Goal: Transaction & Acquisition: Purchase product/service

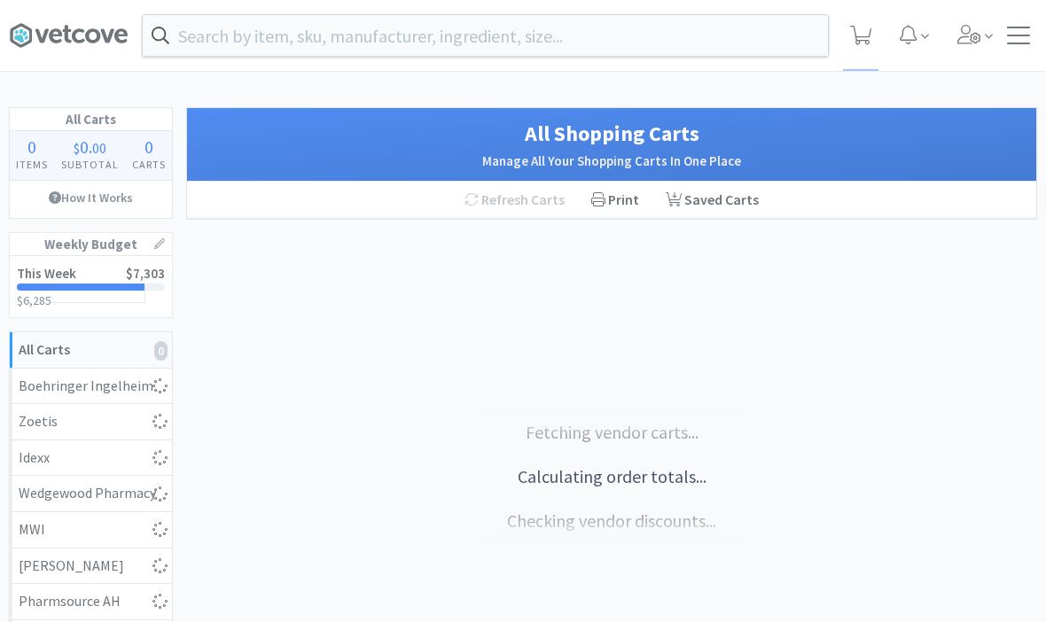
select select "2"
select select "1"
select select "2"
select select "3"
select select "2"
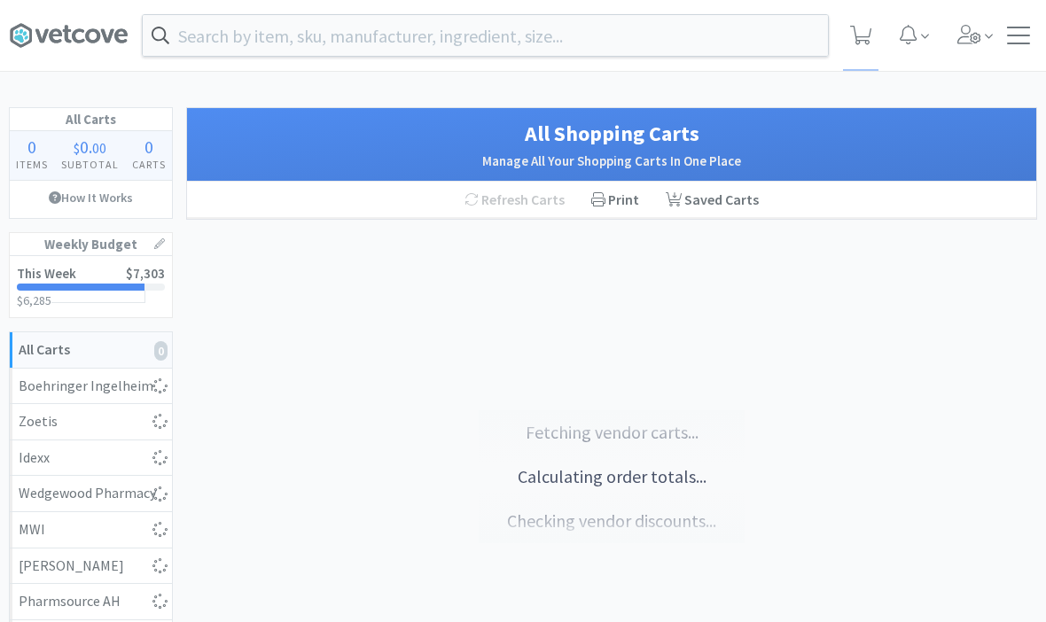
select select "1"
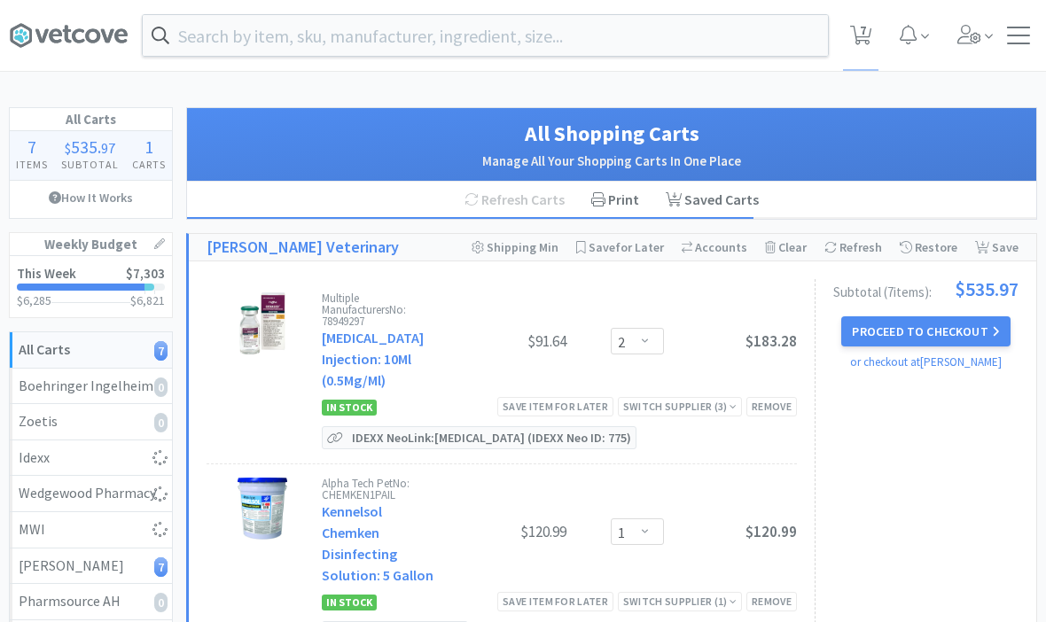
select select "2"
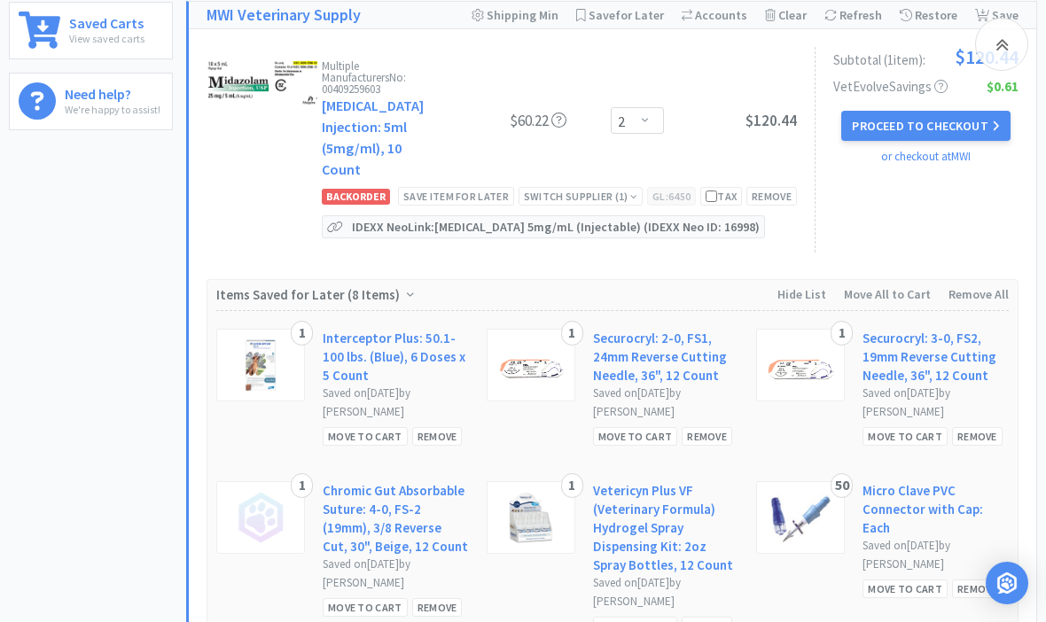
scroll to position [710, 0]
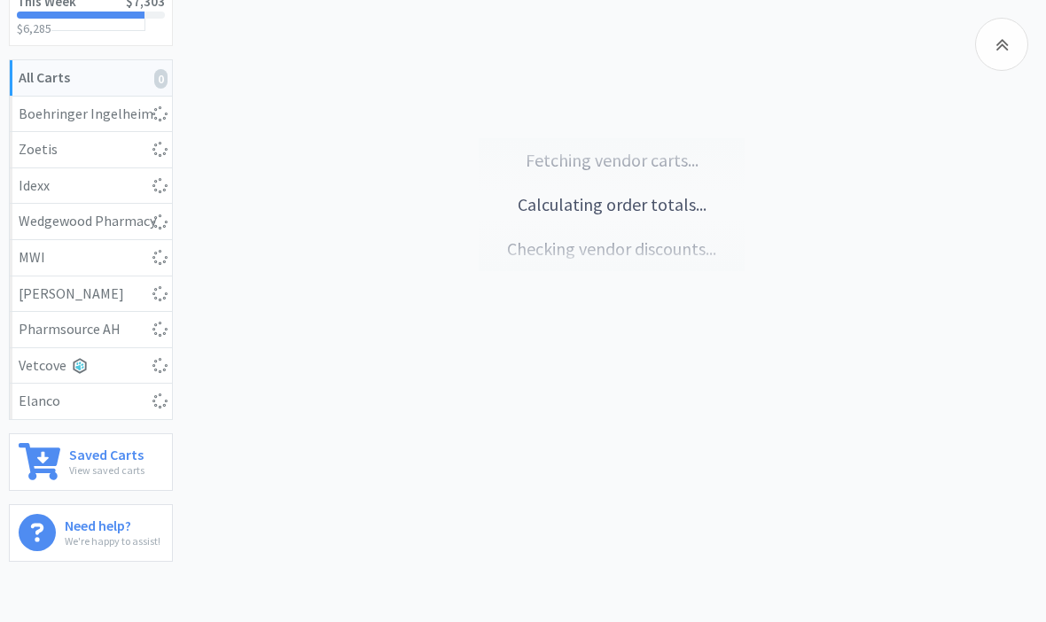
click at [989, 67] on div at bounding box center [1001, 44] width 53 height 53
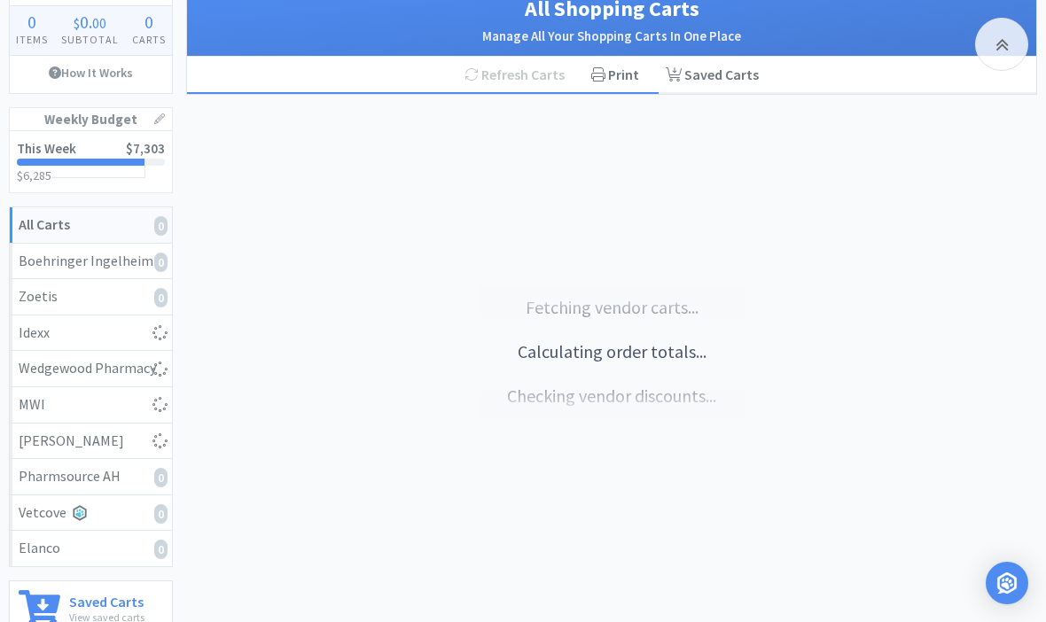
select select "2"
select select "1"
select select "2"
select select "3"
select select "2"
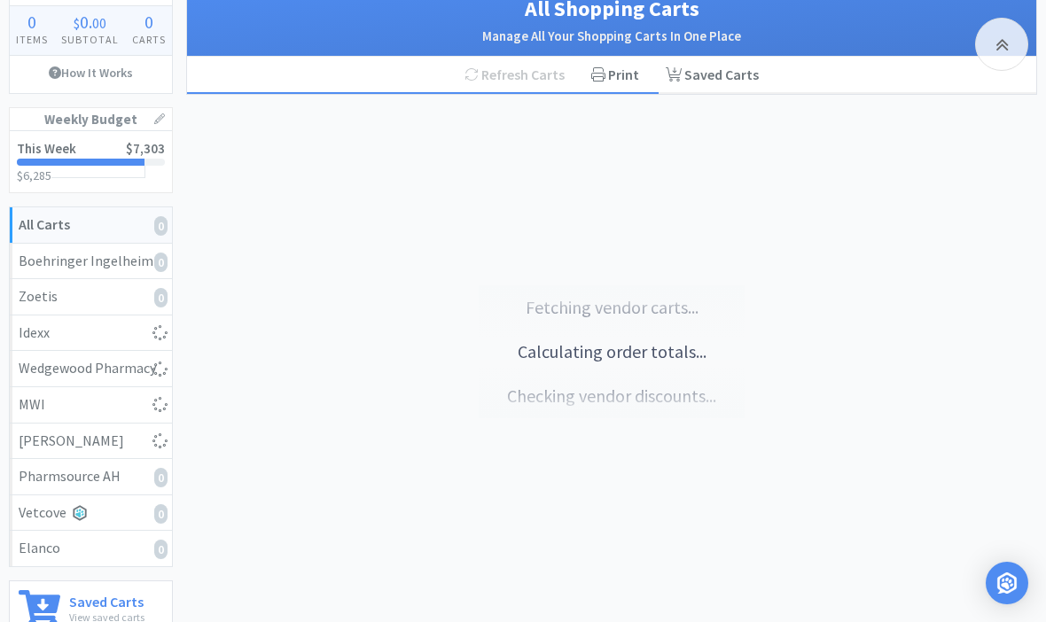
select select "1"
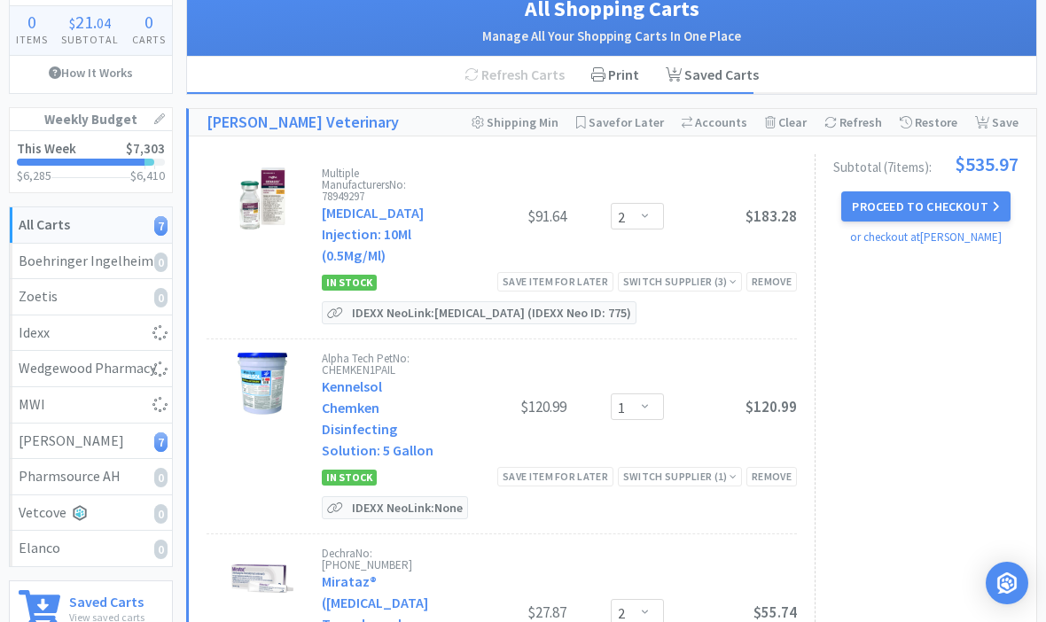
scroll to position [98, 0]
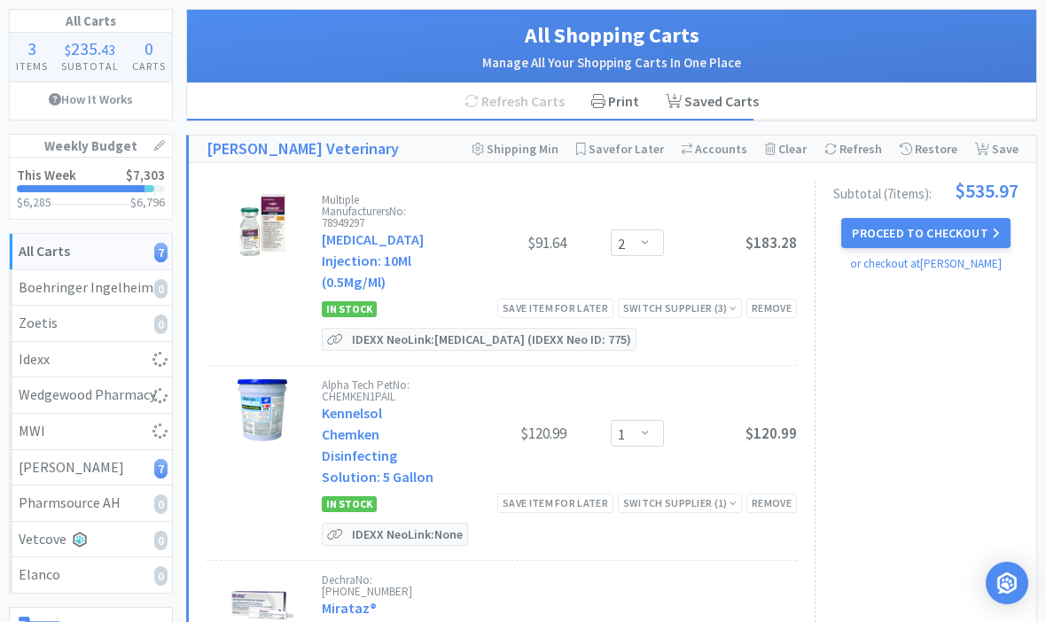
select select "2"
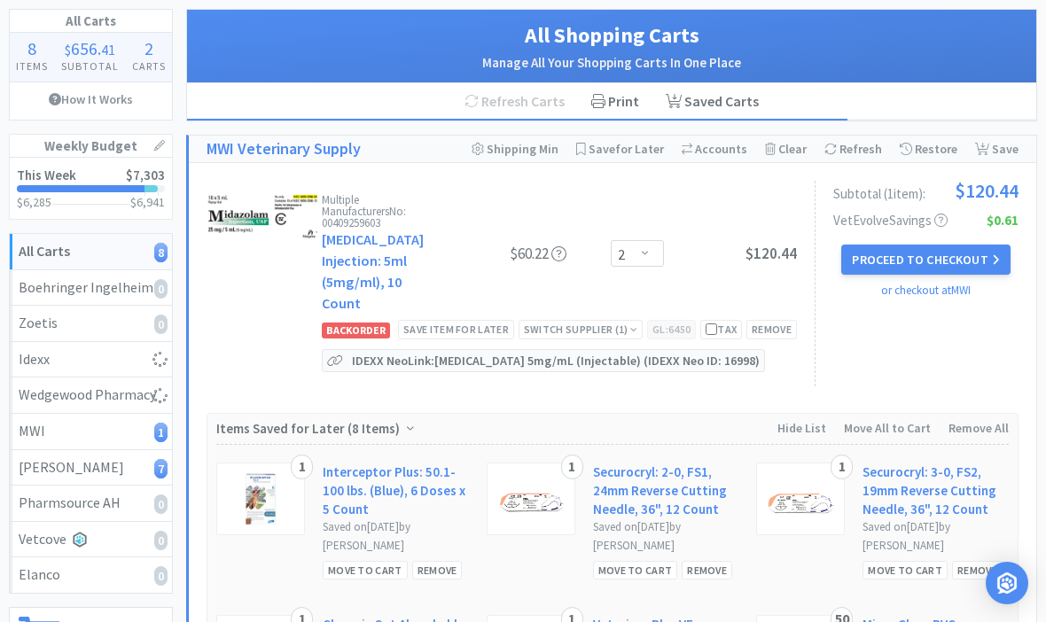
scroll to position [0, 0]
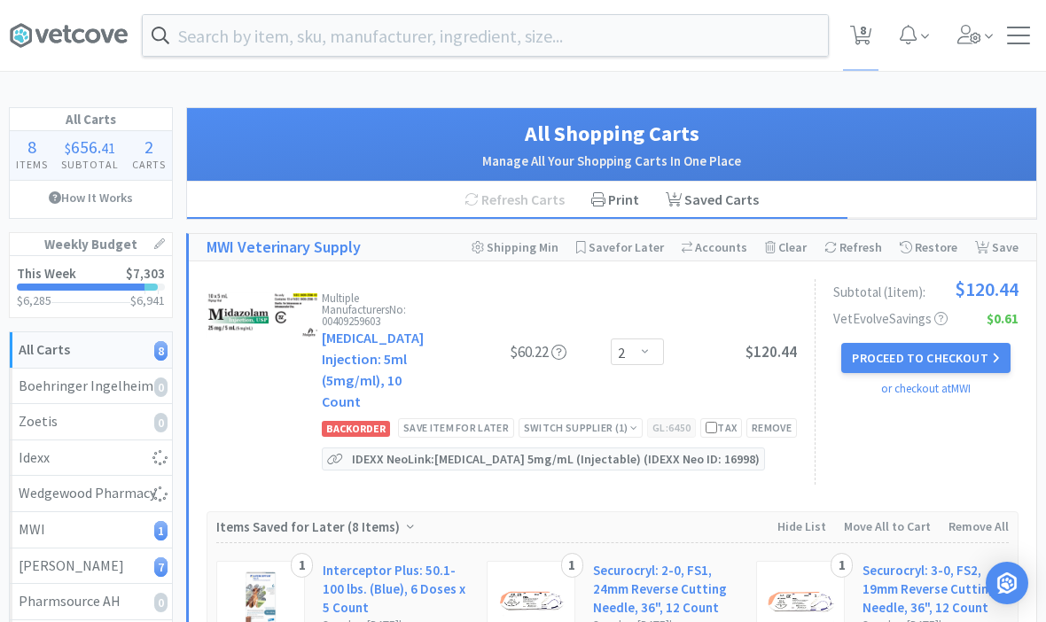
click at [1016, 42] on div at bounding box center [1018, 36] width 23 height 18
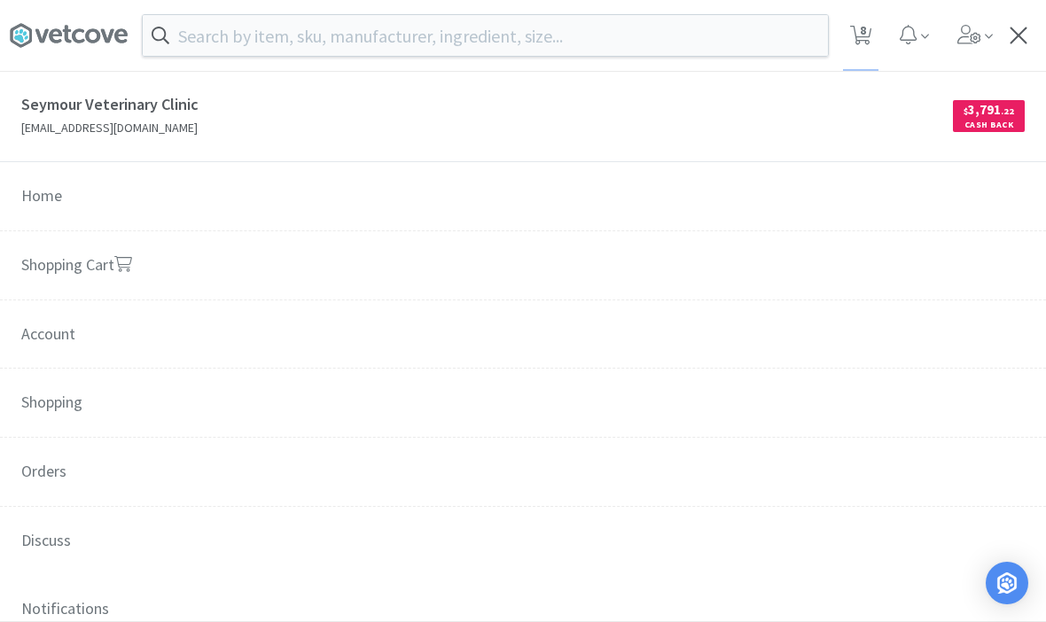
click at [45, 466] on span "Orders" at bounding box center [523, 473] width 1046 height 70
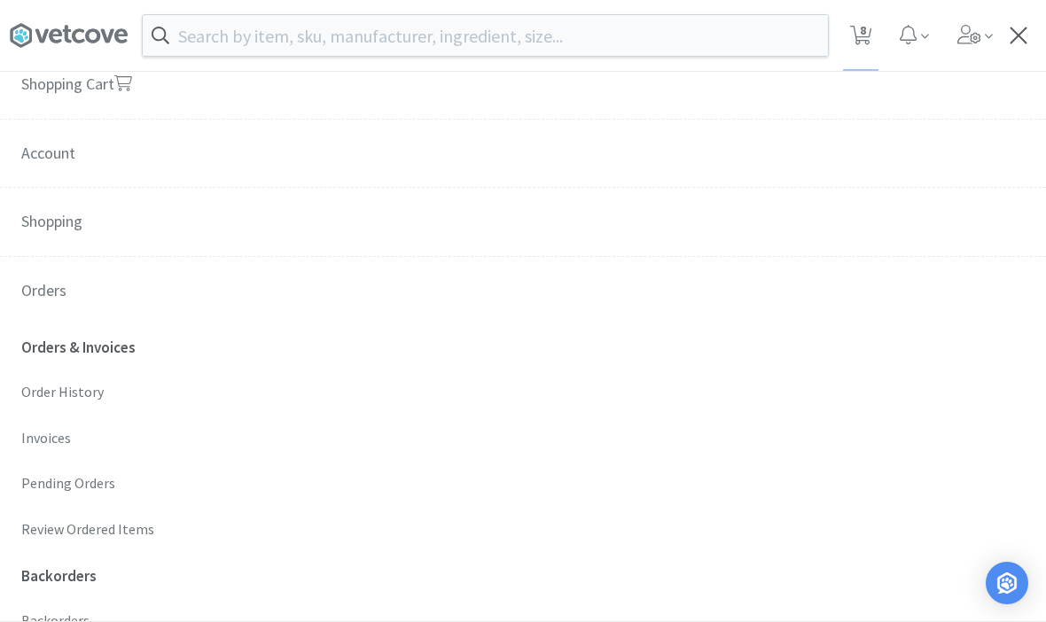
scroll to position [182, 0]
click at [53, 386] on p "Order History" at bounding box center [522, 391] width 1003 height 23
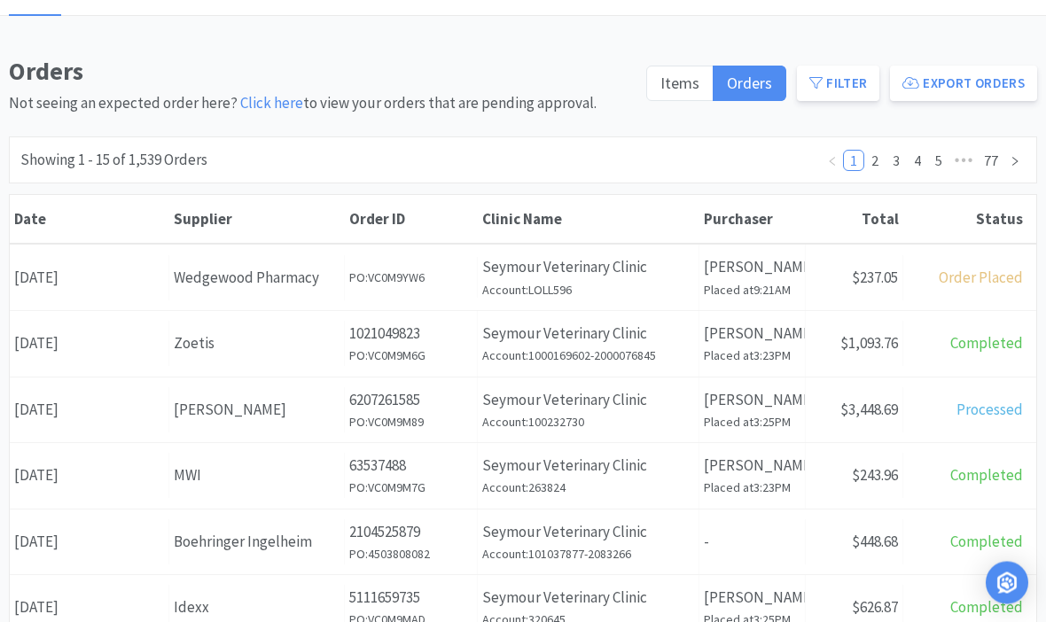
scroll to position [113, 0]
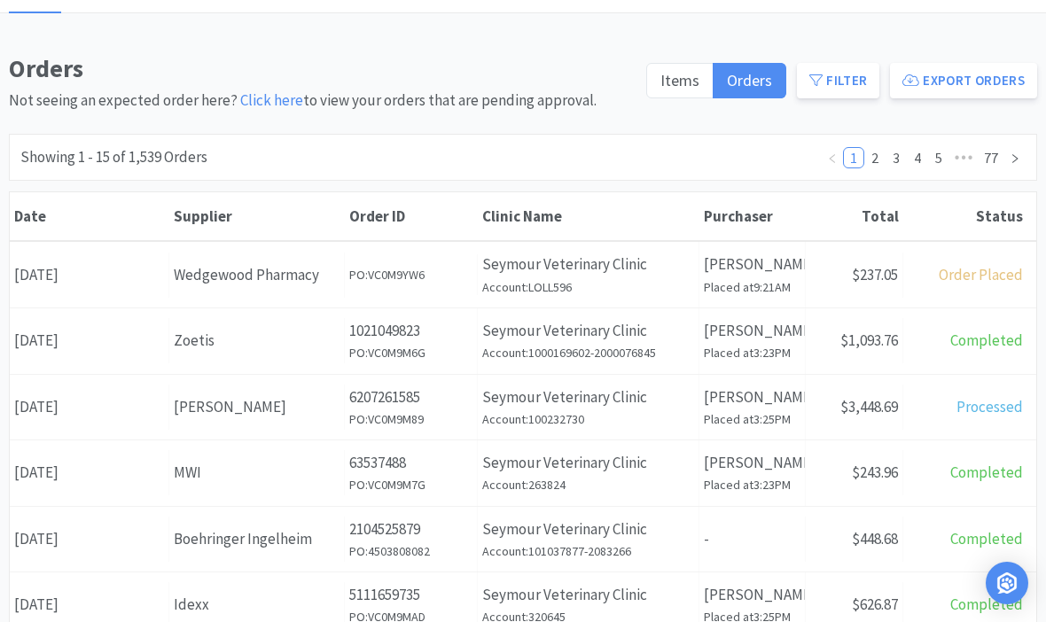
click at [293, 423] on div "Supplier [PERSON_NAME]" at bounding box center [256, 407] width 175 height 45
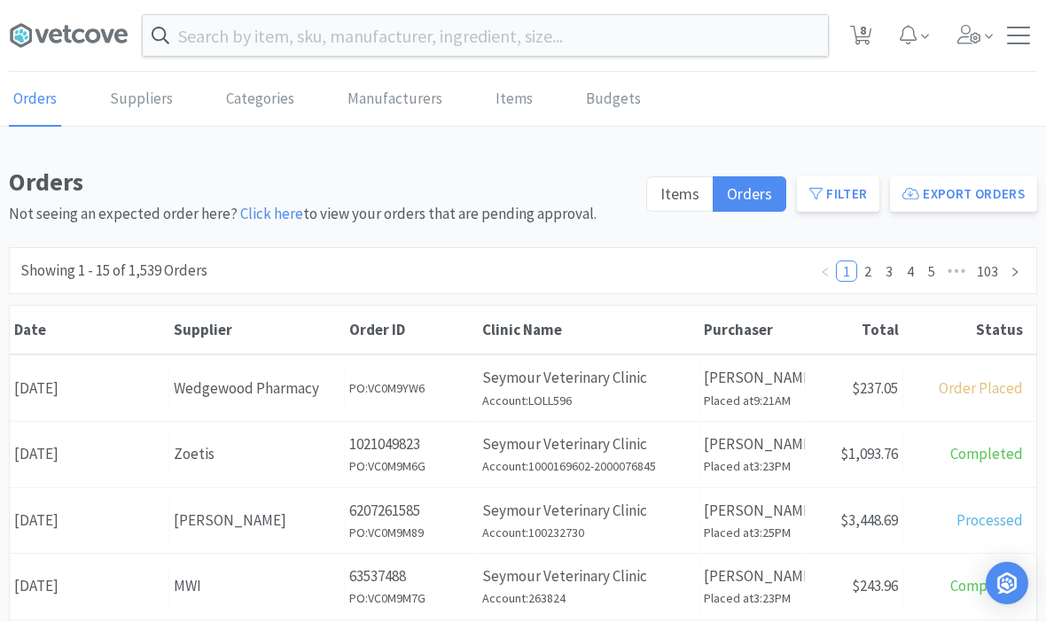
click at [785, 32] on input "text" at bounding box center [485, 35] width 685 height 41
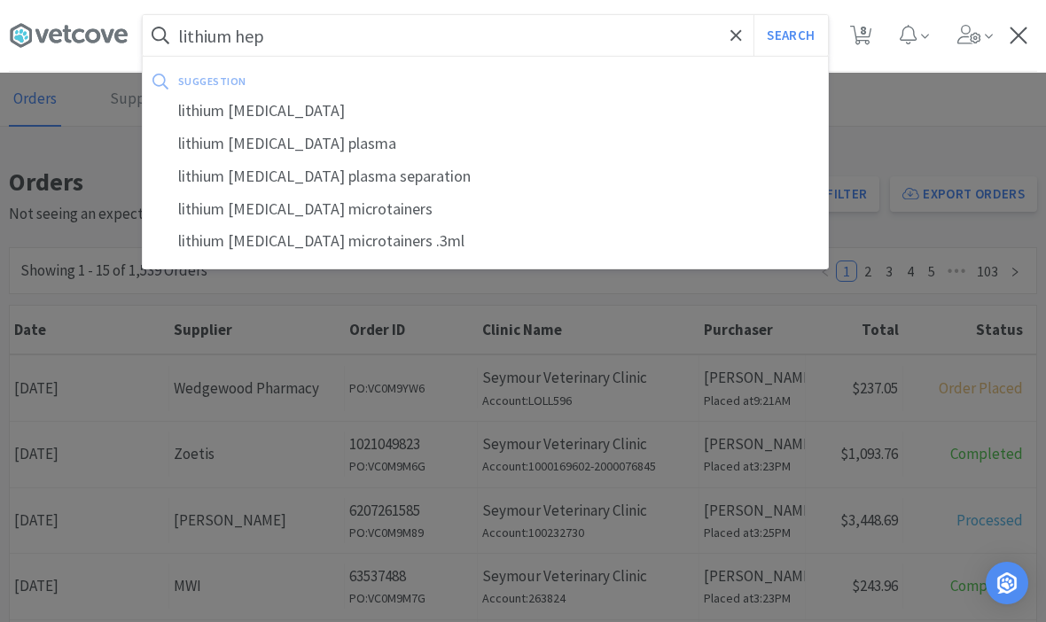
click at [233, 177] on div "lithium [MEDICAL_DATA] plasma separation" at bounding box center [485, 176] width 685 height 33
type input "lithium [MEDICAL_DATA] plasma separation"
select select "2"
select select "1"
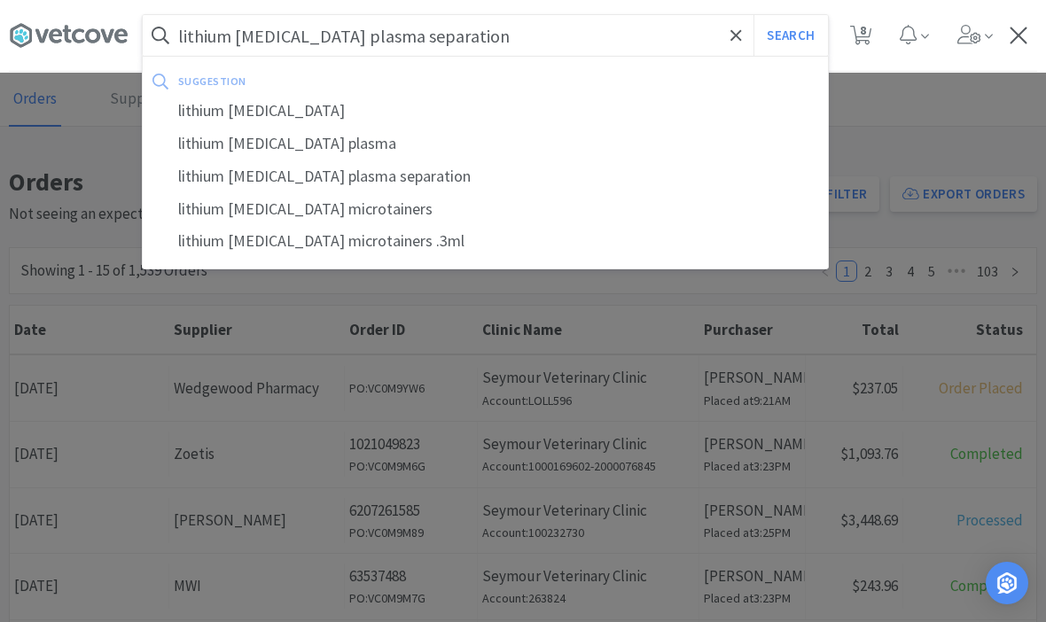
select select "2"
select select "3"
select select "2"
select select "1"
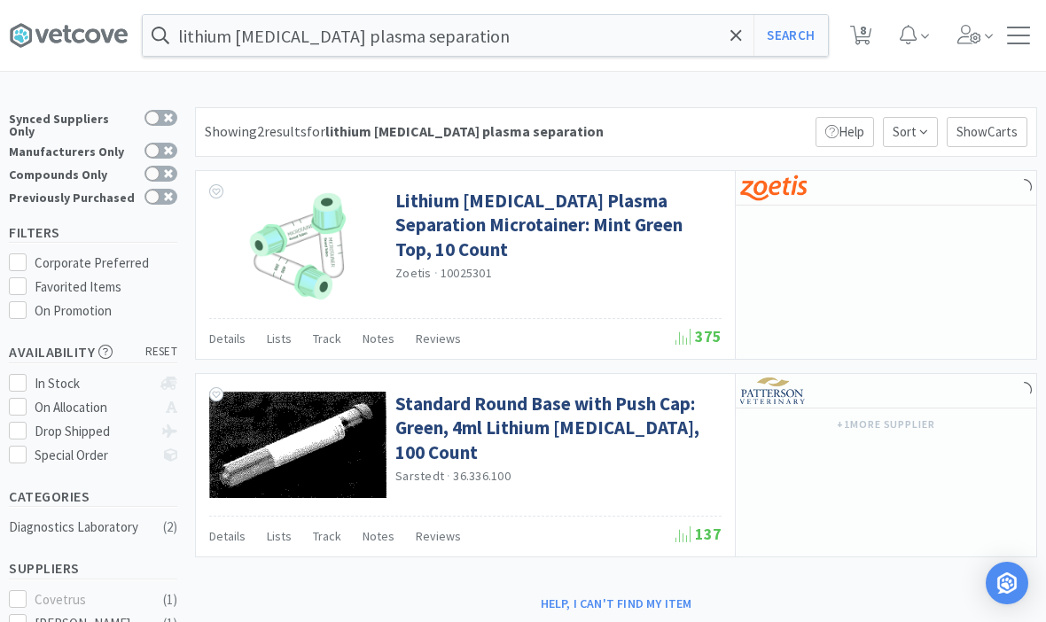
click at [448, 53] on input "lithium [MEDICAL_DATA] plasma separation" at bounding box center [485, 35] width 685 height 41
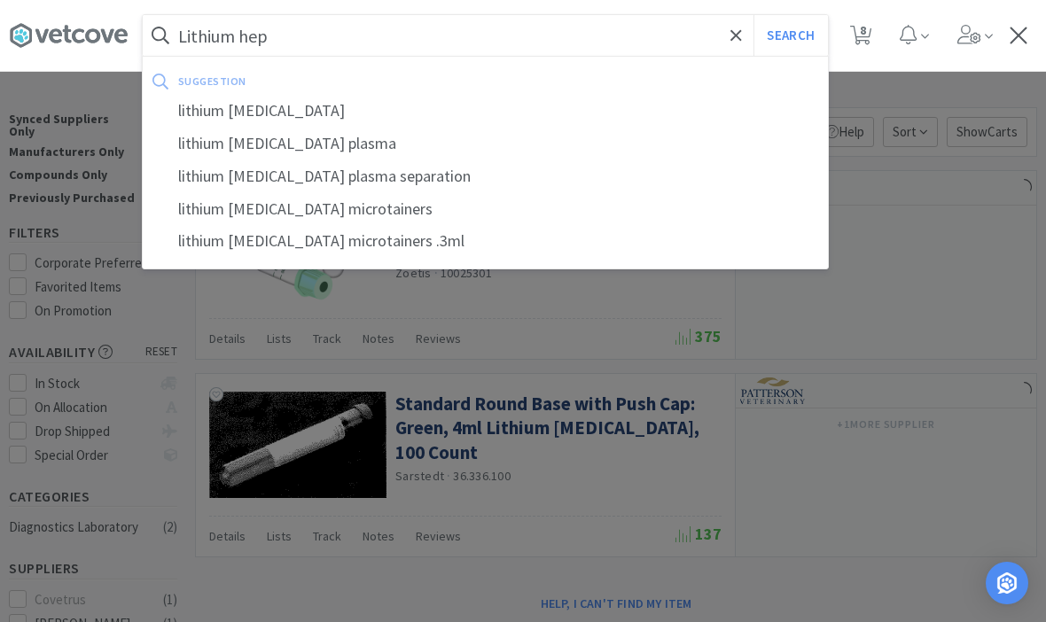
click at [242, 119] on div "lithium [MEDICAL_DATA]" at bounding box center [485, 111] width 685 height 33
type input "lithium [MEDICAL_DATA]"
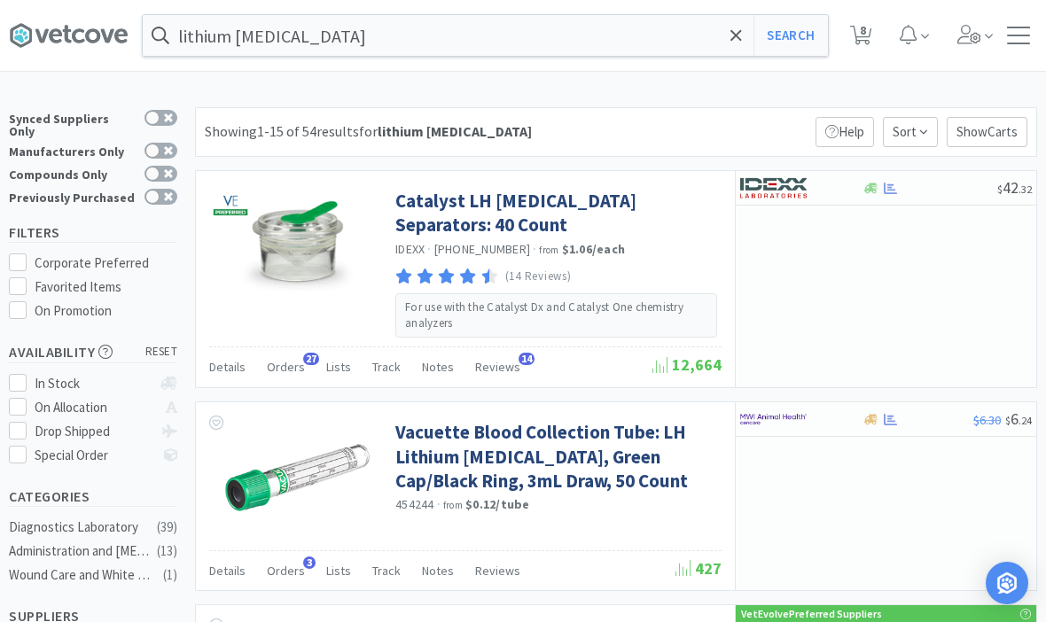
click at [667, 206] on link "Catalyst LH [MEDICAL_DATA] Separators: 40 Count" at bounding box center [556, 213] width 322 height 49
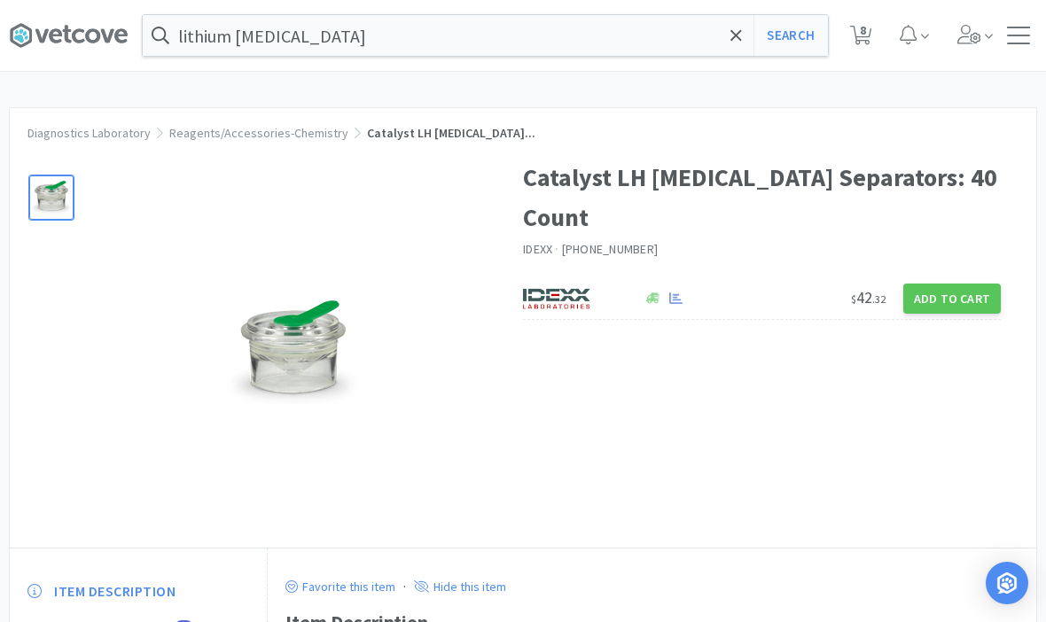
click at [971, 301] on button "Add to Cart" at bounding box center [951, 299] width 97 height 30
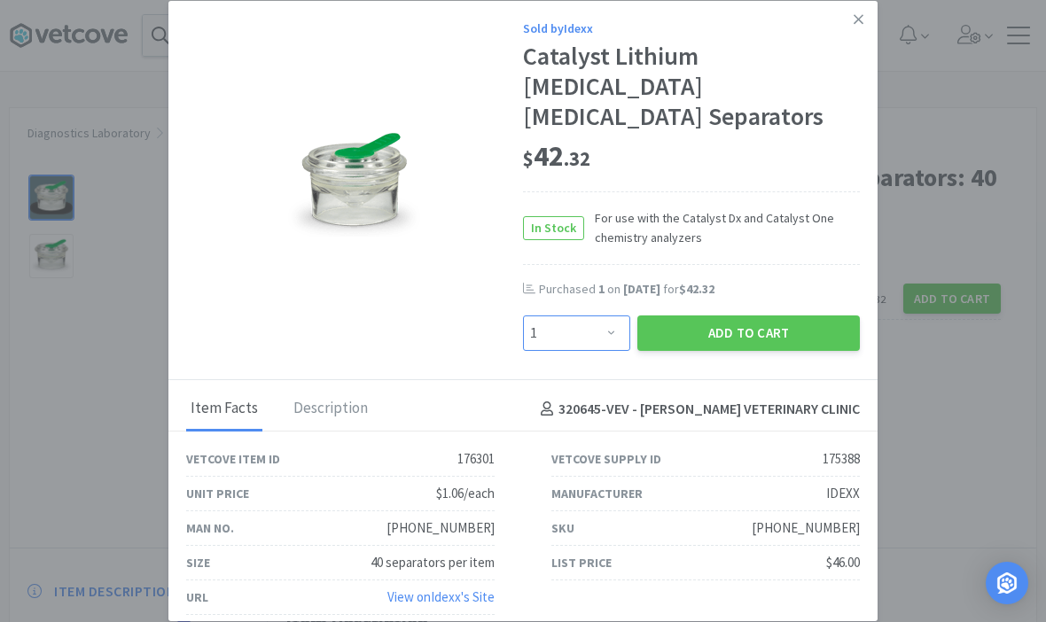
click at [565, 315] on select "Enter Quantity 1 2 3 4 5 6 7 8 9 10 11 12 13 14 15 16 17 18 19 20 Enter Quantity" at bounding box center [576, 332] width 107 height 35
select select "2"
click at [791, 315] on button "Add to Cart" at bounding box center [748, 332] width 222 height 35
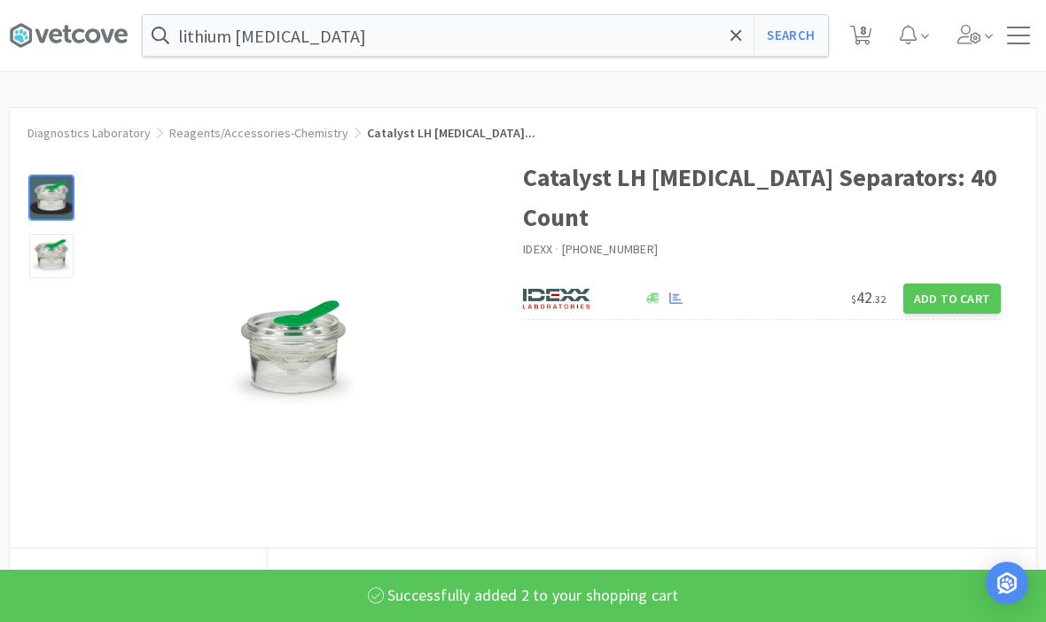
click at [865, 26] on span "8" at bounding box center [863, 30] width 6 height 71
select select "2"
select select "1"
select select "2"
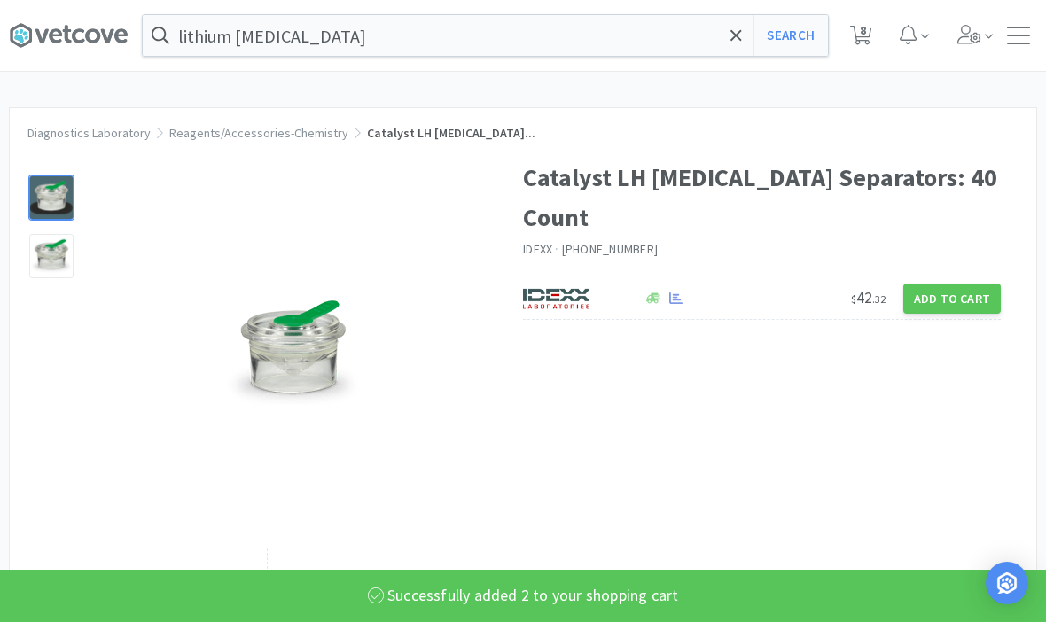
select select "3"
select select "2"
select select "1"
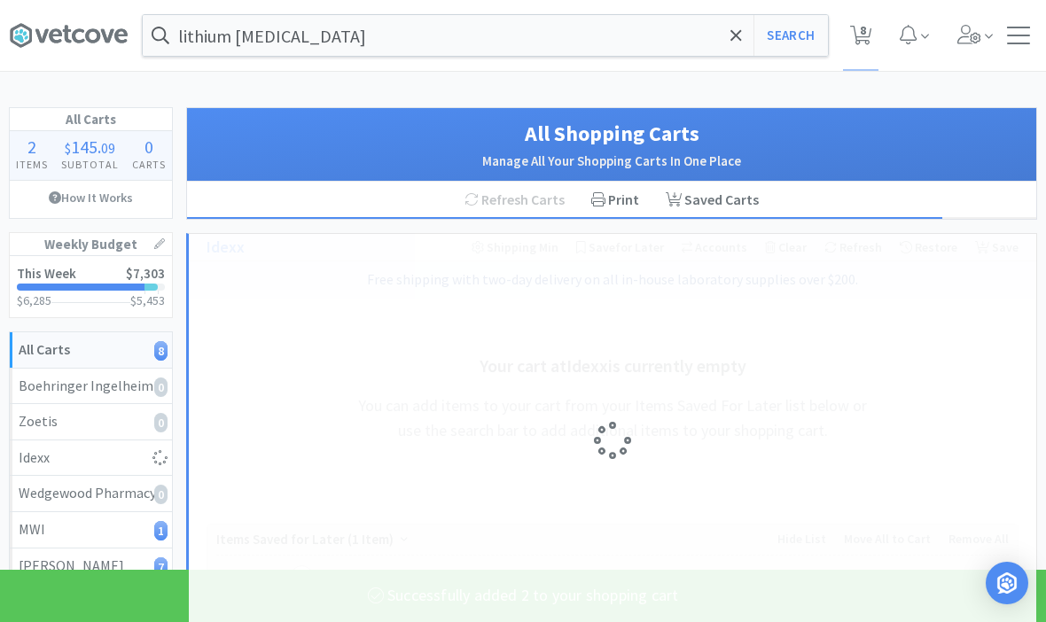
select select "2"
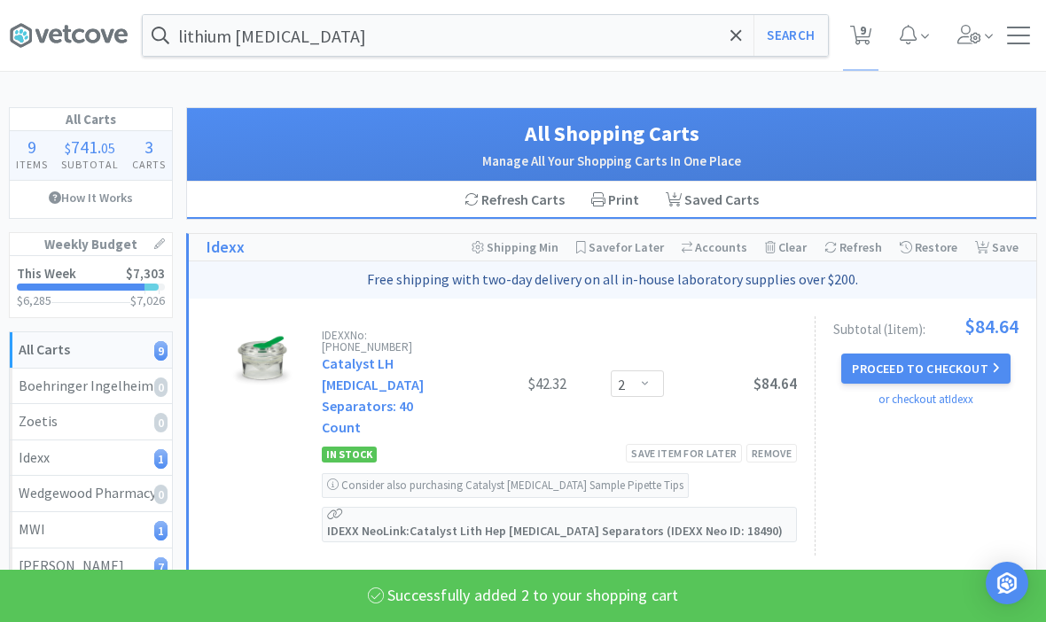
click at [876, 31] on span "9" at bounding box center [861, 35] width 36 height 71
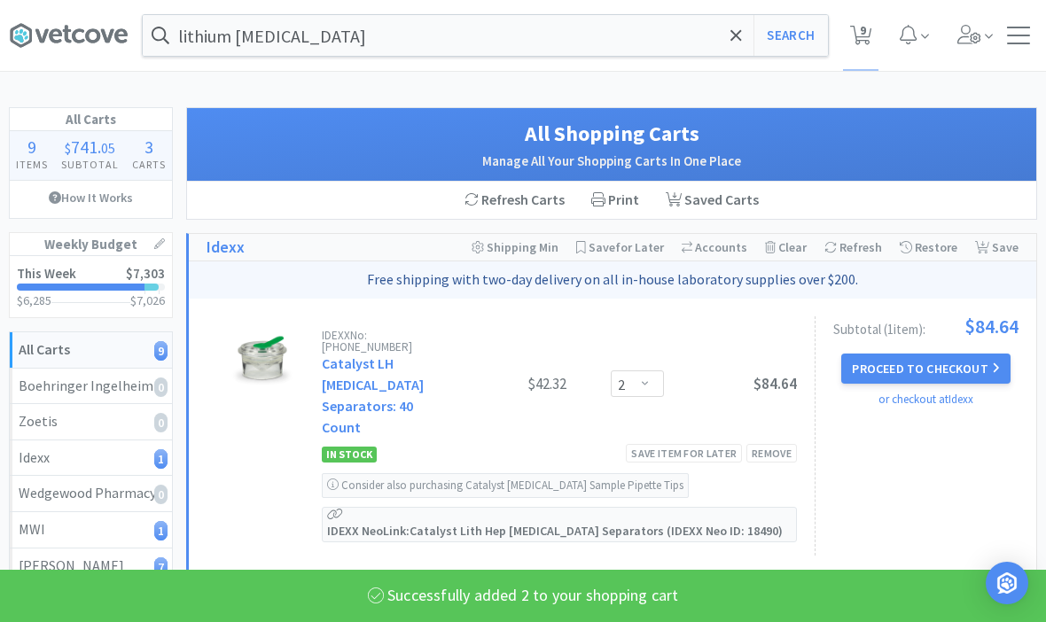
click at [871, 39] on icon at bounding box center [861, 35] width 22 height 19
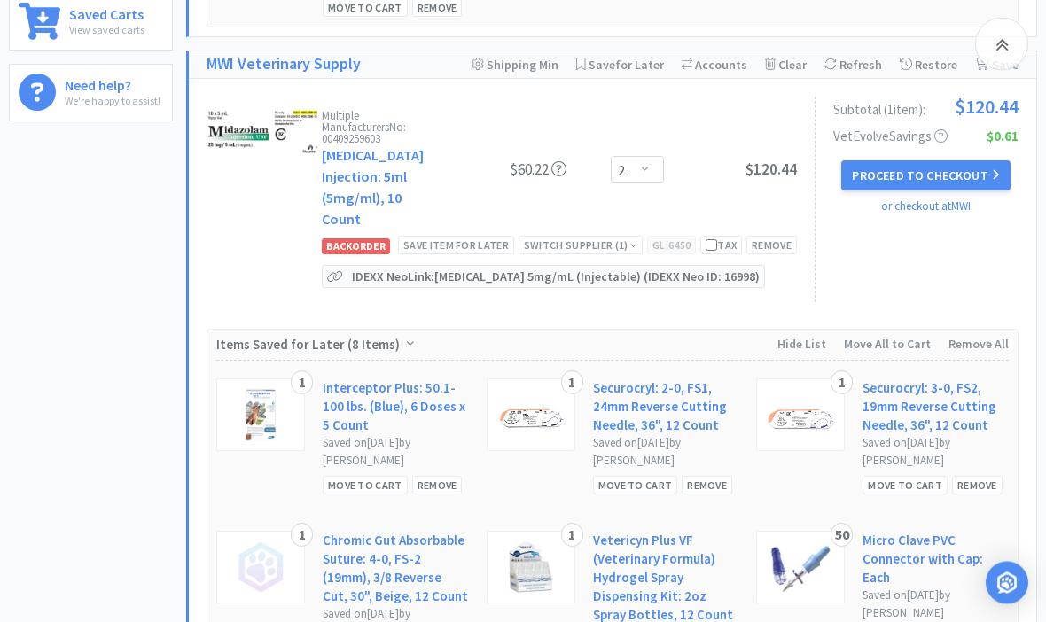
scroll to position [712, 0]
click at [785, 236] on div "Remove" at bounding box center [771, 245] width 51 height 19
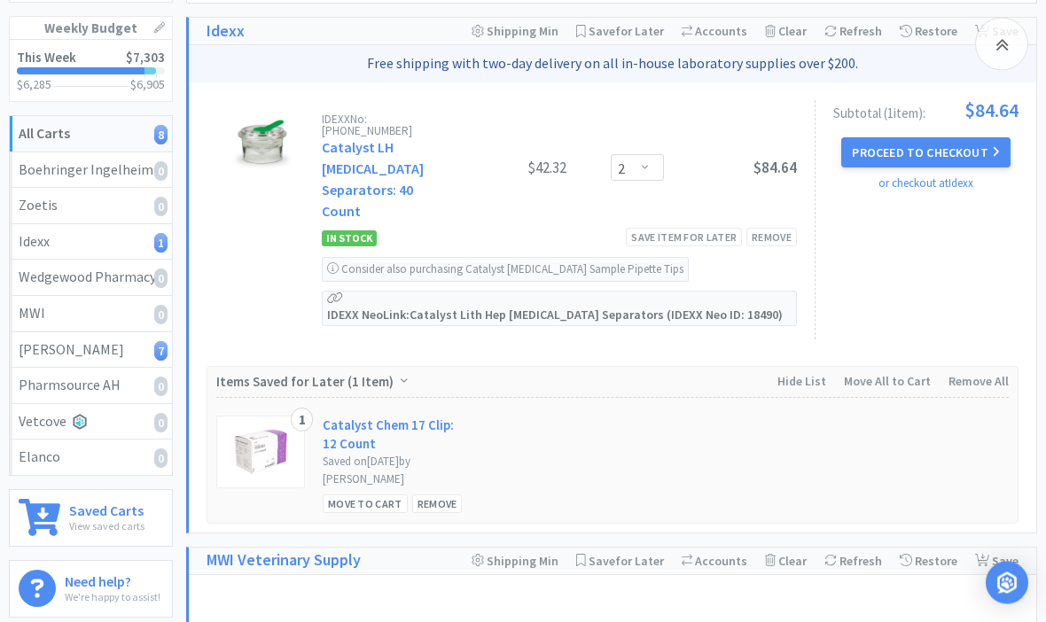
scroll to position [0, 0]
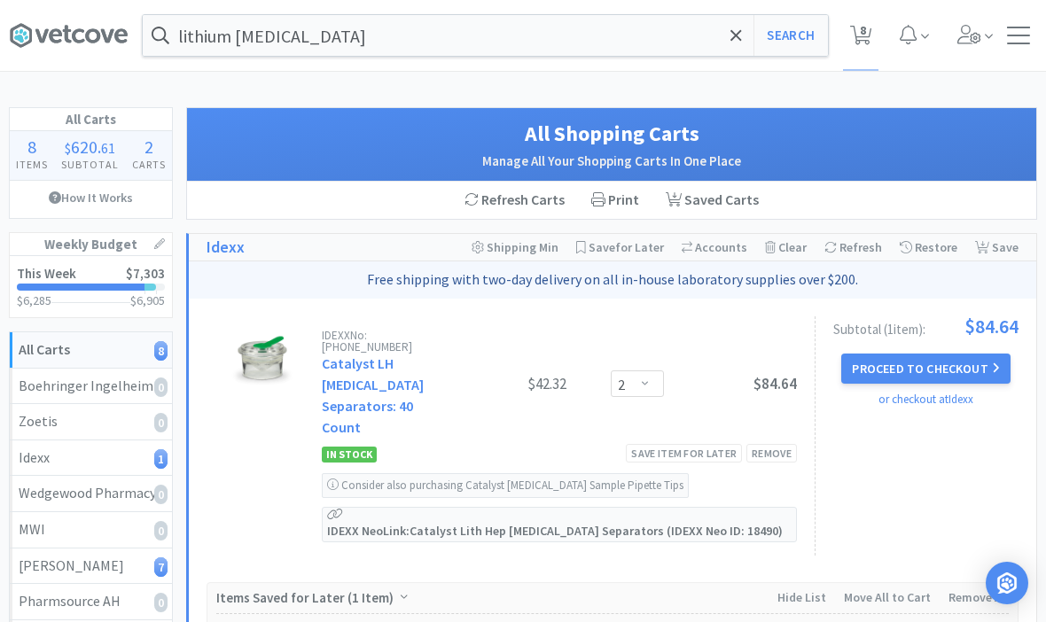
click at [751, 31] on input "lithium [MEDICAL_DATA]" at bounding box center [485, 35] width 685 height 41
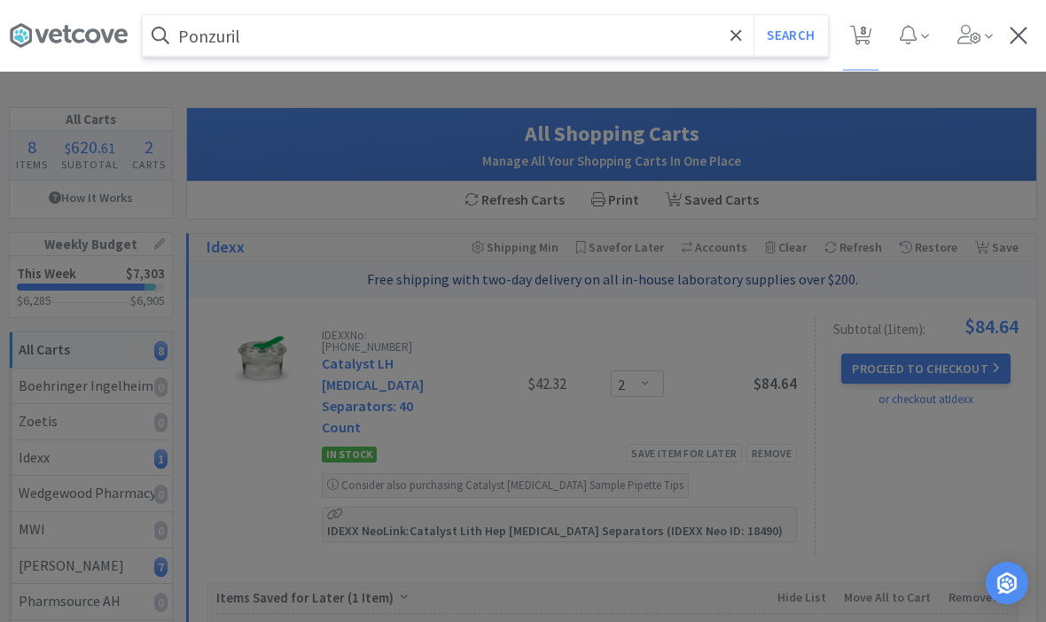
type input "Ponzuril"
click at [790, 35] on button "Search" at bounding box center [790, 35] width 74 height 41
select select "2"
select select "1"
select select "2"
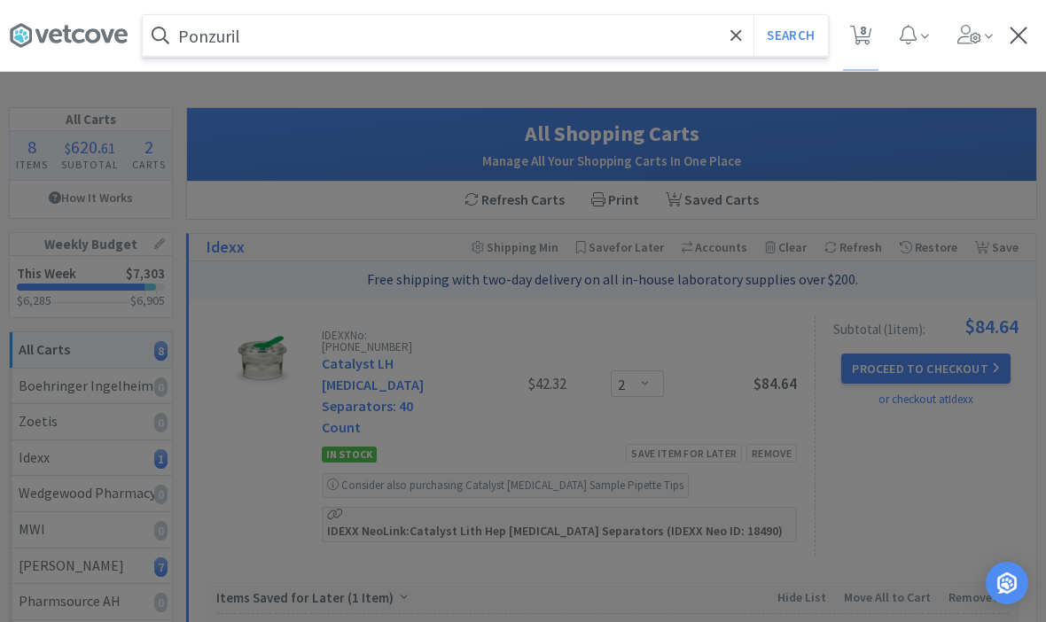
select select "3"
select select "2"
select select "1"
select select "2"
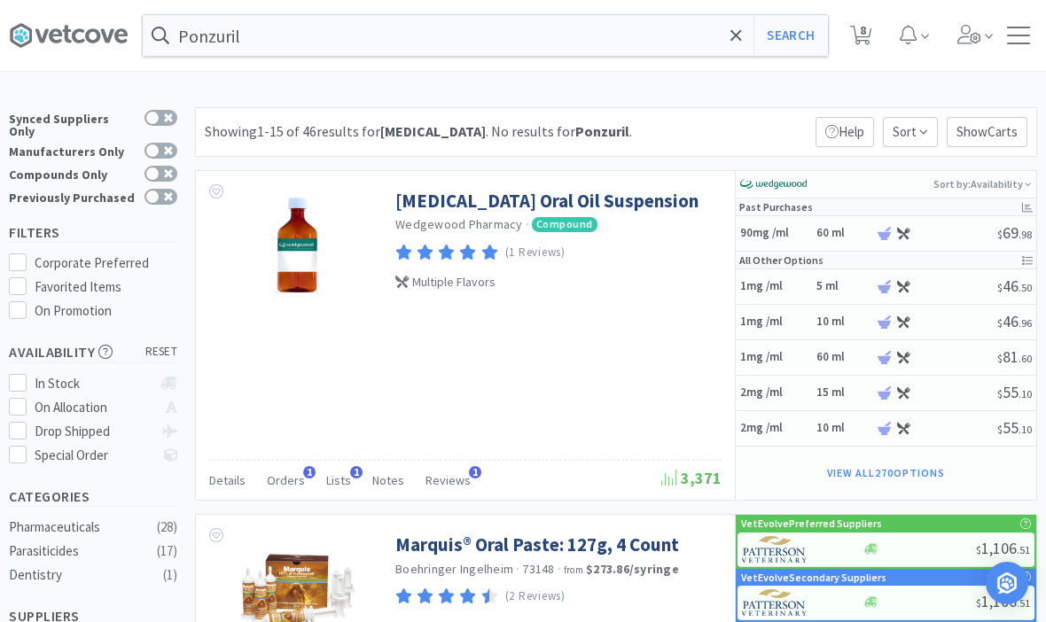
click at [466, 209] on link "[MEDICAL_DATA] Oral Oil Suspension" at bounding box center [546, 201] width 303 height 24
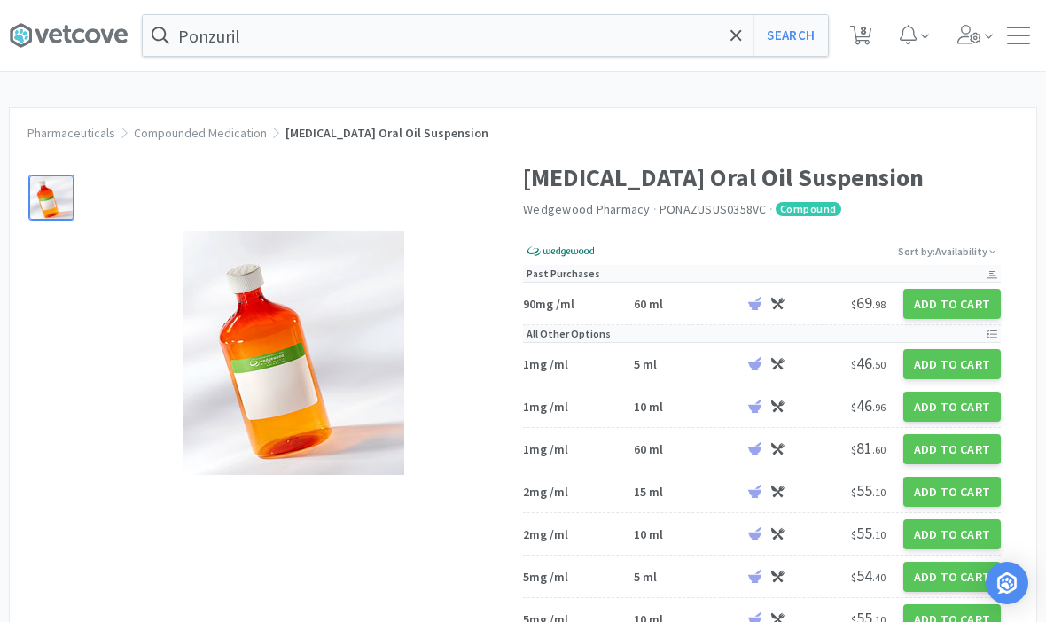
click at [962, 292] on button "Add to Cart" at bounding box center [951, 304] width 97 height 30
select select "14"
select select "1"
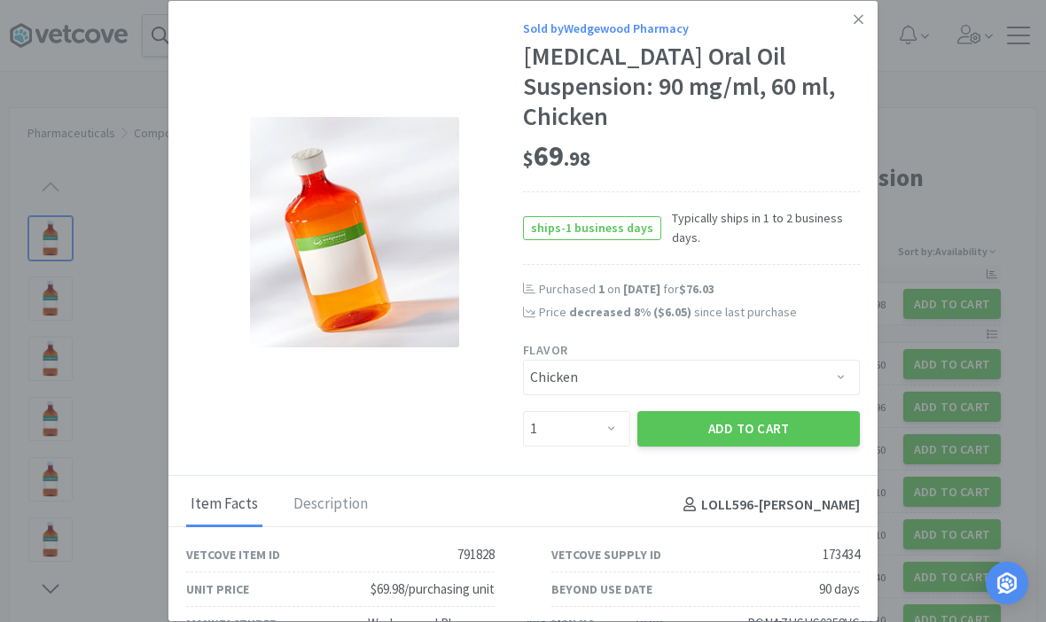
click at [797, 411] on button "Add to Cart" at bounding box center [748, 428] width 222 height 35
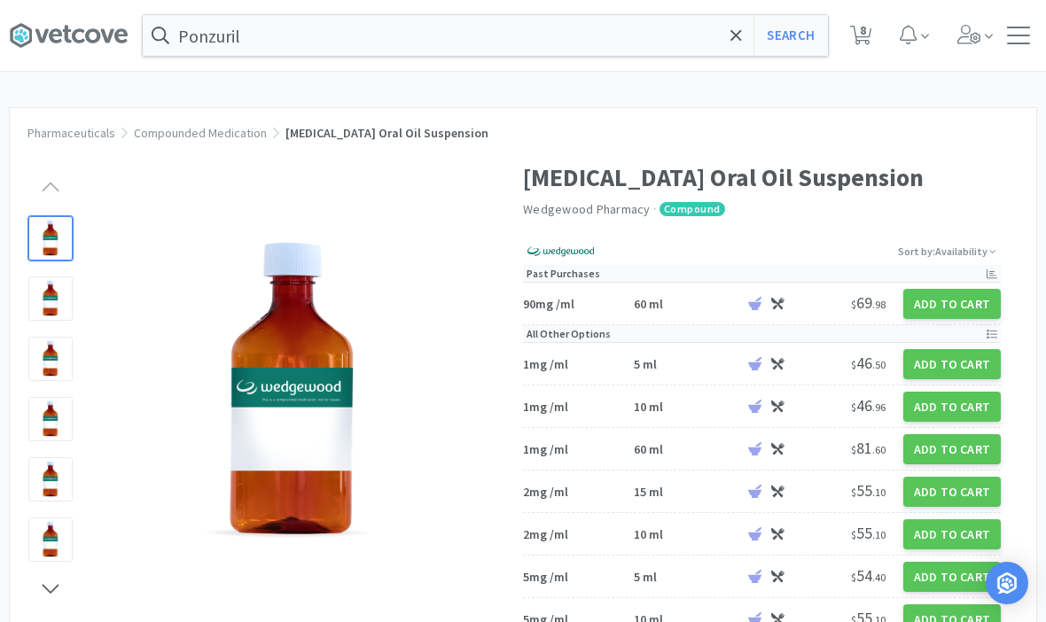
click at [739, 35] on icon at bounding box center [736, 36] width 12 height 18
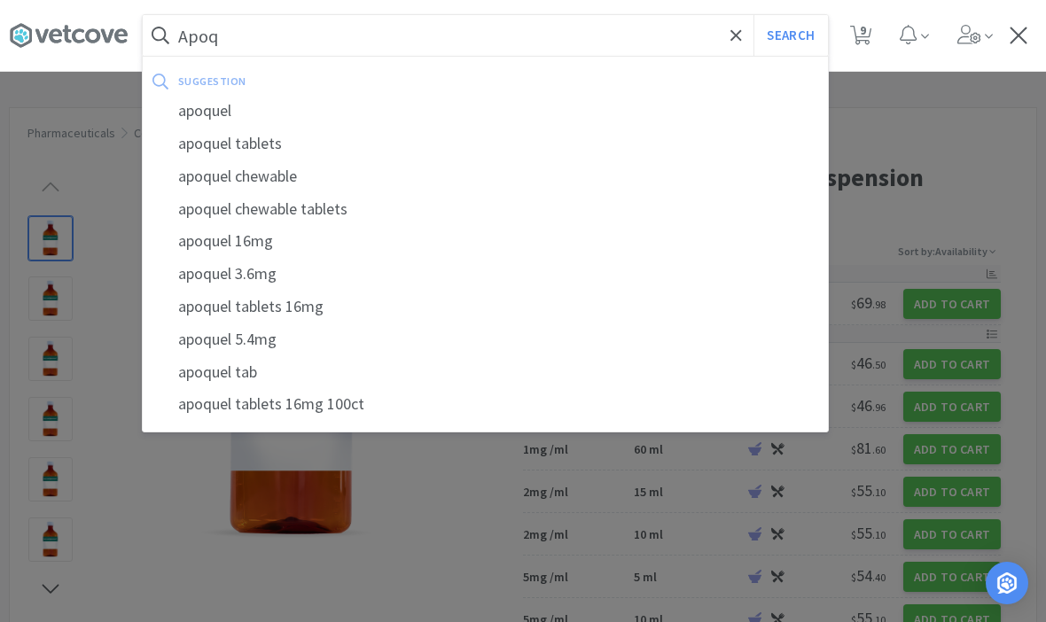
type input "Apoq"
click at [222, 105] on div "apoquel" at bounding box center [485, 111] width 685 height 33
select select "2"
select select "1"
select select "2"
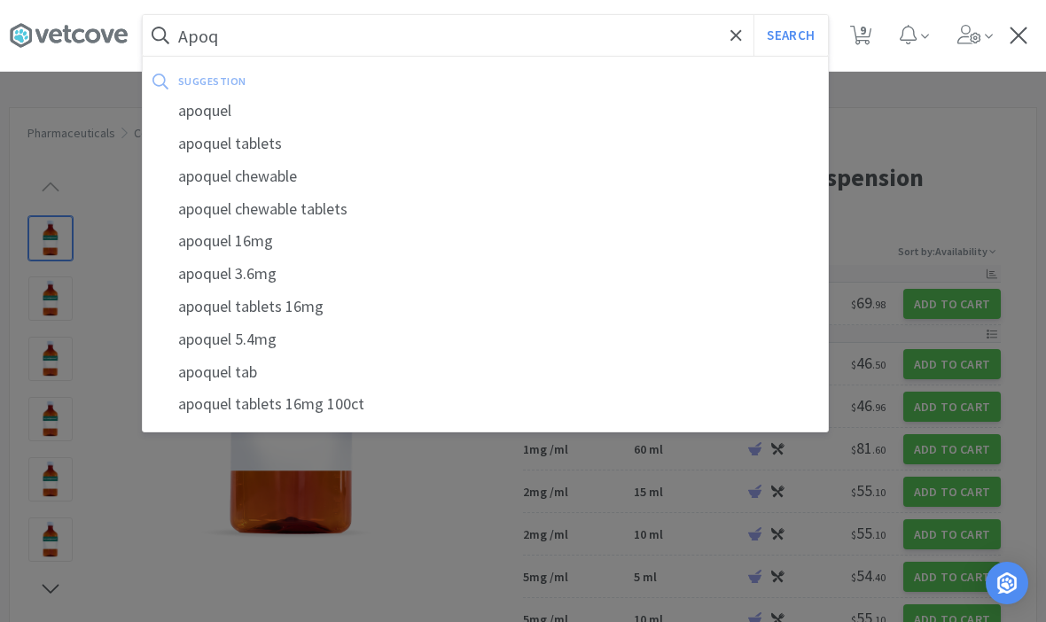
select select "3"
select select "2"
select select "1"
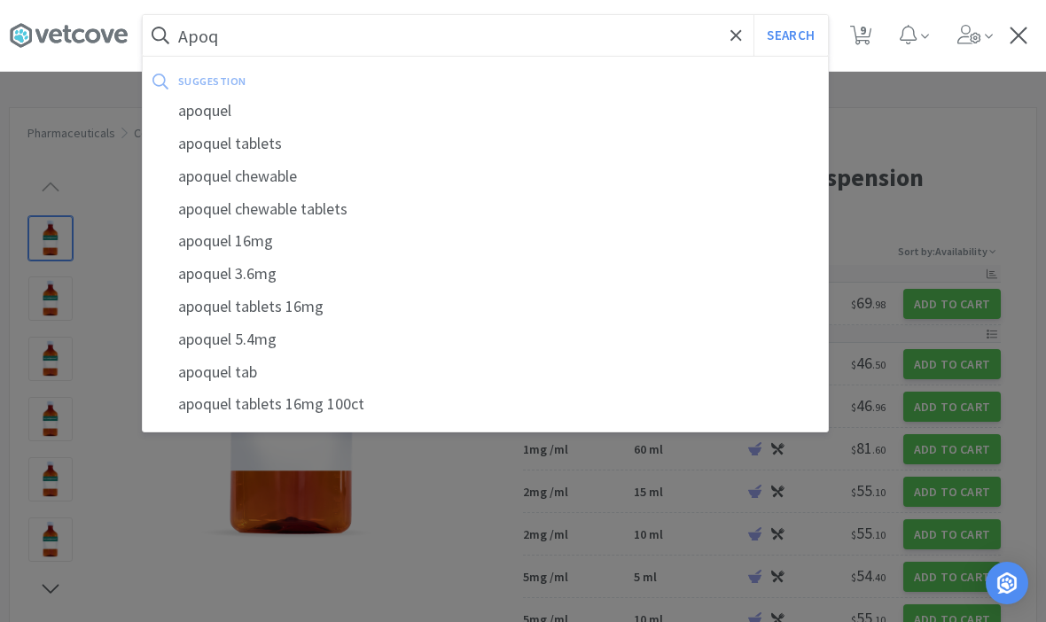
select select "2"
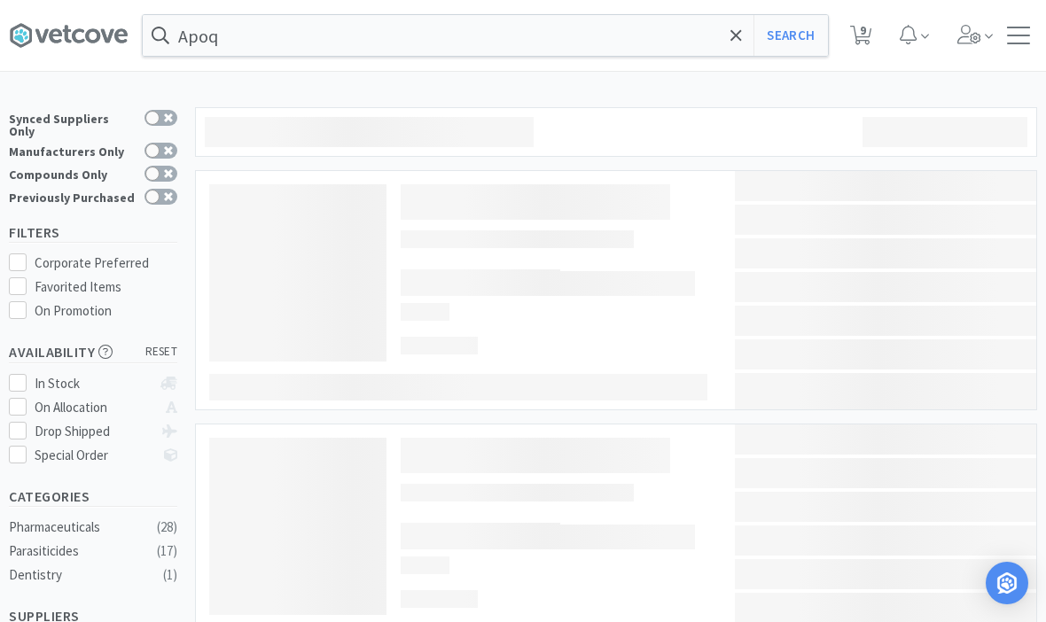
type input "apoquel"
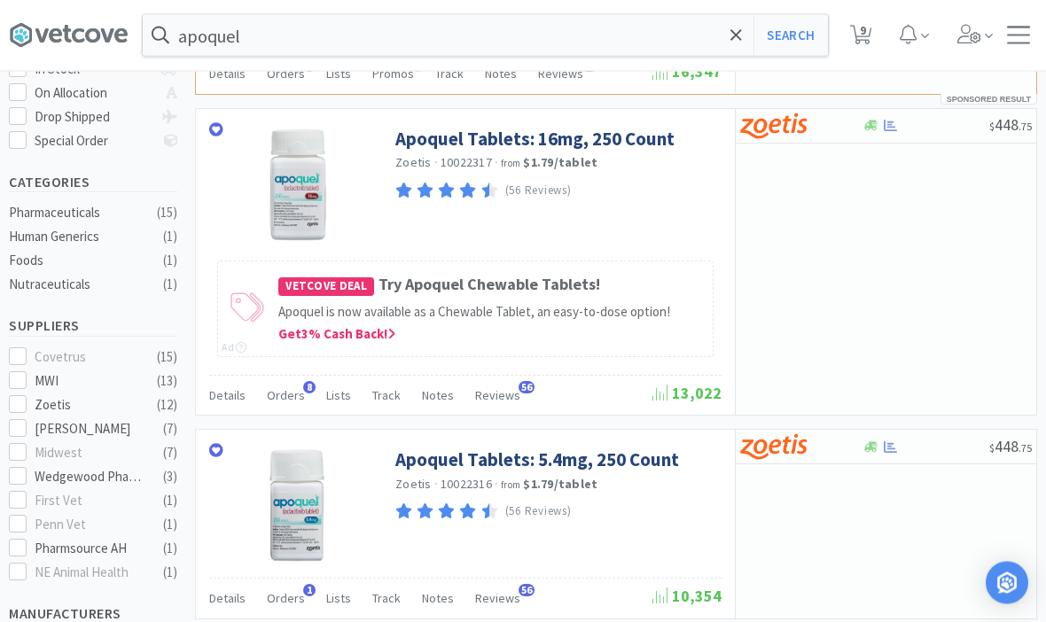
scroll to position [312, 0]
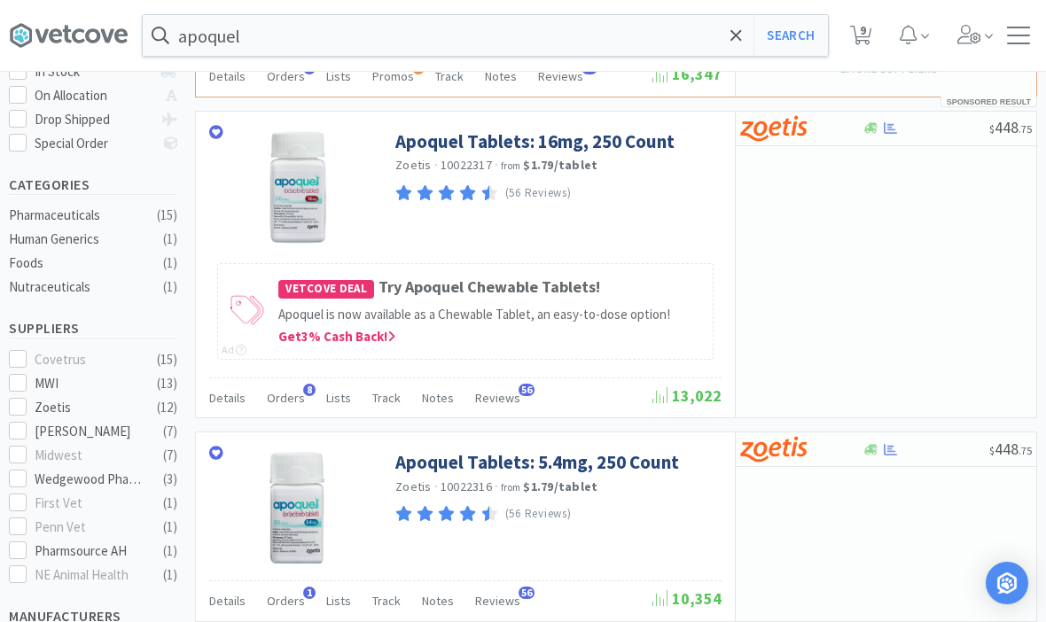
click at [444, 140] on link "Apoquel Tablets: 16mg, 250 Count" at bounding box center [534, 141] width 279 height 24
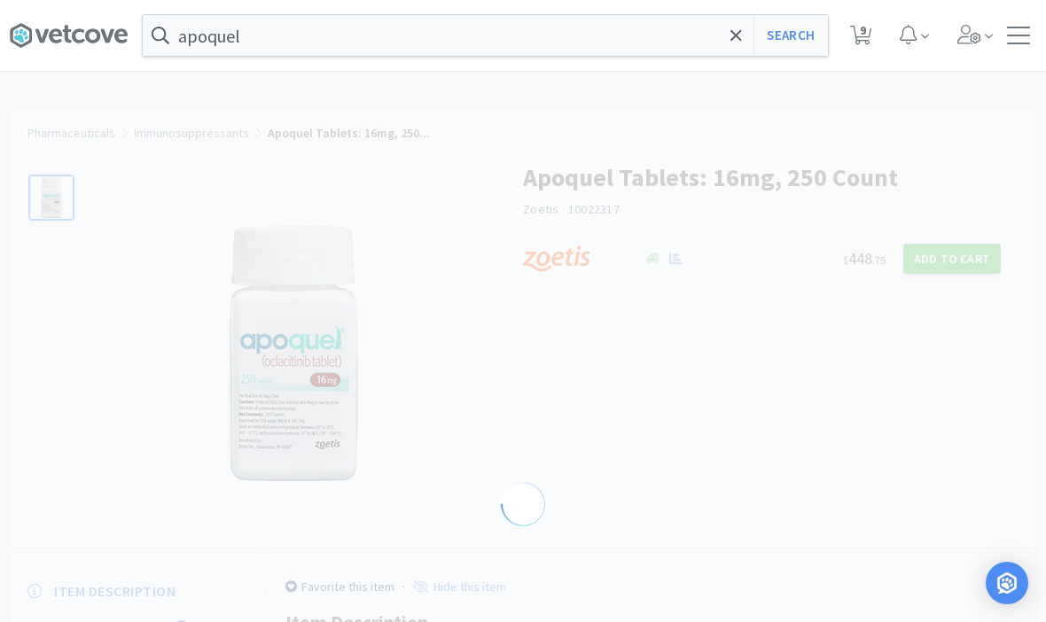
select select "334550"
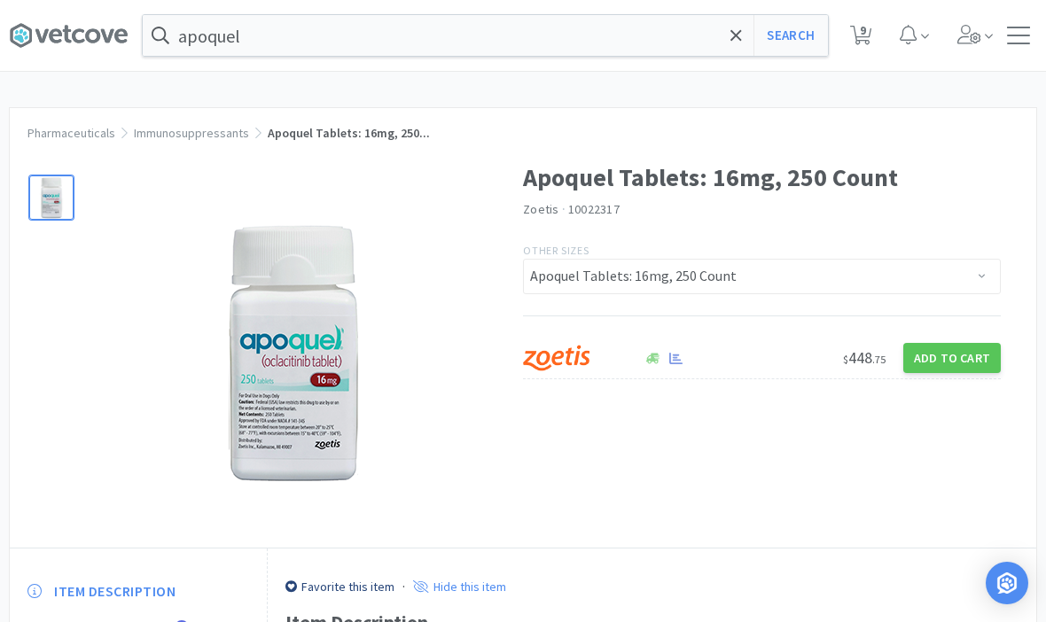
select select "2"
select select "1"
select select "2"
select select "3"
select select "2"
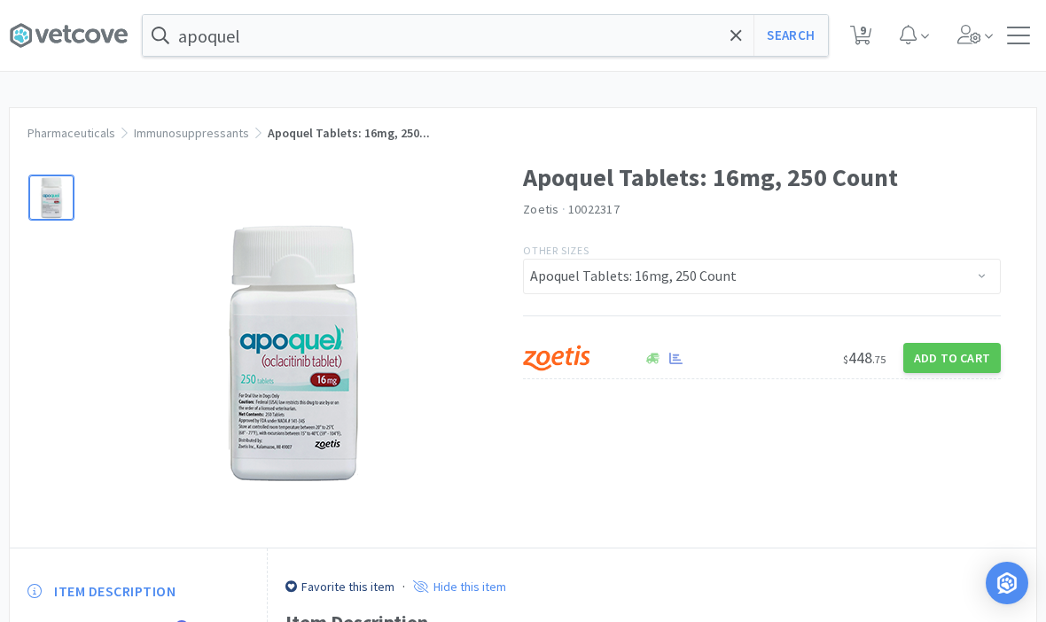
select select "1"
select select "2"
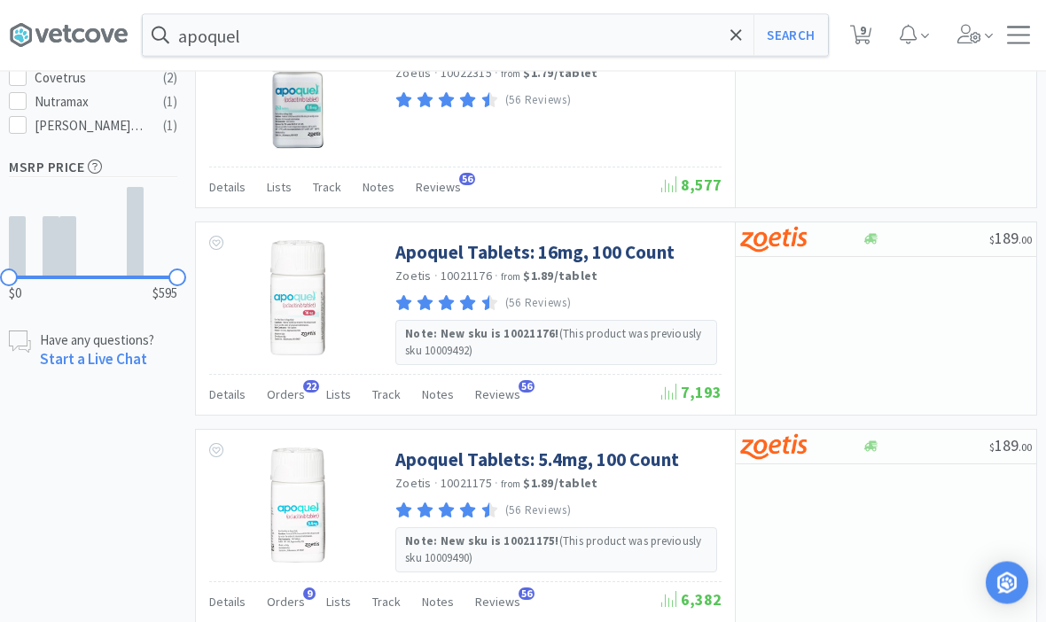
scroll to position [930, 0]
click at [428, 255] on link "Apoquel Tablets: 16mg, 100 Count" at bounding box center [534, 251] width 279 height 24
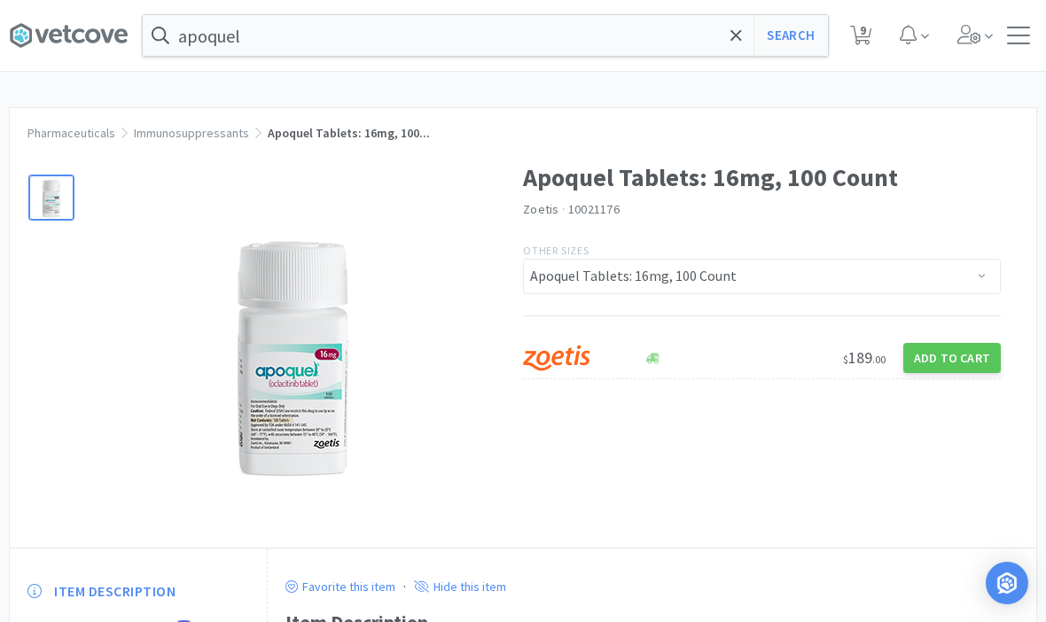
click at [924, 370] on button "Add to Cart" at bounding box center [951, 358] width 97 height 30
select select "1"
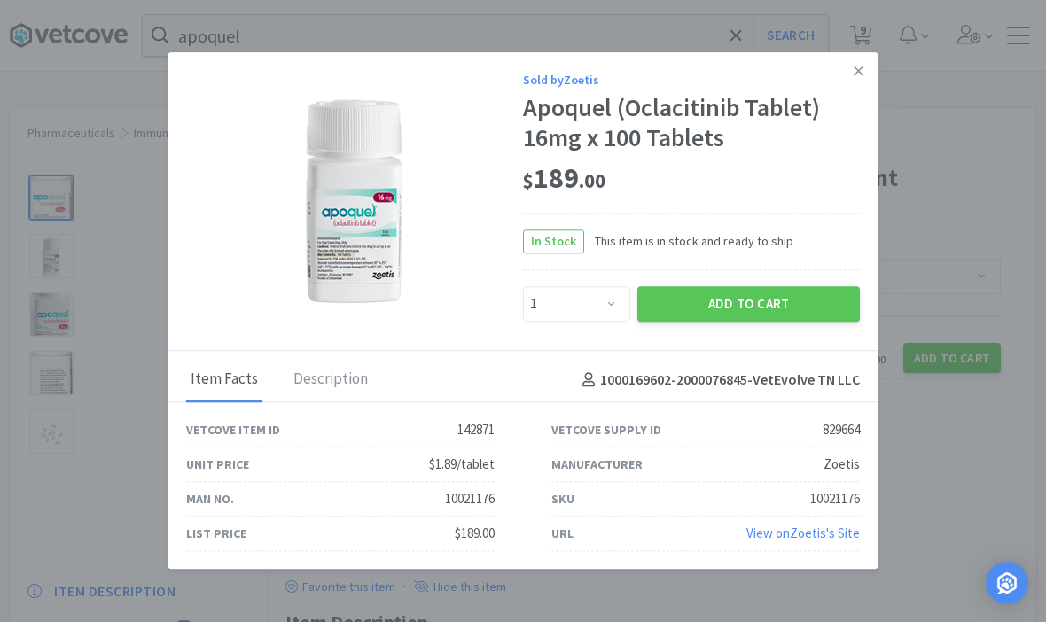
click at [733, 322] on button "Add to Cart" at bounding box center [748, 303] width 222 height 35
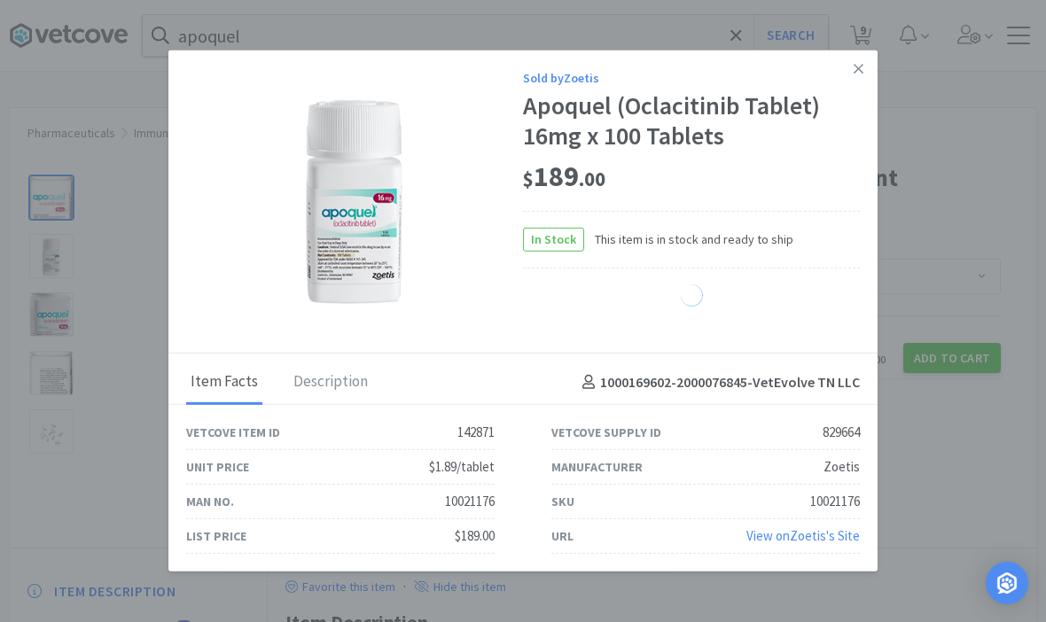
select select "1"
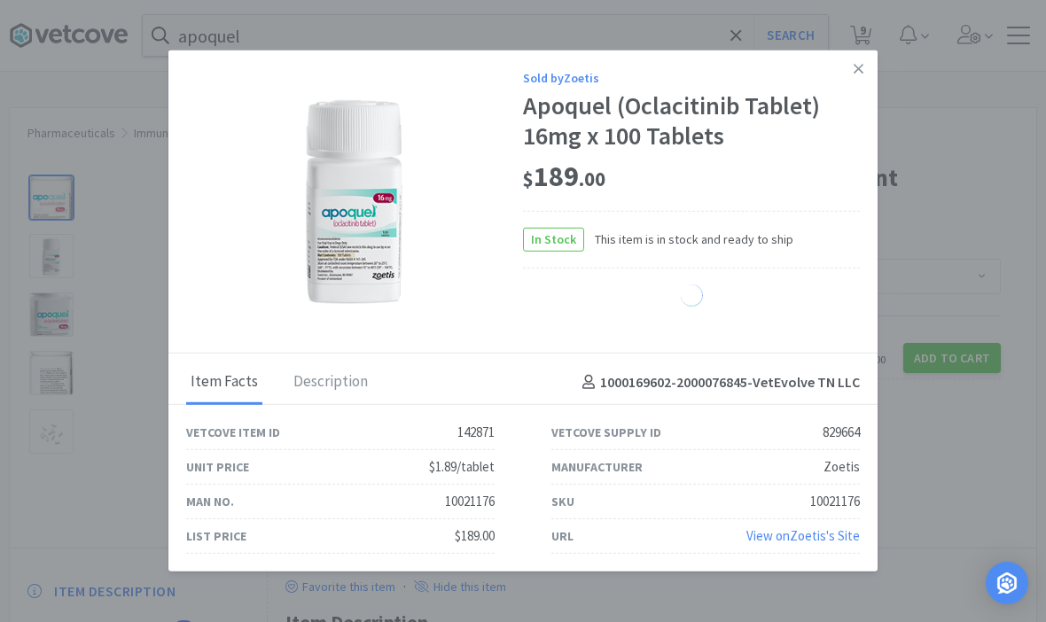
select select "1"
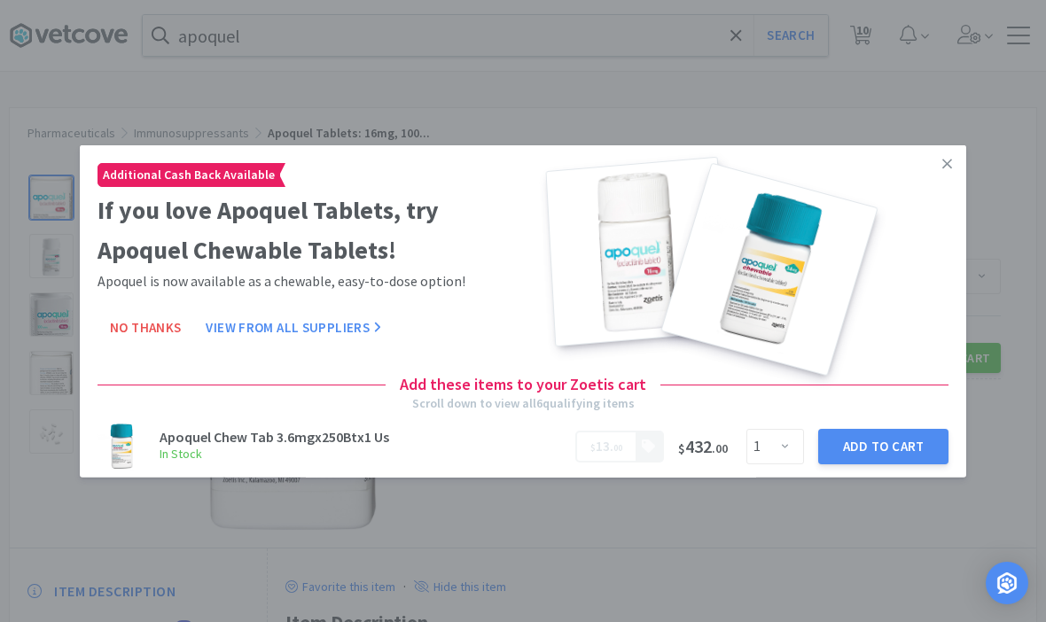
click at [944, 168] on icon at bounding box center [947, 164] width 10 height 10
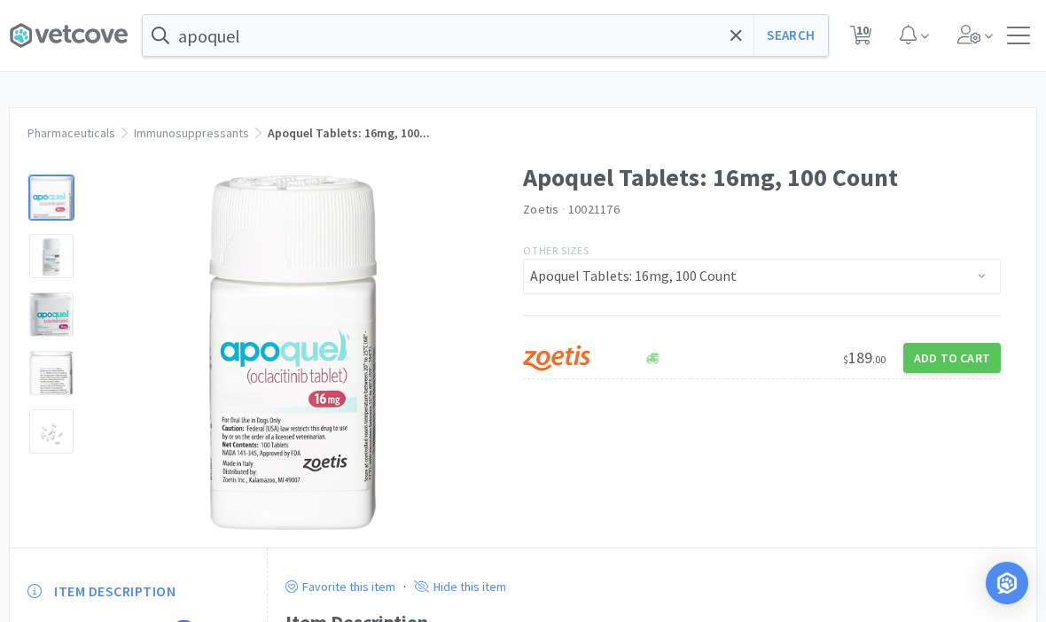
click at [743, 42] on span at bounding box center [736, 35] width 20 height 37
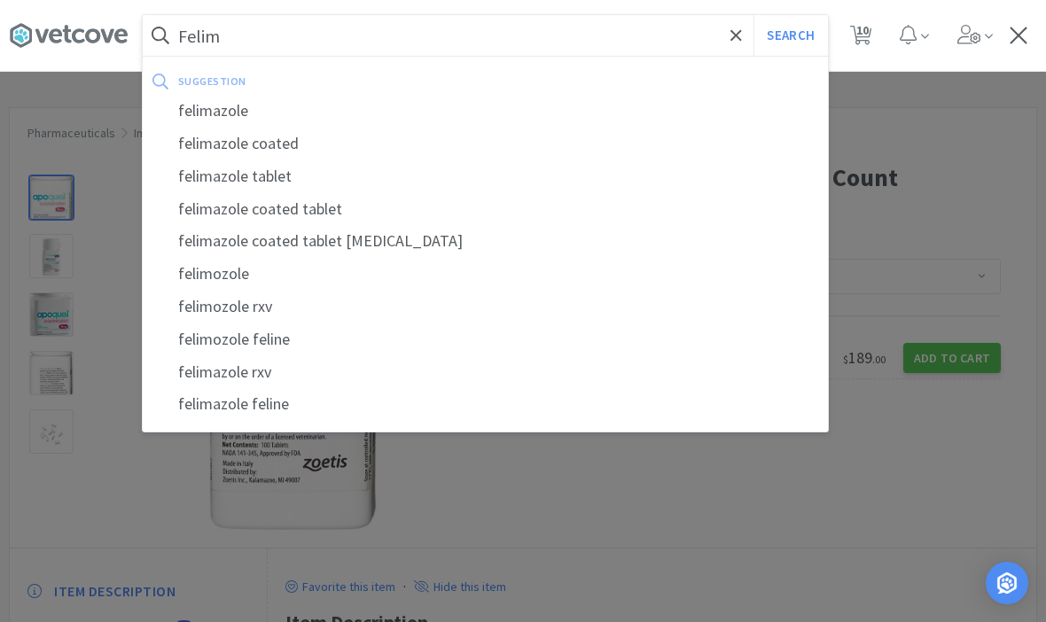
type input "Felim"
click at [213, 116] on div "felimazole" at bounding box center [485, 111] width 685 height 33
select select "2"
select select "1"
select select "2"
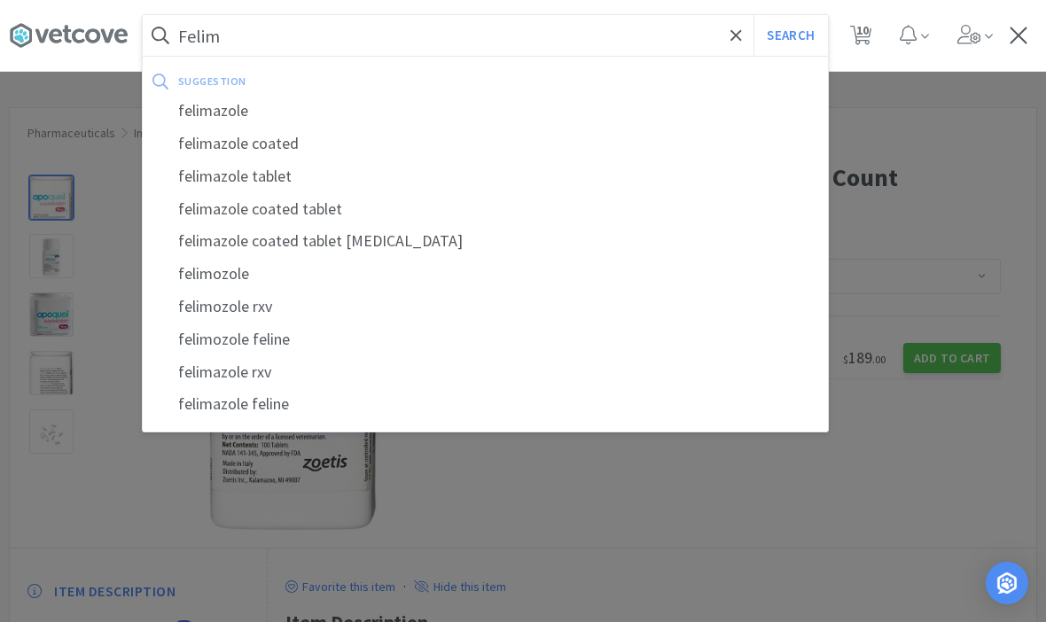
select select "3"
select select "2"
select select "1"
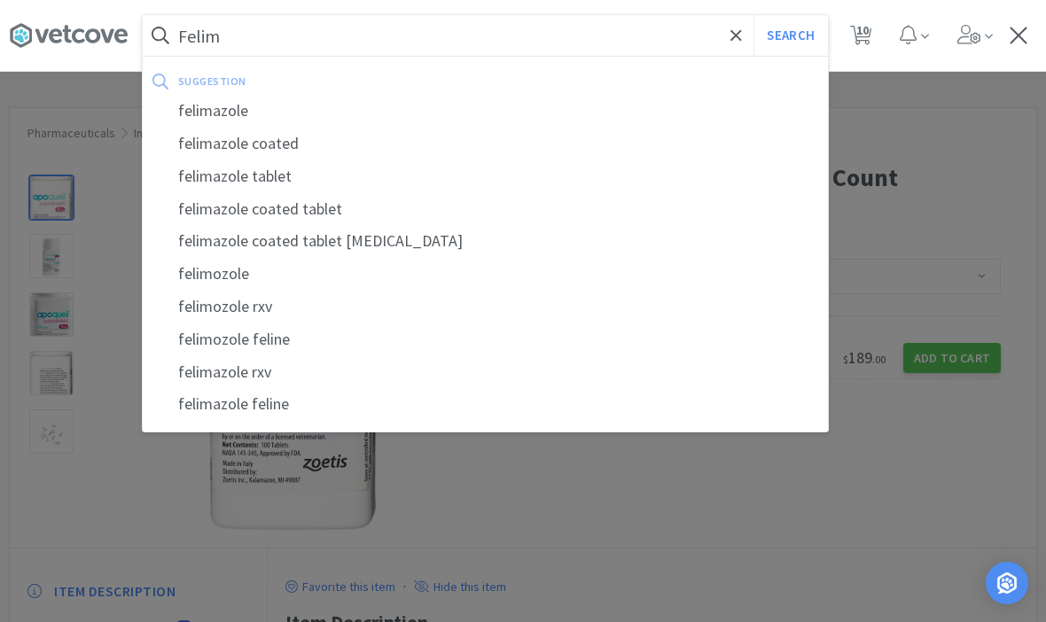
select select "2"
select select "1"
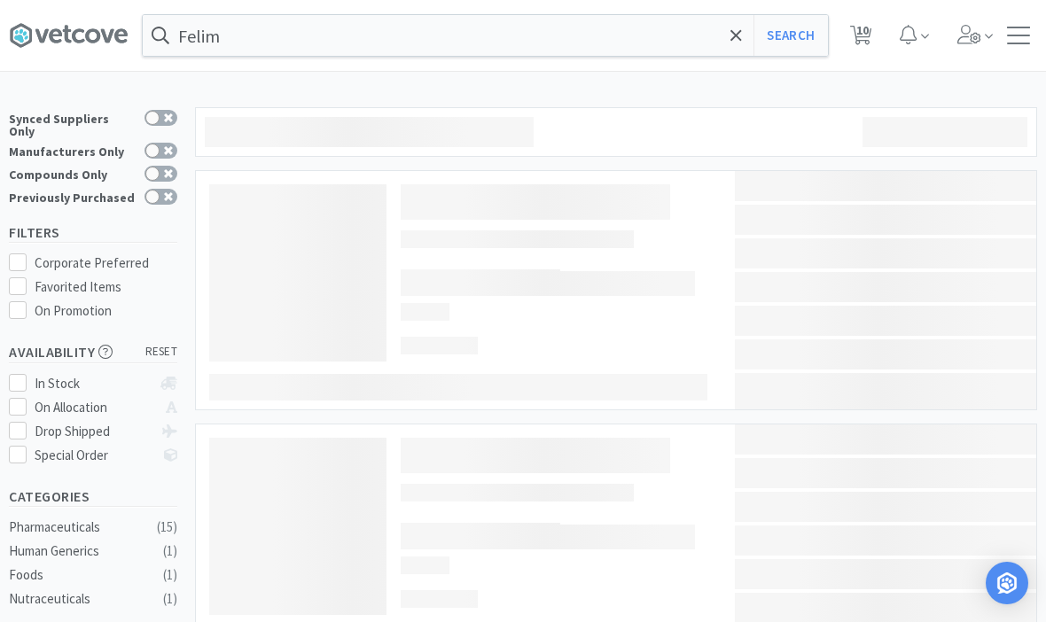
type input "felimazole"
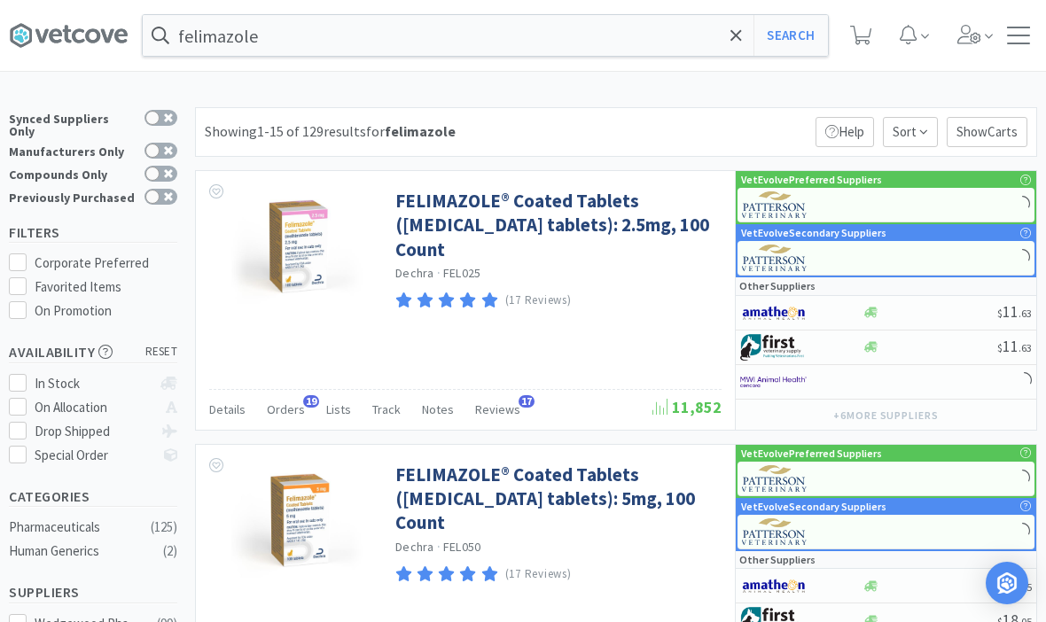
select select "2"
select select "1"
select select "2"
select select "3"
select select "2"
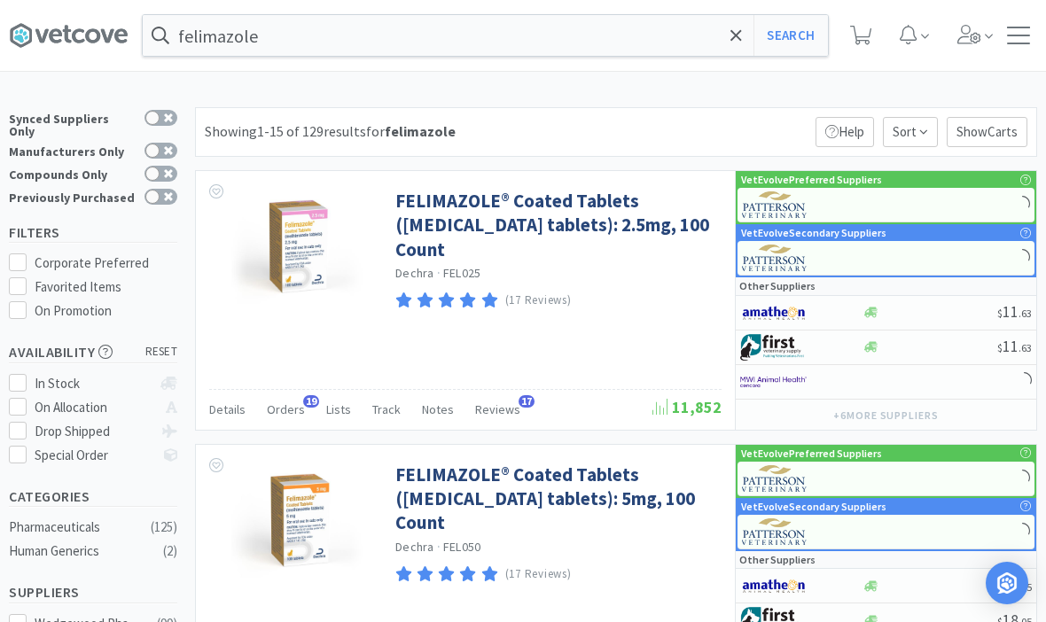
select select "1"
select select "2"
select select "1"
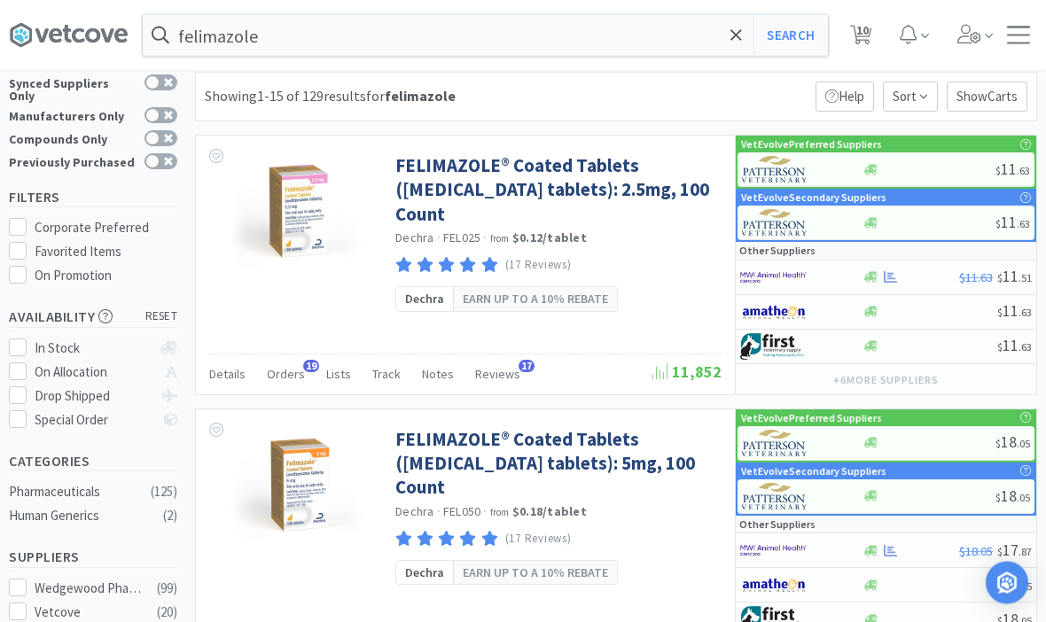
scroll to position [30, 0]
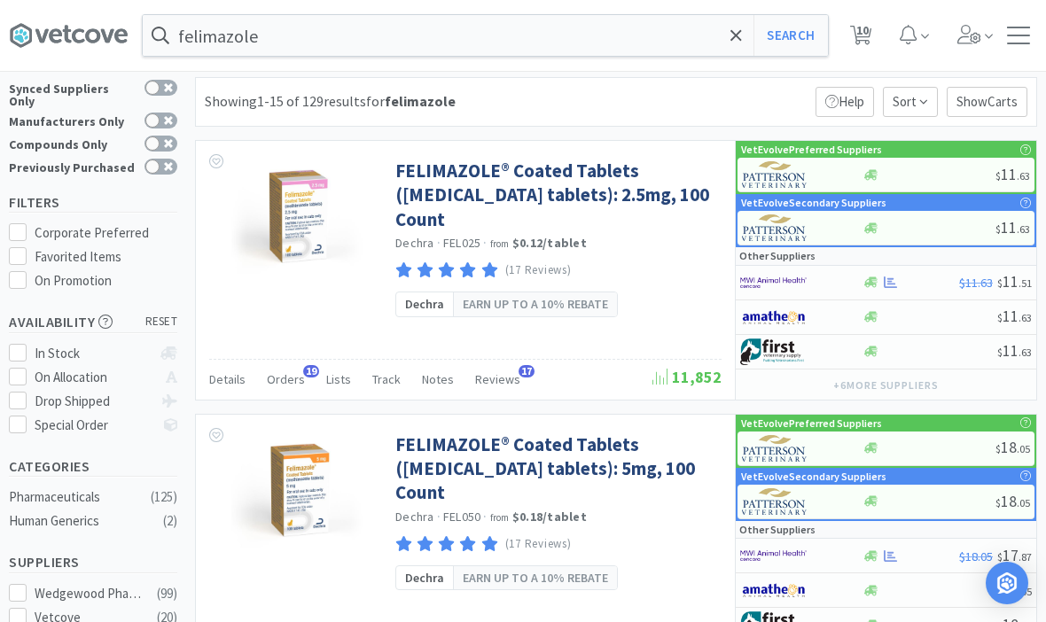
click at [424, 192] on link "FELIMAZOLE® Coated Tablets (methimazole tablets): 2.5mg, 100 Count" at bounding box center [556, 195] width 322 height 73
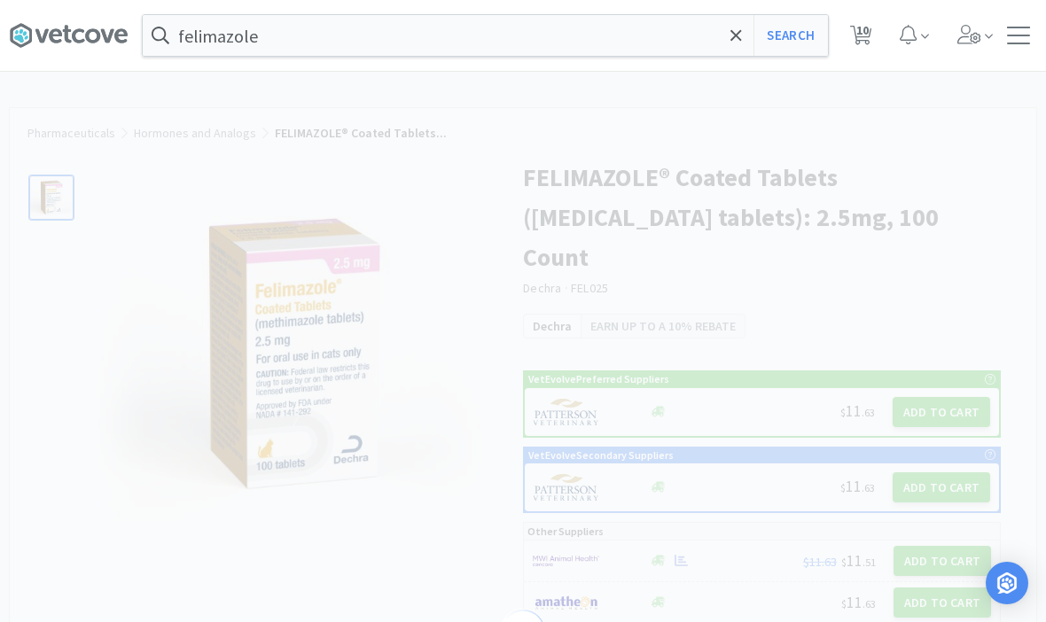
select select "45061"
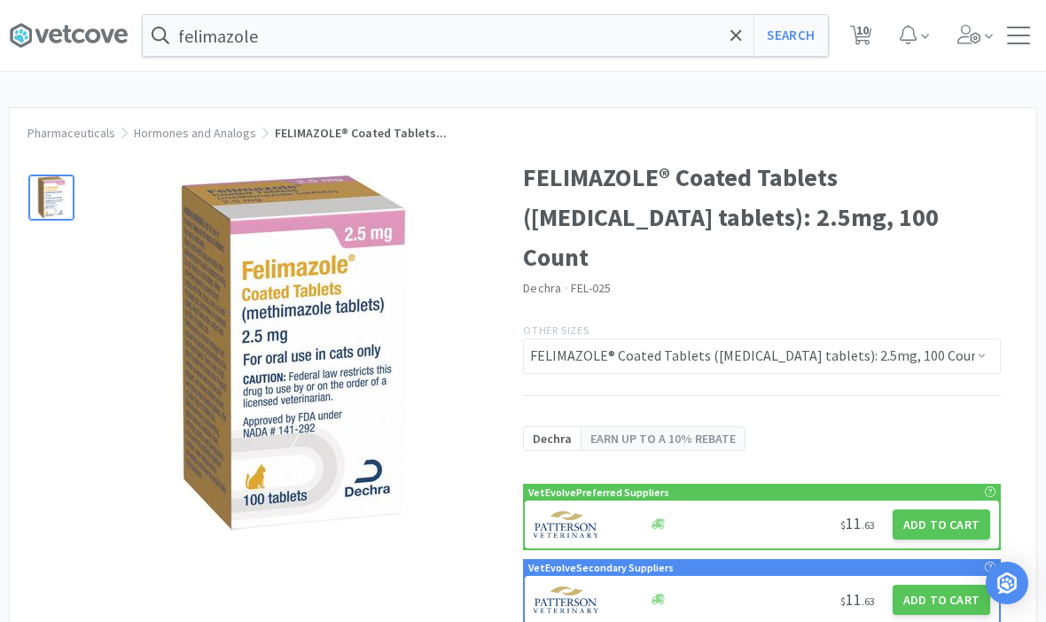
click at [946, 510] on button "Add to Cart" at bounding box center [940, 525] width 97 height 30
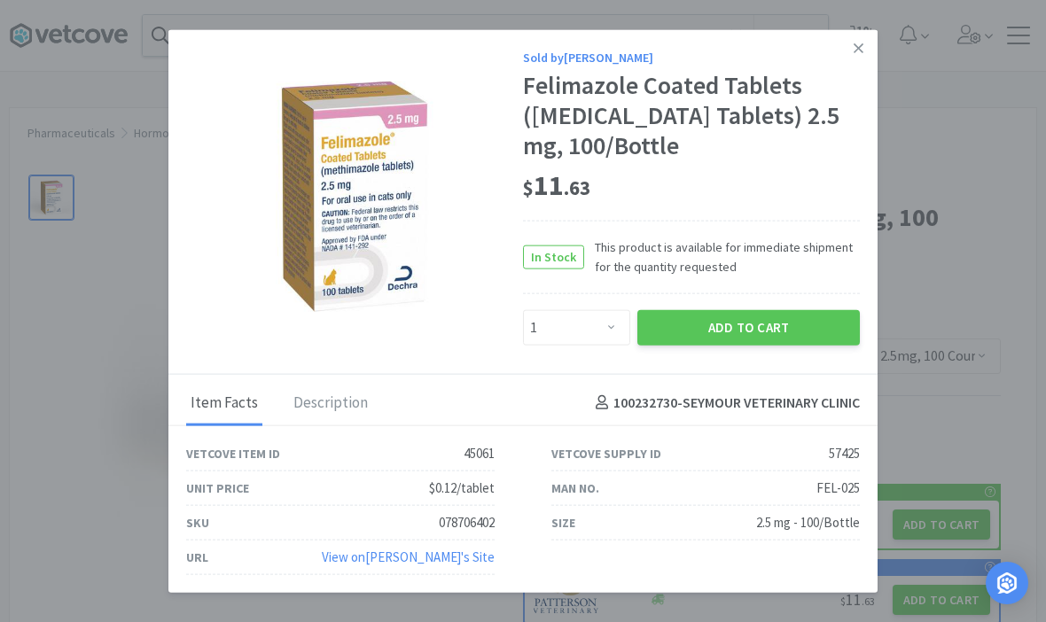
click at [579, 375] on div "Sold by Patterson Felimazole Coated Tablets (Methimazole Tablets) 2.5 mg, 100/B…" at bounding box center [522, 202] width 709 height 345
click at [602, 375] on div "Sold by Patterson Felimazole Coated Tablets (Methimazole Tablets) 2.5 mg, 100/B…" at bounding box center [522, 202] width 709 height 345
click at [544, 375] on div "Sold by Patterson Felimazole Coated Tablets (Methimazole Tablets) 2.5 mg, 100/B…" at bounding box center [522, 202] width 709 height 345
click at [583, 375] on div "Sold by Patterson Felimazole Coated Tablets (Methimazole Tablets) 2.5 mg, 100/B…" at bounding box center [522, 202] width 709 height 345
click at [578, 375] on div "Sold by Patterson Felimazole Coated Tablets (Methimazole Tablets) 2.5 mg, 100/B…" at bounding box center [522, 202] width 709 height 345
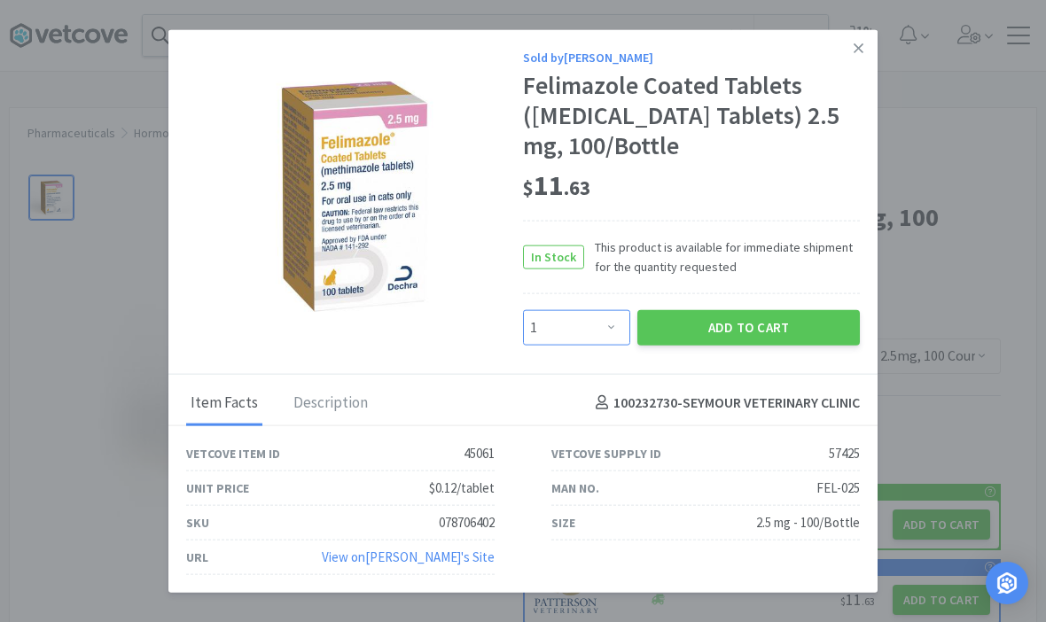
click at [578, 345] on select "Enter Quantity 1 2 3 4 5 6 7 8 9 10 11 12 13 14 15 16 17 18 19 20 Enter Quantity" at bounding box center [576, 326] width 107 height 35
select select "2"
click at [723, 345] on button "Add to Cart" at bounding box center [748, 326] width 222 height 35
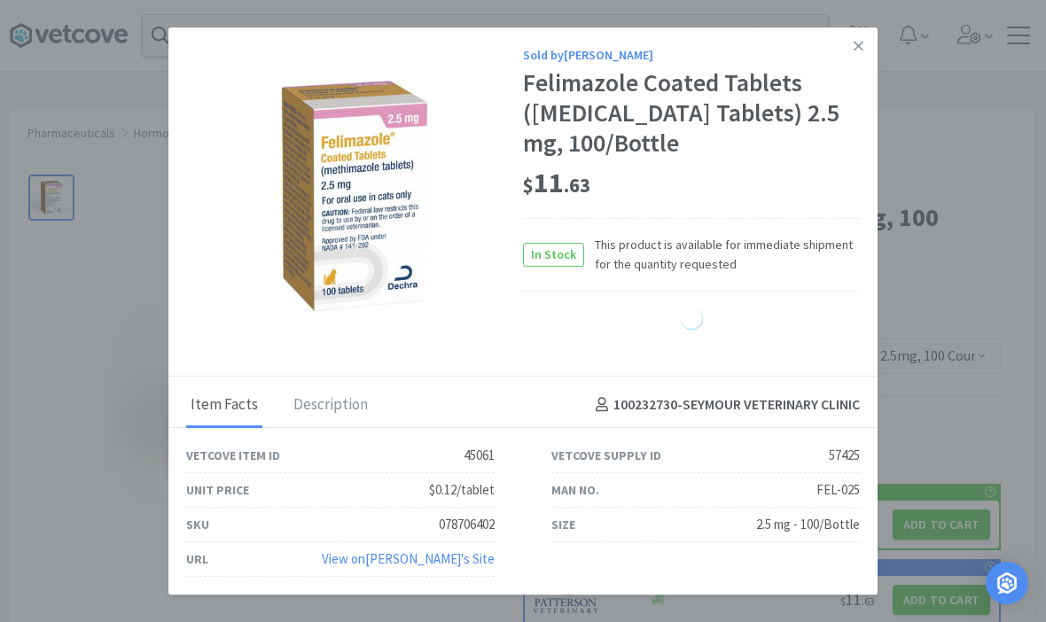
select select "1"
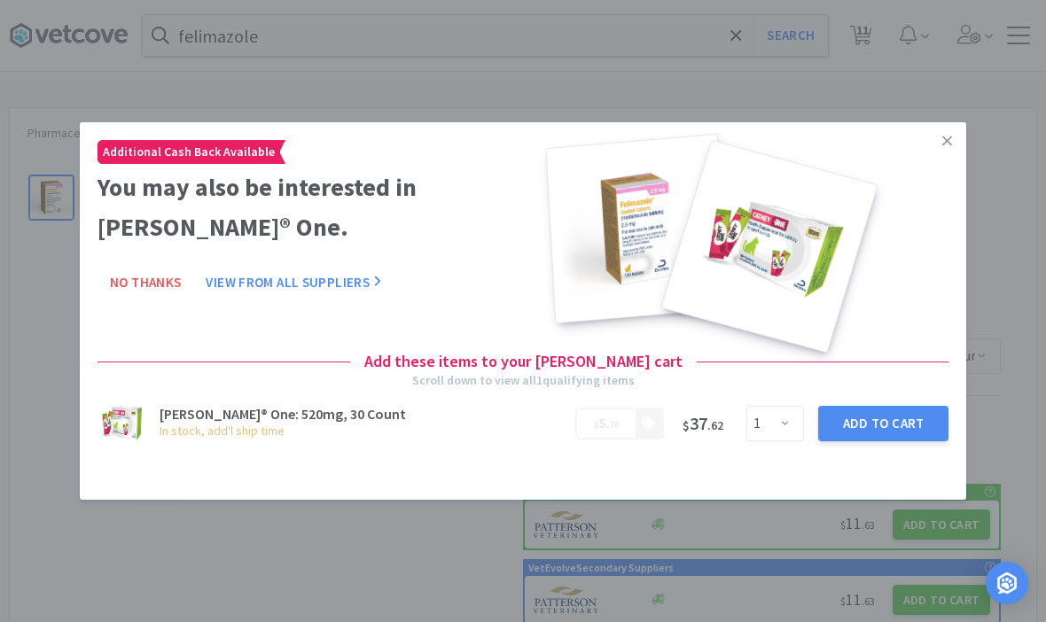
click at [954, 204] on div at bounding box center [739, 237] width 432 height 209
click at [952, 160] on link at bounding box center [946, 141] width 31 height 38
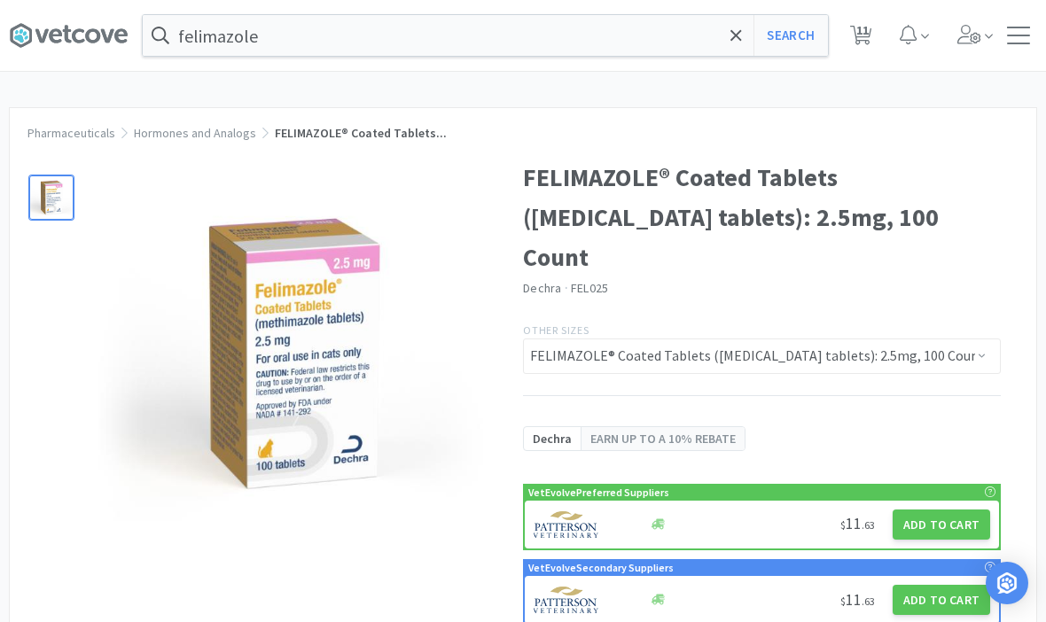
click at [738, 34] on icon at bounding box center [735, 34] width 11 height 11
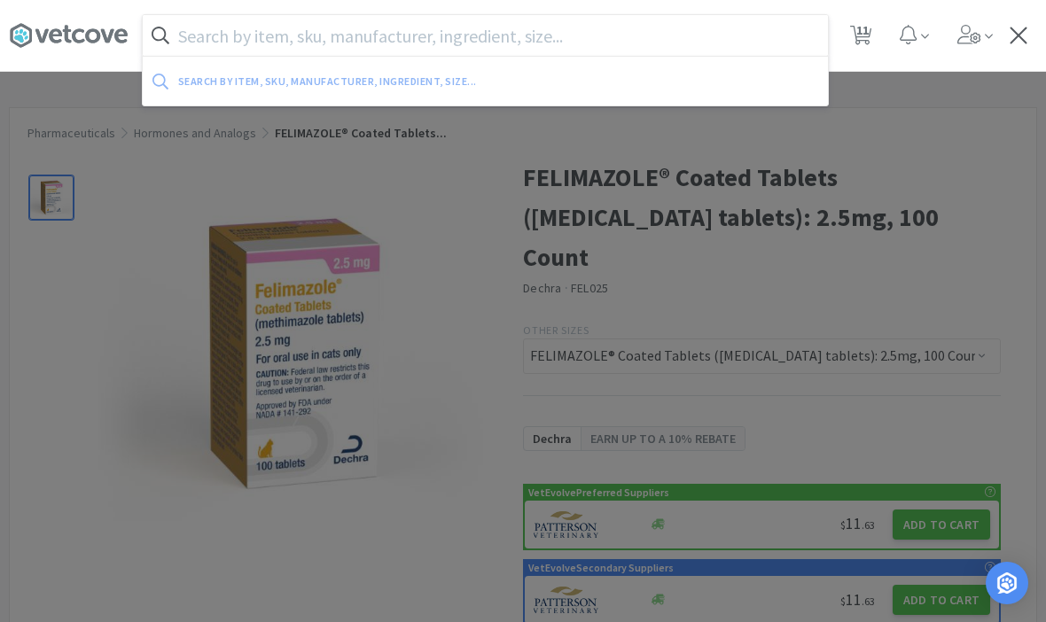
click at [915, 206] on div at bounding box center [523, 311] width 1046 height 622
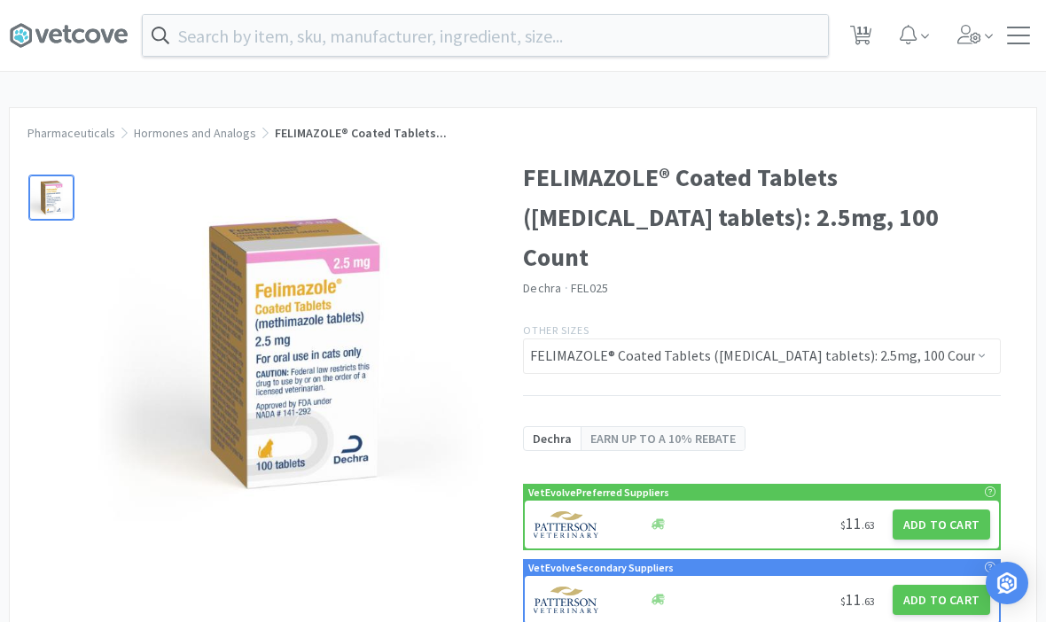
click at [555, 31] on input "text" at bounding box center [485, 35] width 685 height 41
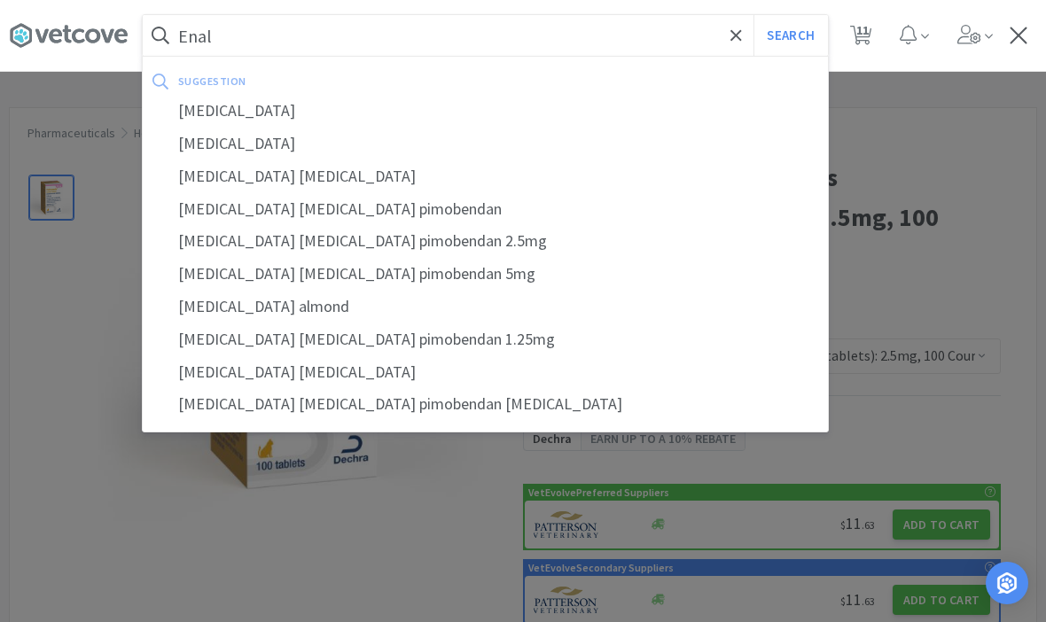
click at [209, 110] on div "enalapril" at bounding box center [485, 111] width 685 height 33
type input "enalapril"
select select "2"
select select "1"
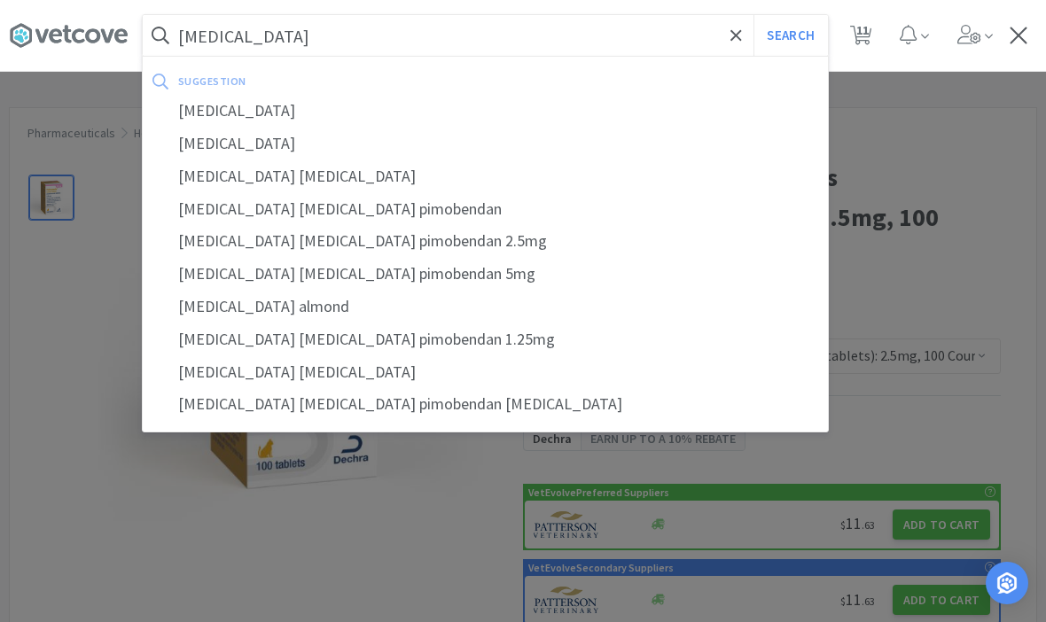
select select "2"
select select "3"
select select "2"
select select "1"
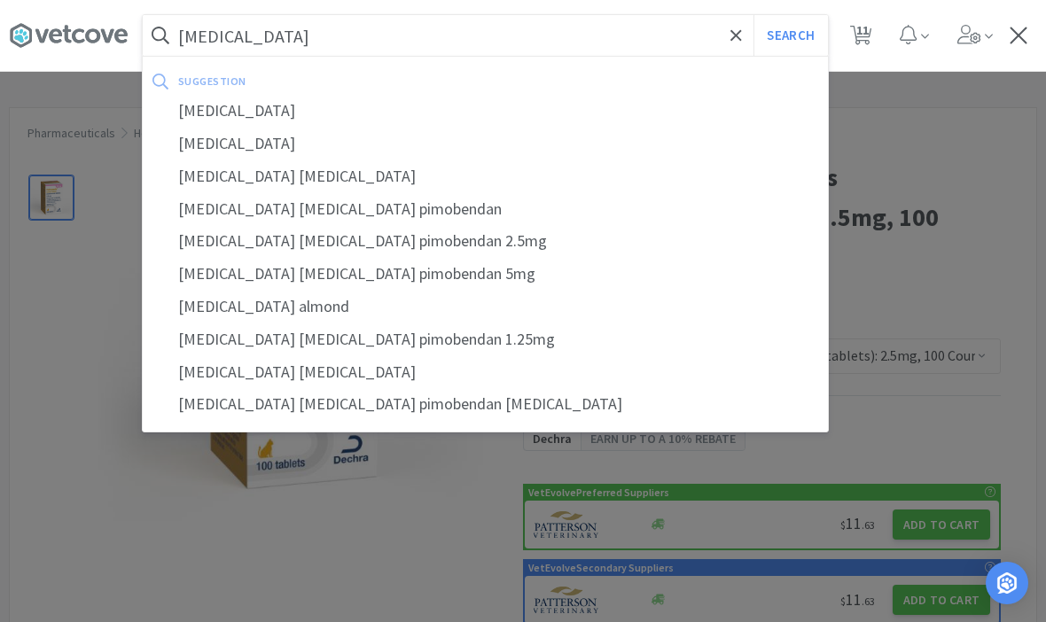
select select "1"
select select "2"
select select "1"
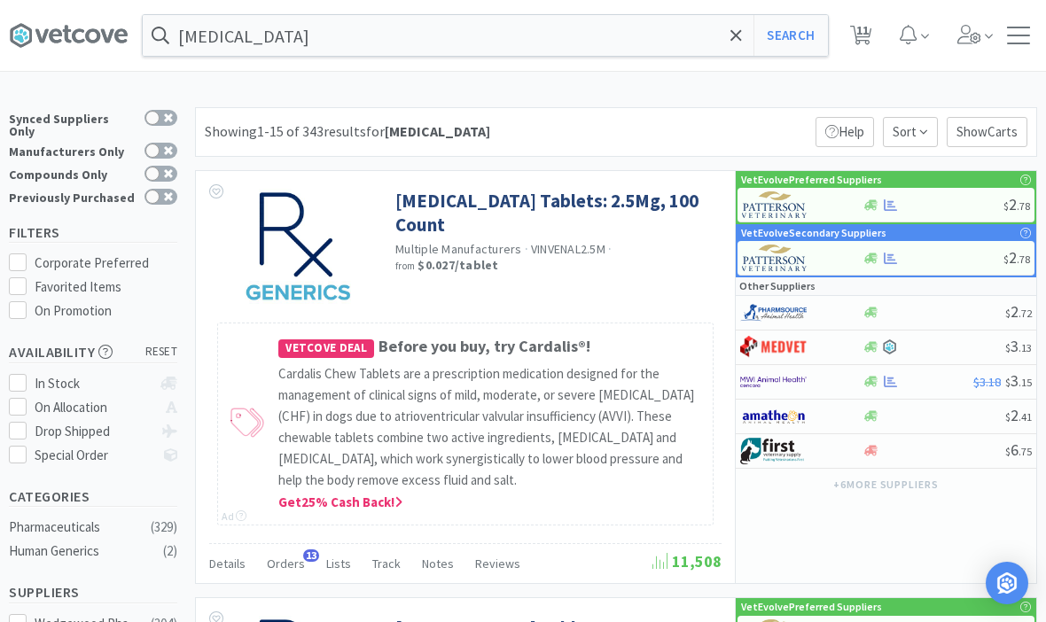
click at [435, 205] on link "Enalapril Tablets: 2.5Mg, 100 Count" at bounding box center [556, 213] width 322 height 49
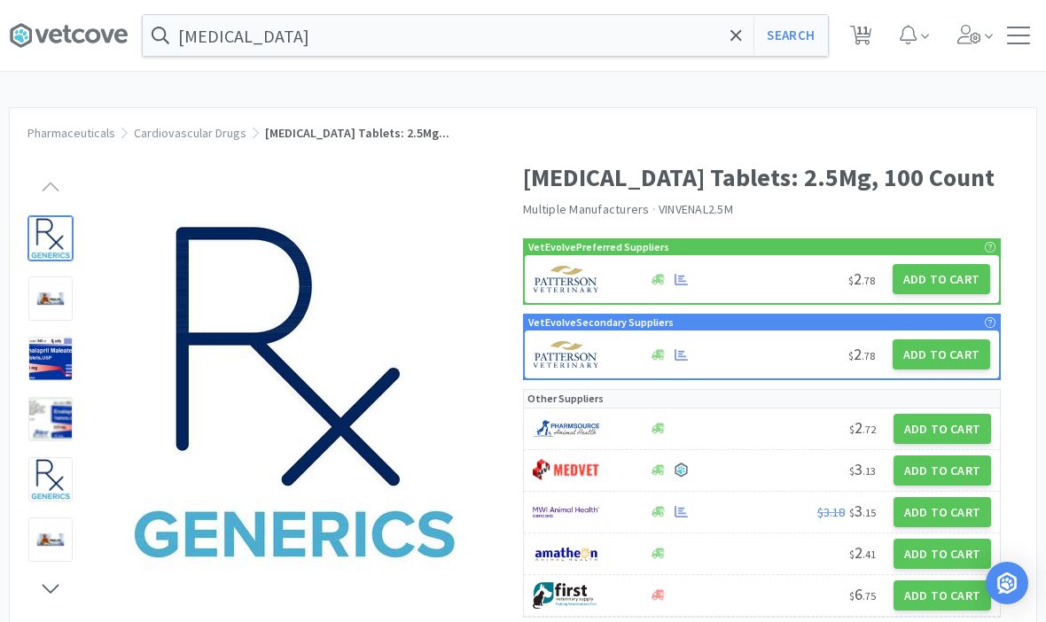
click at [936, 292] on button "Add to Cart" at bounding box center [940, 279] width 97 height 30
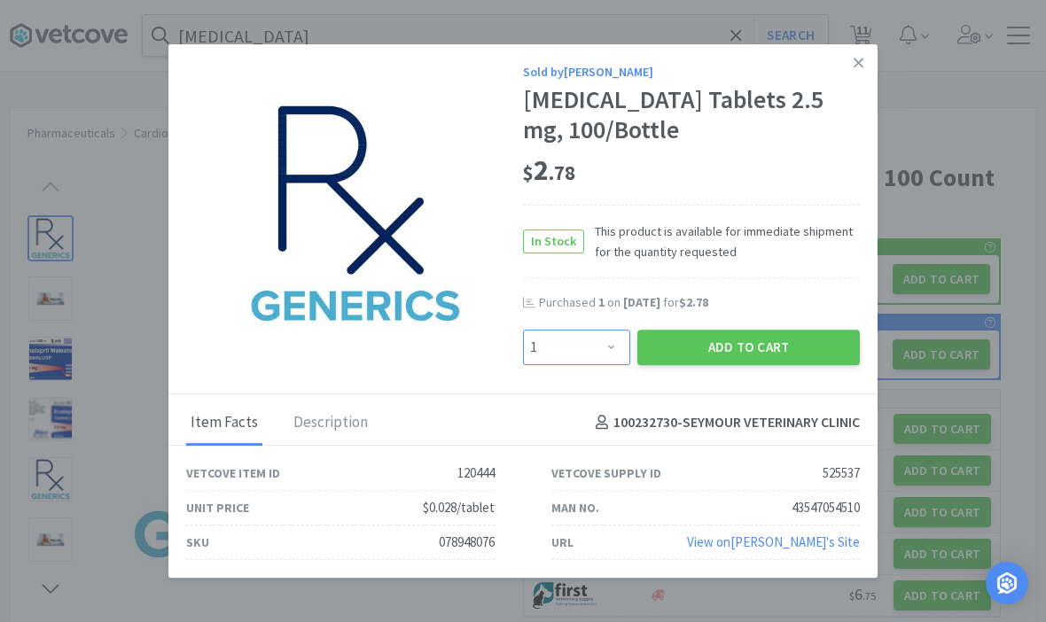
click at [592, 335] on select "Enter Quantity 1 2 3 4 5 6 7 8 9 10 11 12 13 14 15 16 17 18 19 20 Enter Quantity" at bounding box center [576, 347] width 107 height 35
select select "2"
click at [785, 334] on button "Add to Cart" at bounding box center [748, 347] width 222 height 35
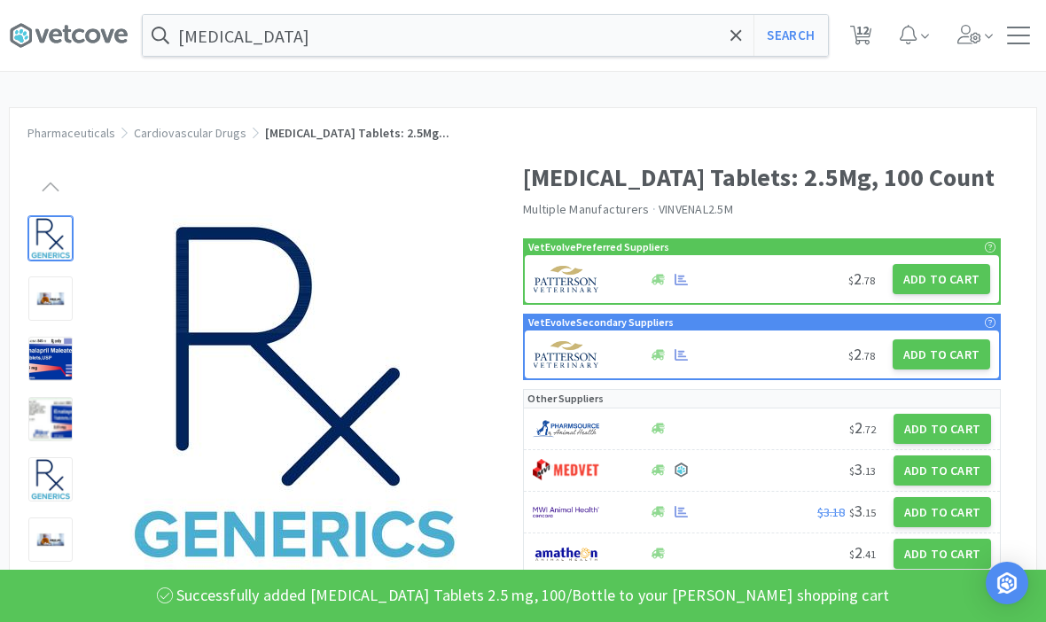
click at [1036, 151] on div "Pharmaceuticals Cardiovascular Drugs Enalapril Tablets: 2.5Mg... Enalapril Tabl…" at bounding box center [523, 610] width 1028 height 1006
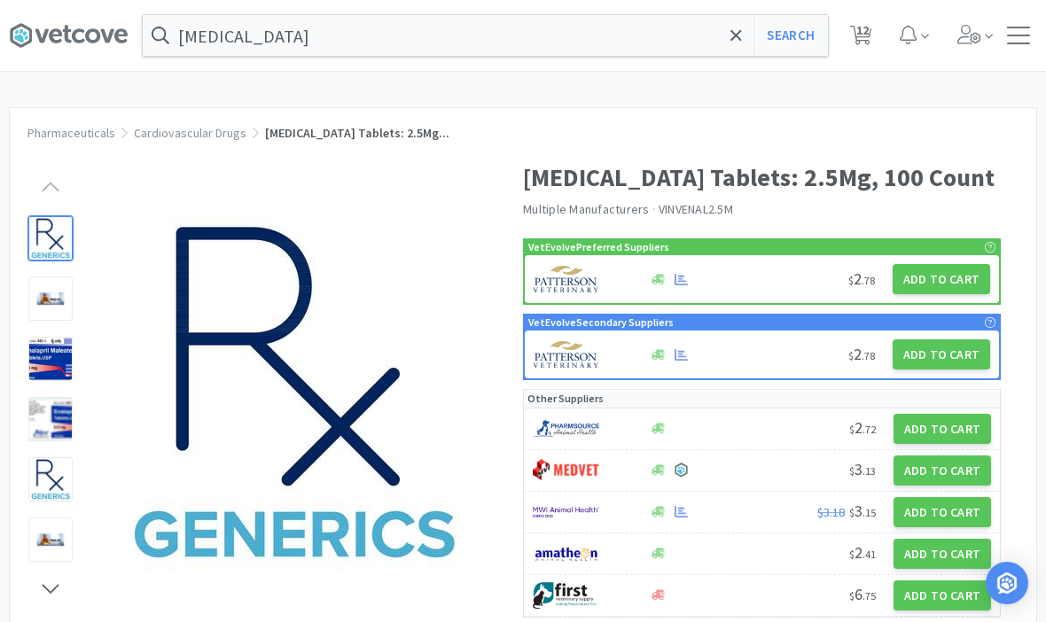
click at [857, 50] on span "12" at bounding box center [862, 30] width 12 height 71
select select "1"
select select "2"
select select "1"
select select "2"
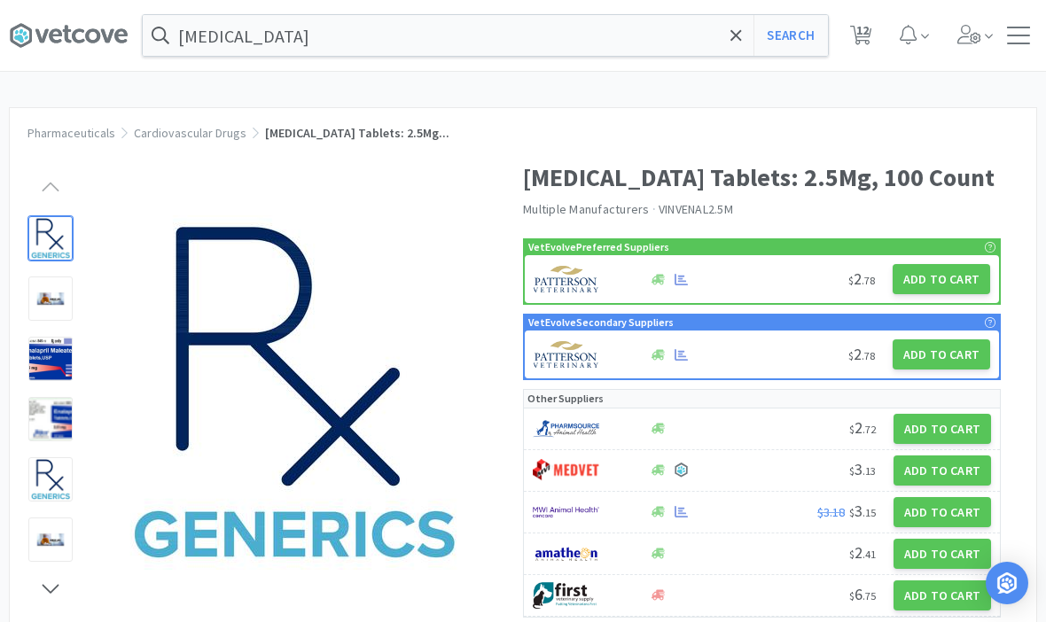
select select "2"
select select "1"
select select "2"
select select "3"
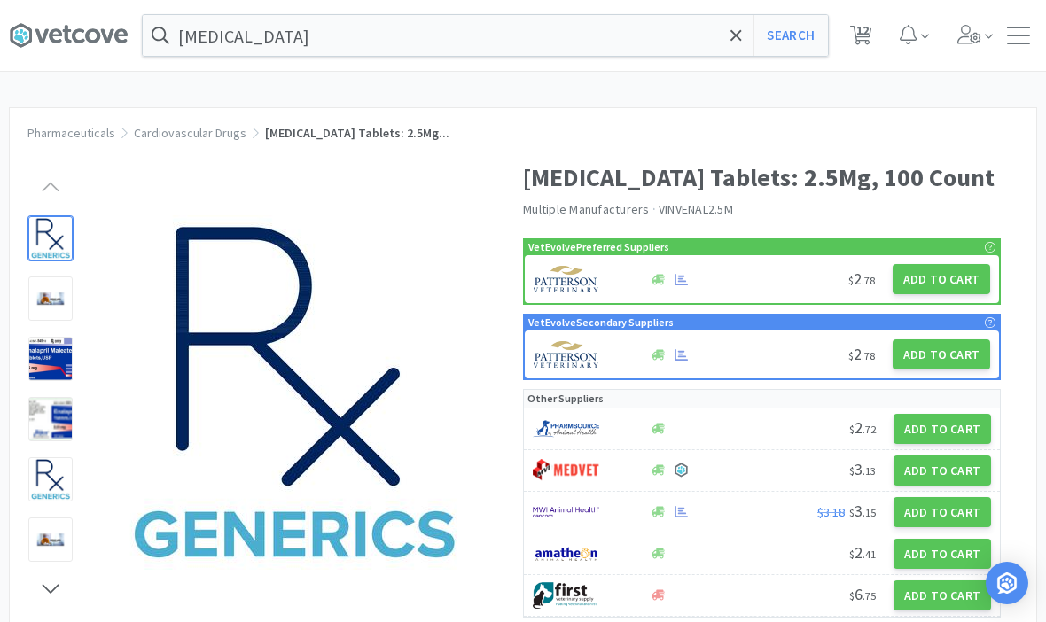
select select "2"
select select "1"
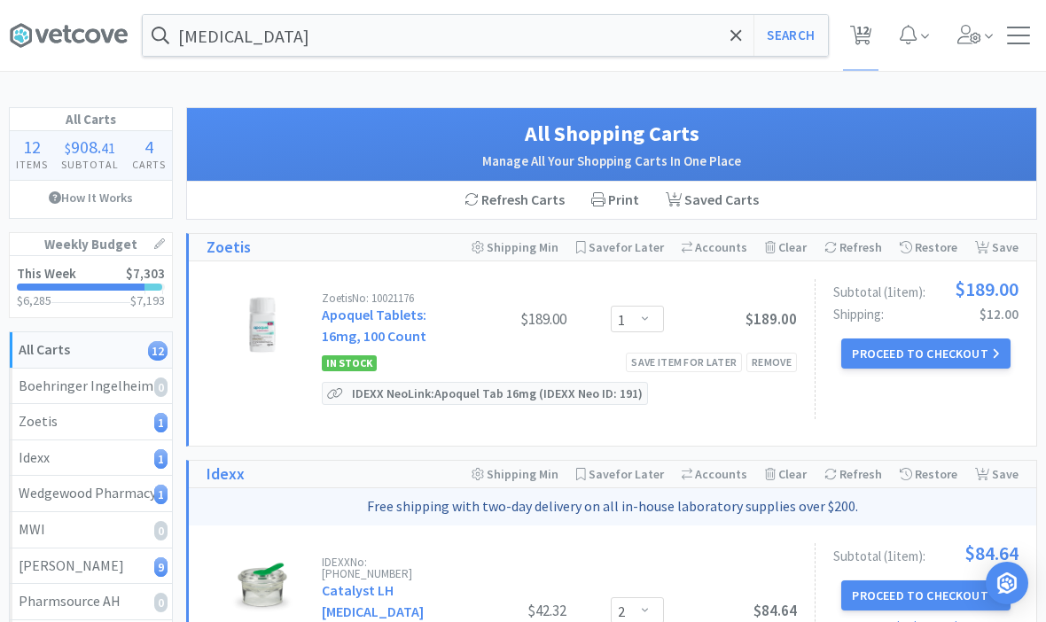
click at [78, 161] on h4 "Subtotal" at bounding box center [90, 164] width 71 height 17
click at [66, 141] on span "$" at bounding box center [68, 148] width 6 height 18
click at [82, 198] on link "How It Works" at bounding box center [91, 198] width 162 height 34
click at [57, 272] on h2 "This Week" at bounding box center [46, 273] width 59 height 13
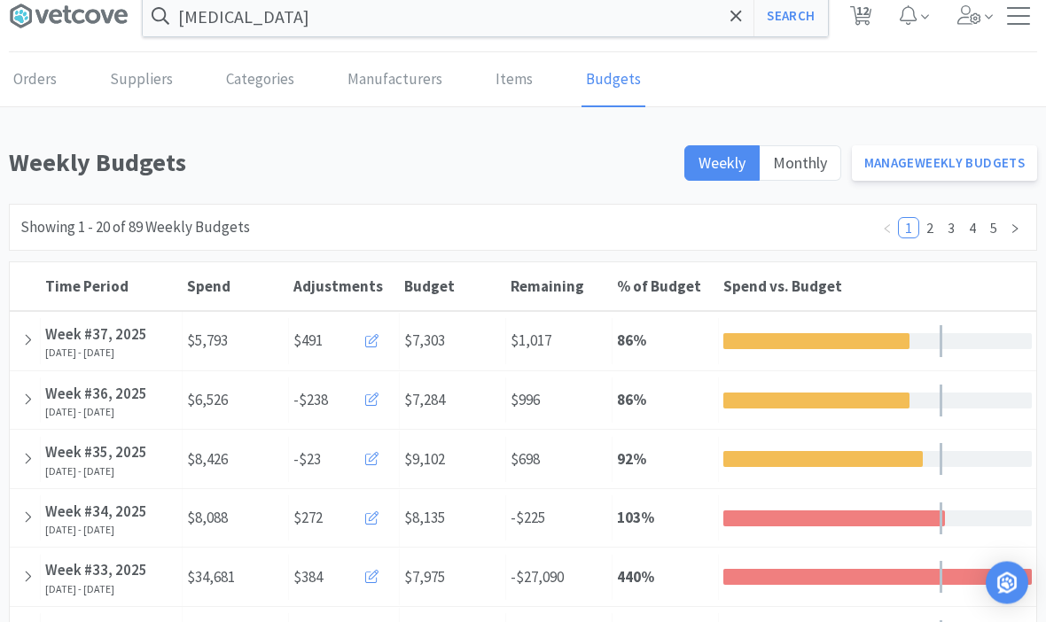
scroll to position [23, 0]
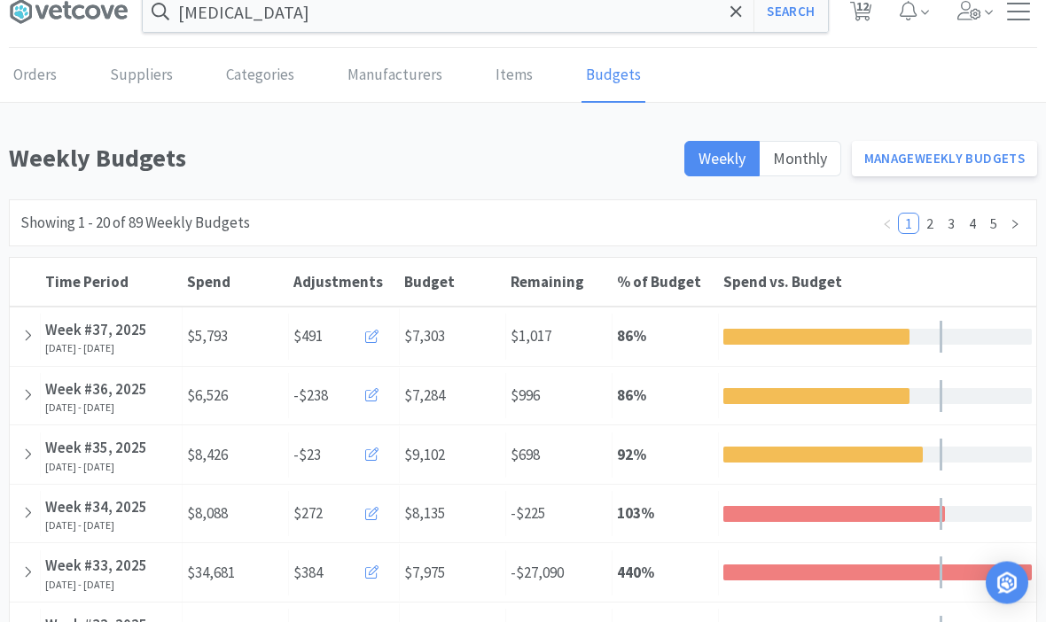
click at [27, 336] on icon at bounding box center [28, 336] width 10 height 15
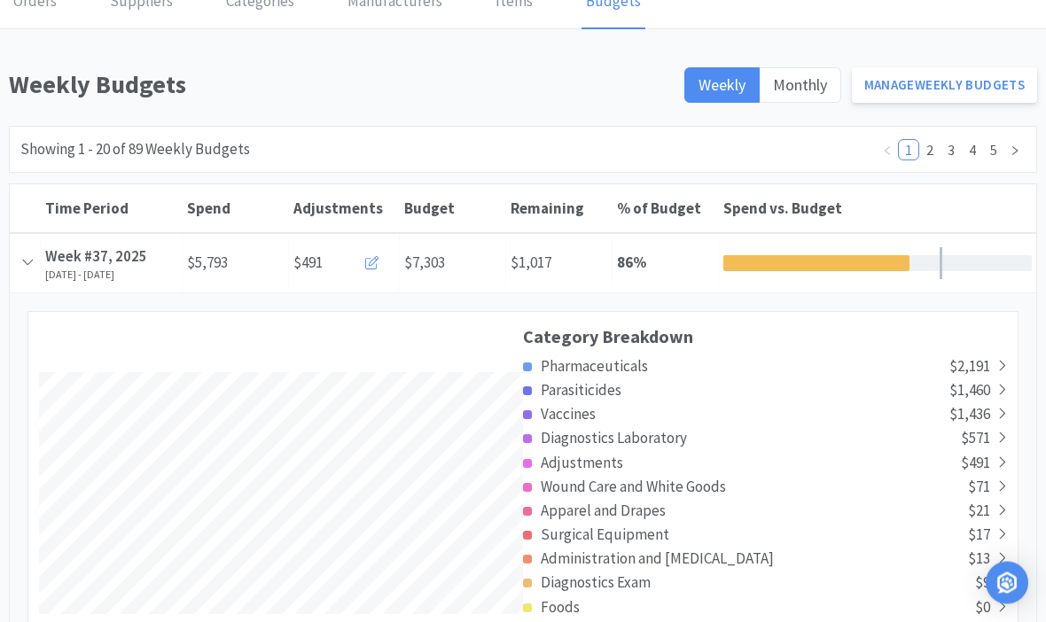
scroll to position [0, 0]
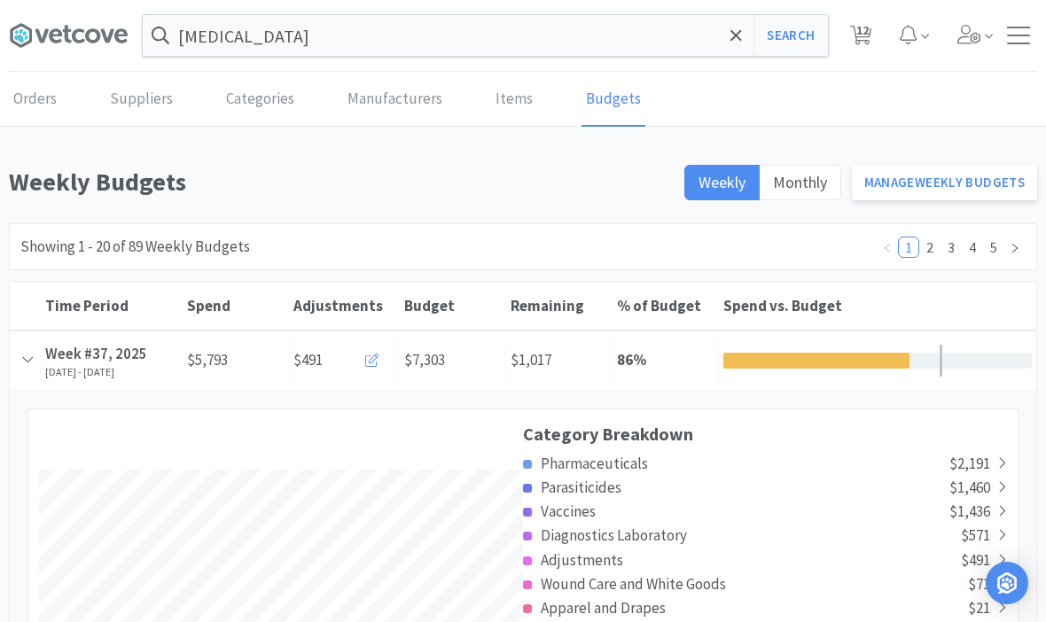
click at [864, 47] on span "12" at bounding box center [862, 30] width 12 height 71
select select "1"
select select "2"
select select "1"
select select "2"
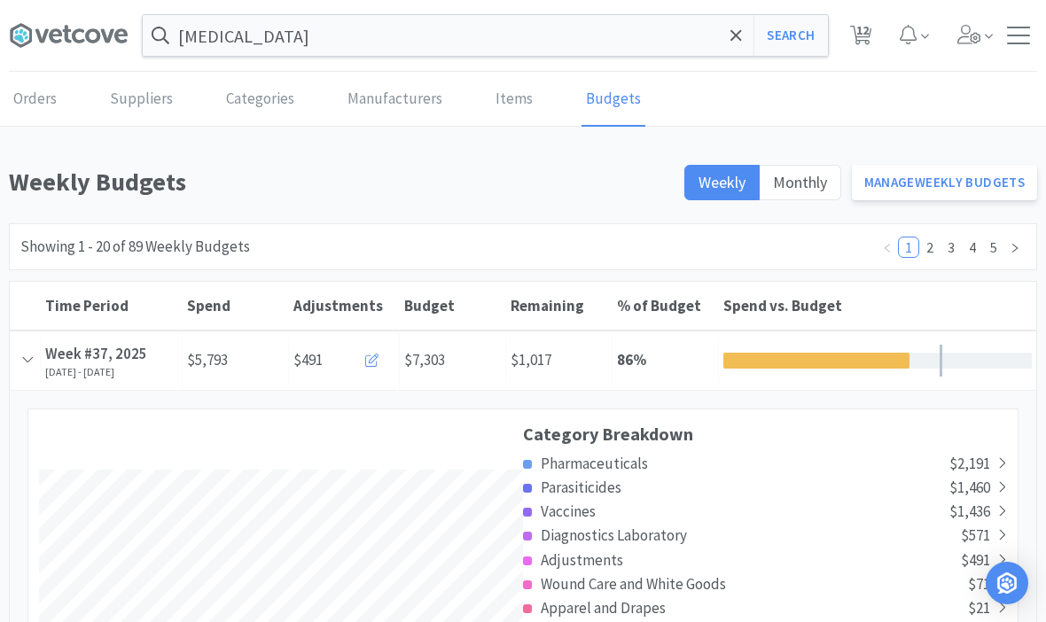
select select "2"
select select "1"
select select "2"
select select "3"
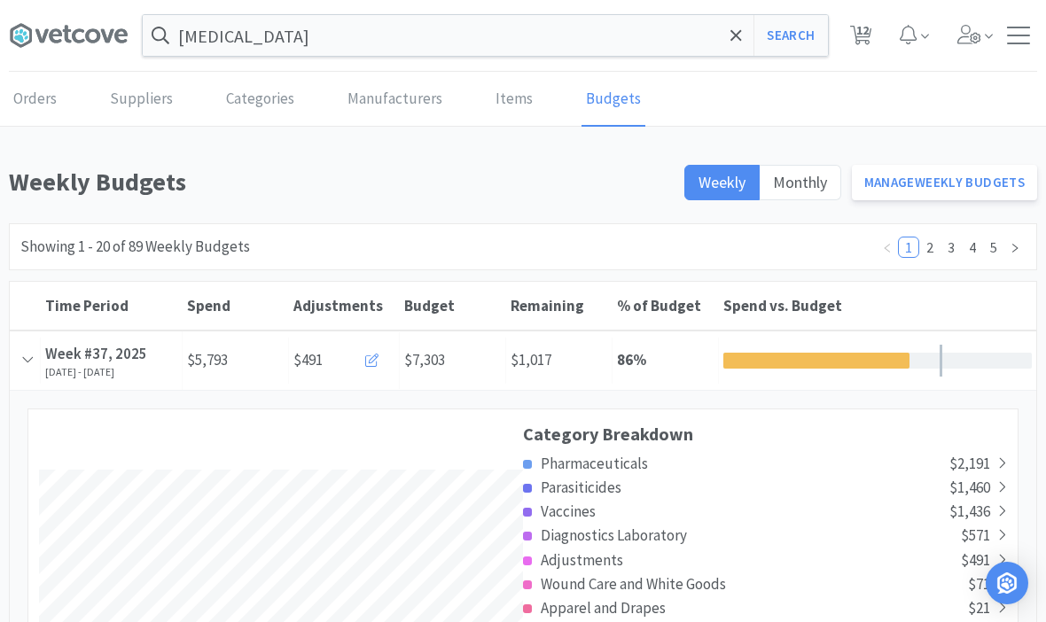
select select "2"
select select "1"
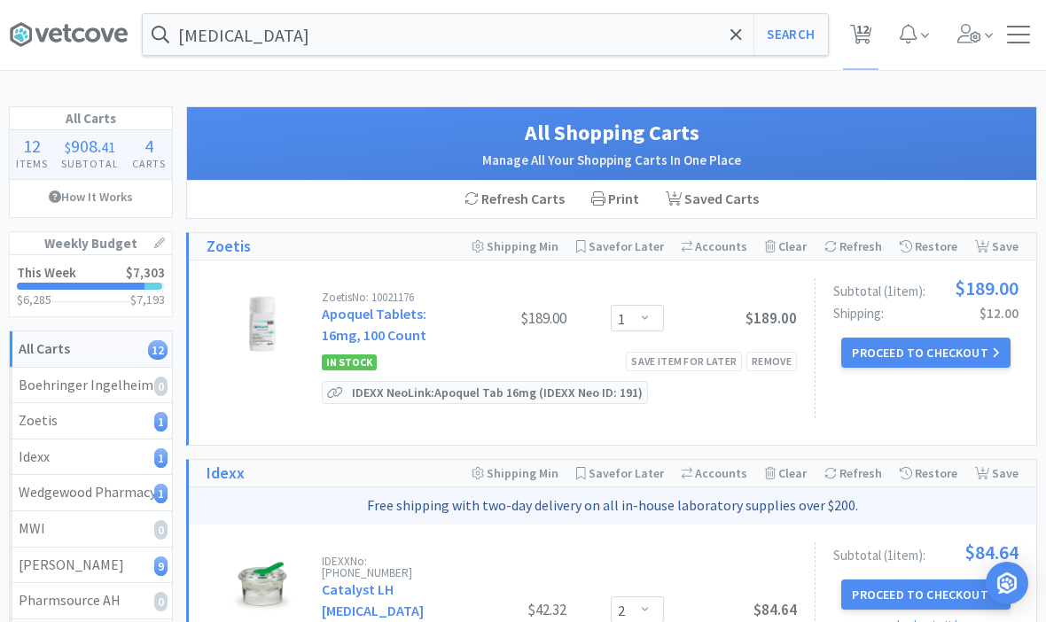
scroll to position [19, 0]
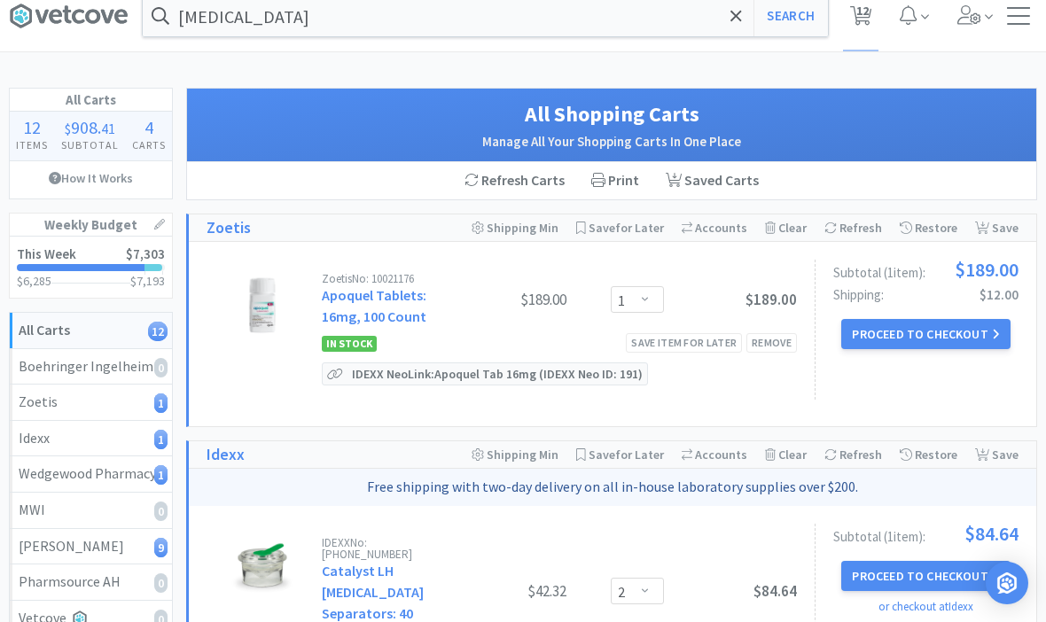
click at [697, 345] on div "Save item for later" at bounding box center [684, 342] width 116 height 19
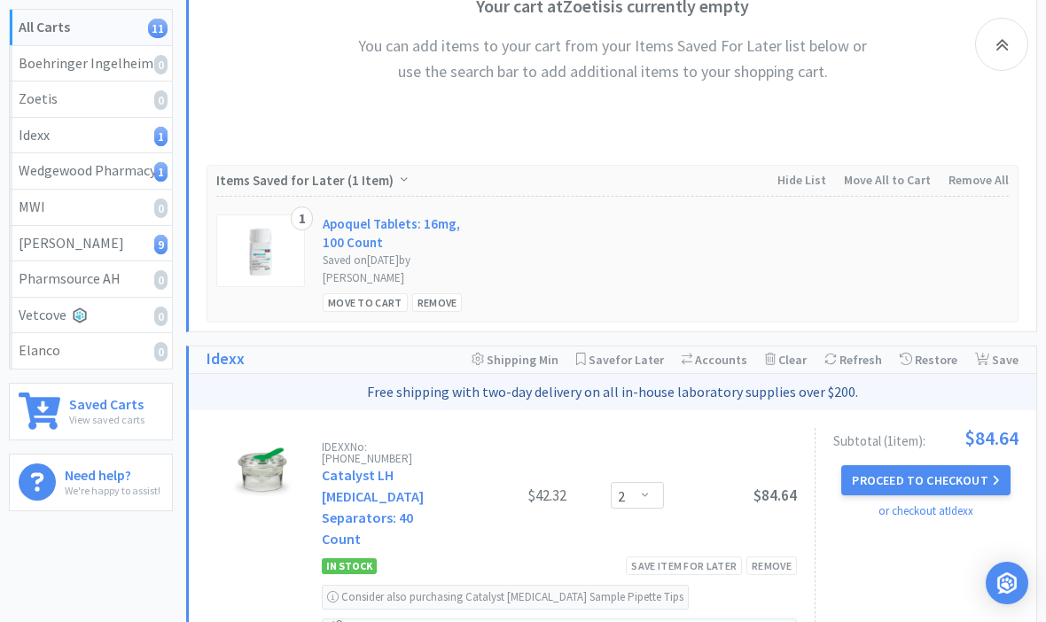
scroll to position [0, 0]
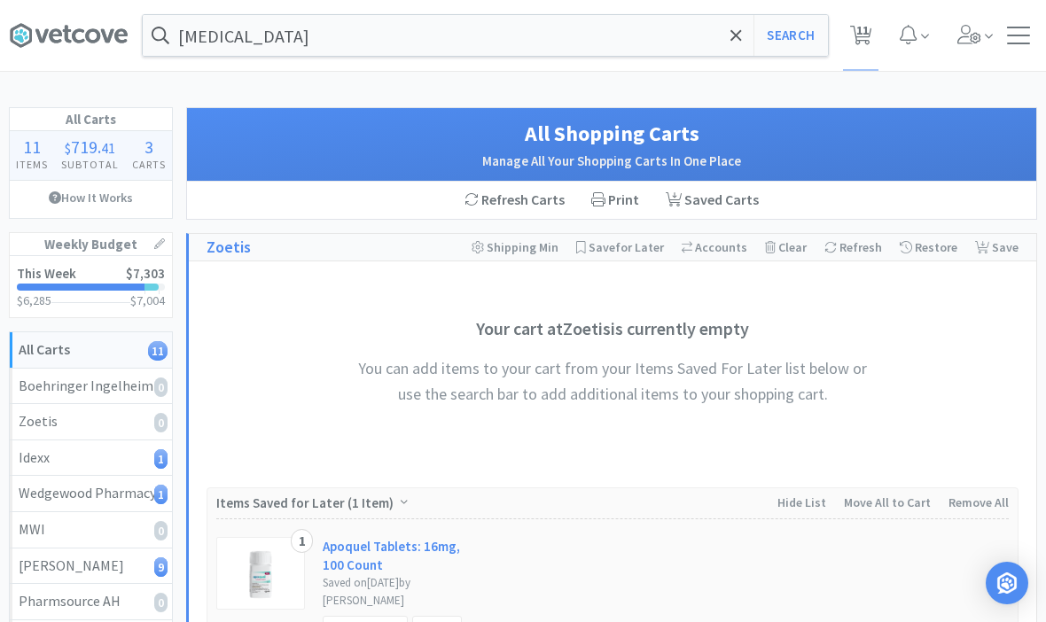
click at [737, 37] on icon at bounding box center [735, 34] width 11 height 11
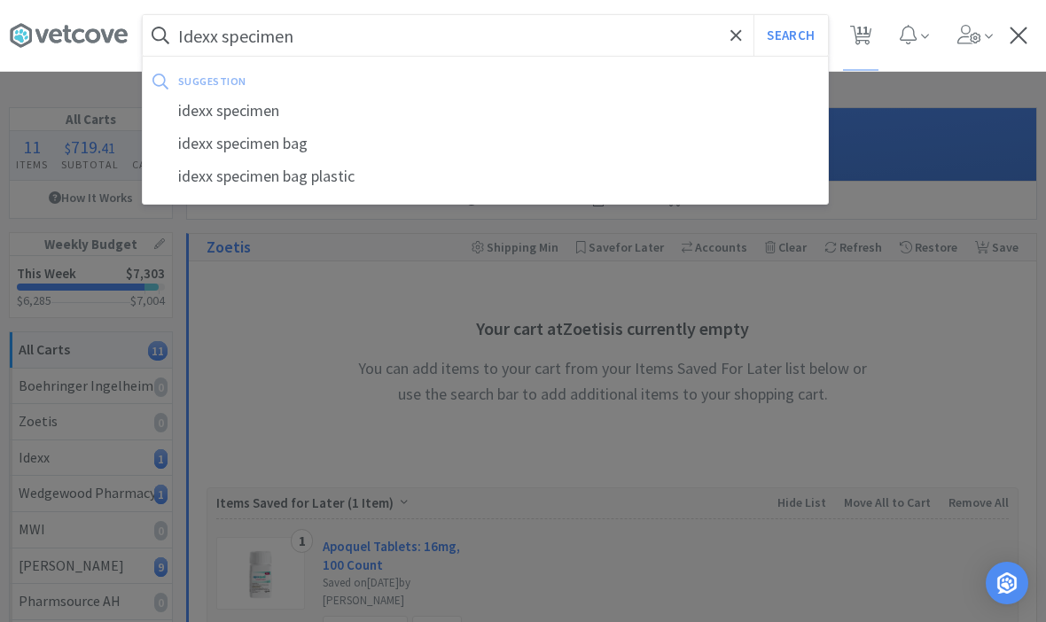
type input "Idexx specimen"
click at [790, 35] on button "Search" at bounding box center [790, 35] width 74 height 41
select select "2"
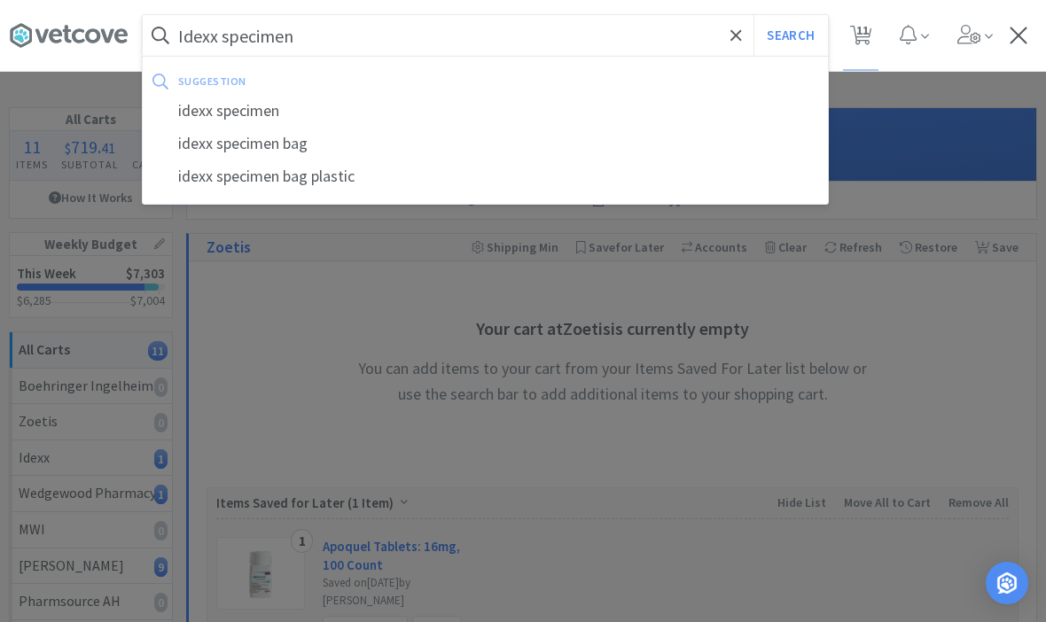
select select "1"
select select "2"
select select "3"
select select "2"
select select "1"
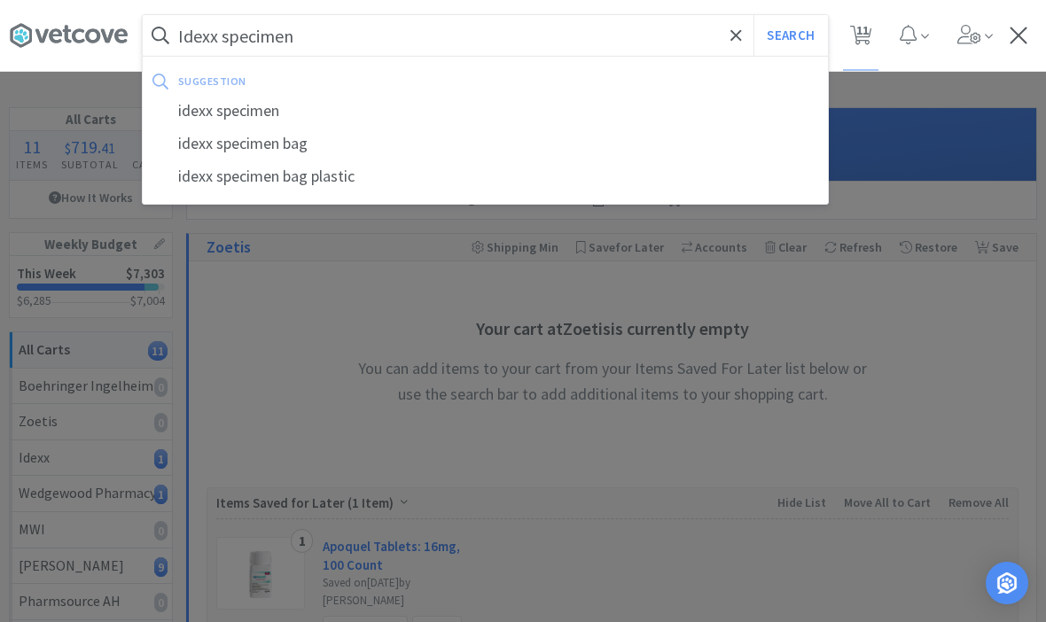
select select "1"
select select "2"
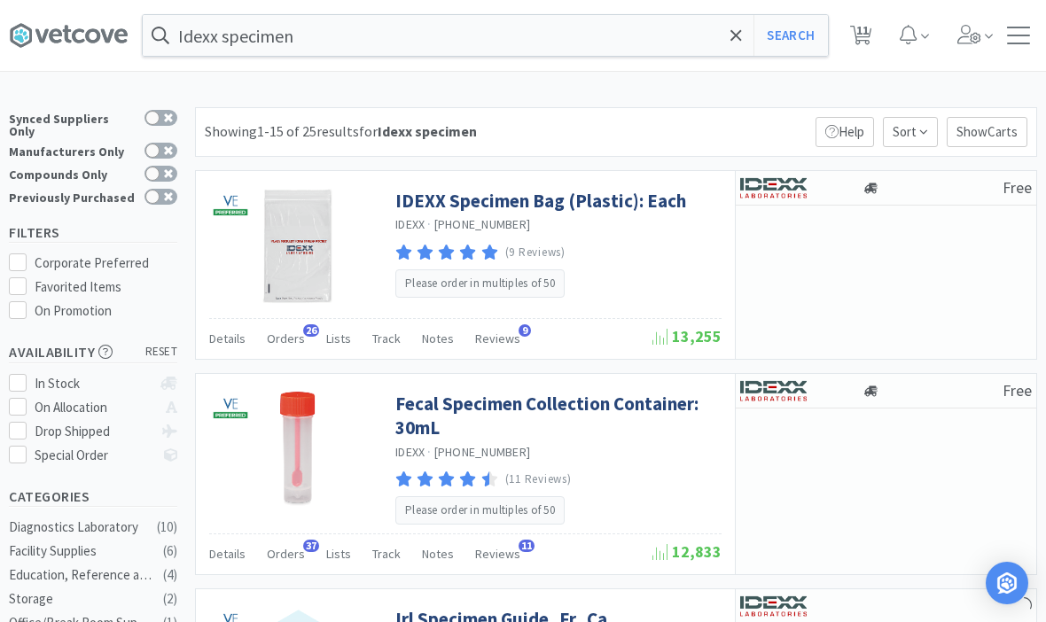
click at [557, 197] on link "IDEXX Specimen Bag (Plastic): Each" at bounding box center [540, 201] width 291 height 24
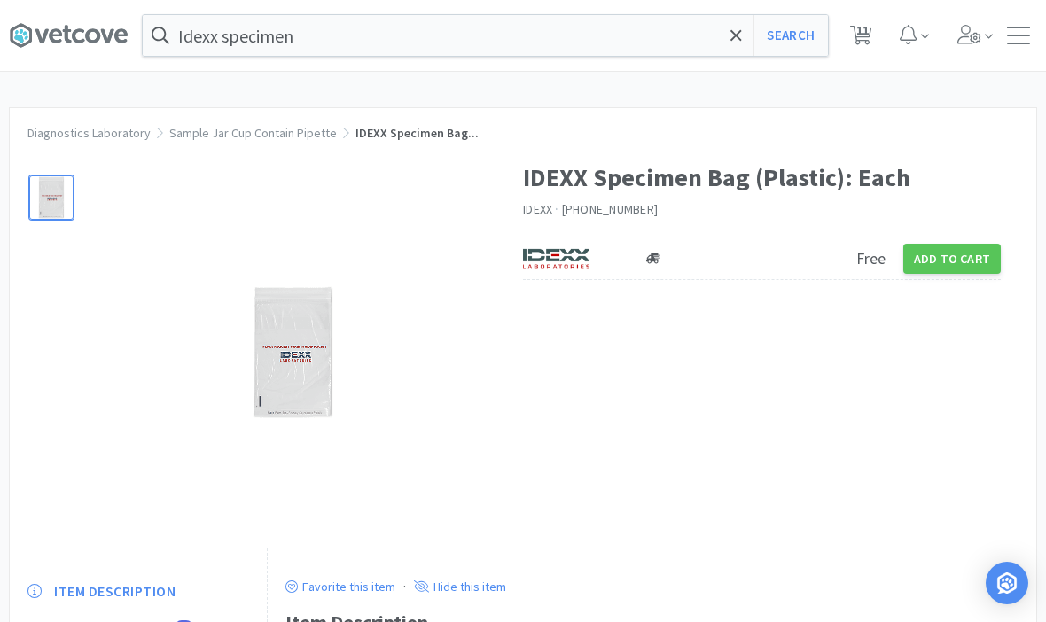
click at [977, 254] on button "Add to Cart" at bounding box center [951, 259] width 97 height 30
select select "50"
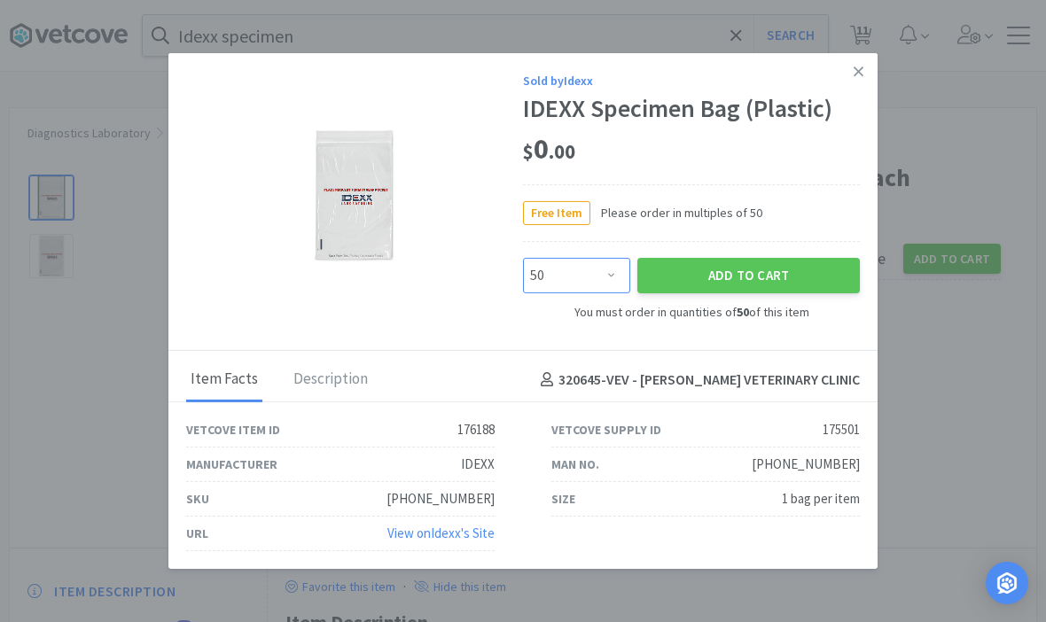
click at [595, 286] on select "Enter Quantity 50 100 150 200 250 300 350 400 450 500 550 600 650 700 750 800 8…" at bounding box center [576, 275] width 107 height 35
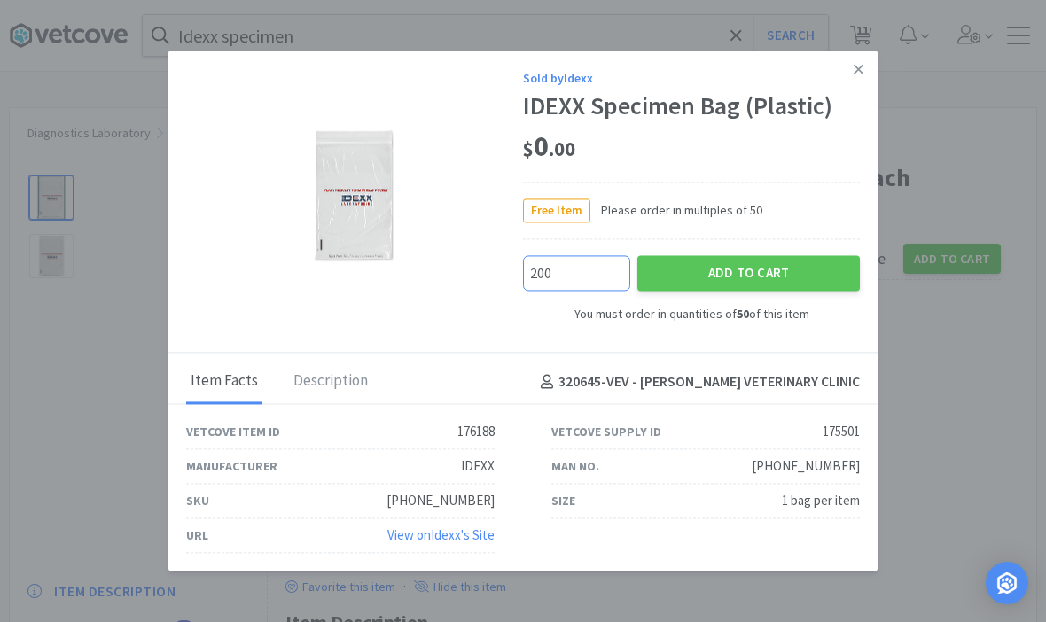
type input "200"
click at [546, 330] on div "Sold by Idexx IDEXX Specimen Bag (Plastic) $ 0 . 00 Free Item Please order in m…" at bounding box center [522, 202] width 709 height 302
click at [765, 276] on button "Add to Cart" at bounding box center [748, 272] width 222 height 35
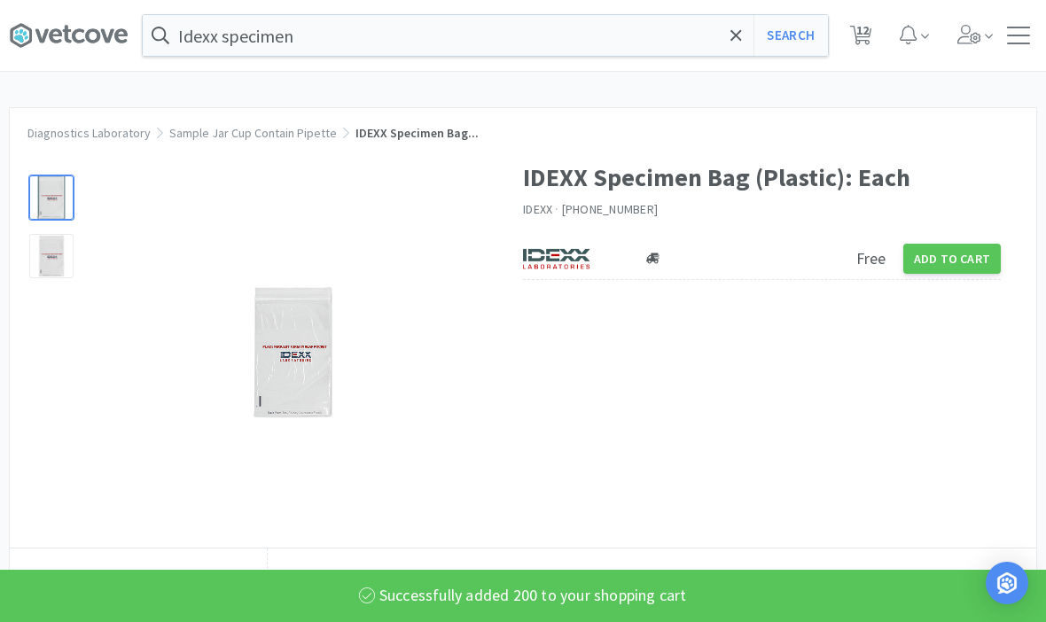
click at [817, 47] on button "Search" at bounding box center [790, 35] width 74 height 41
select select "2"
select select "1"
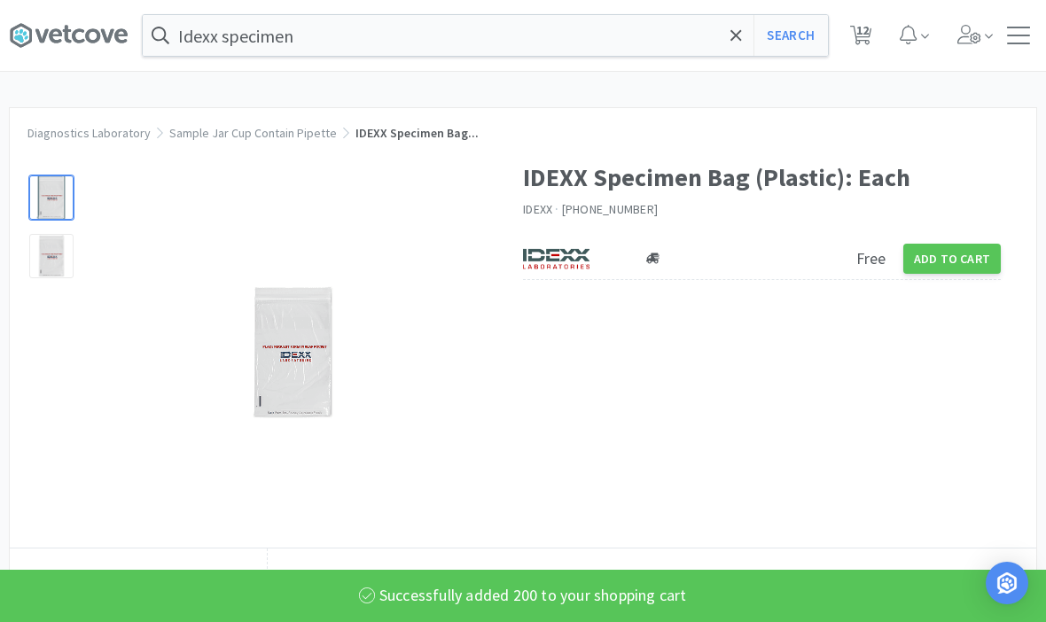
select select "2"
select select "3"
select select "2"
select select "1"
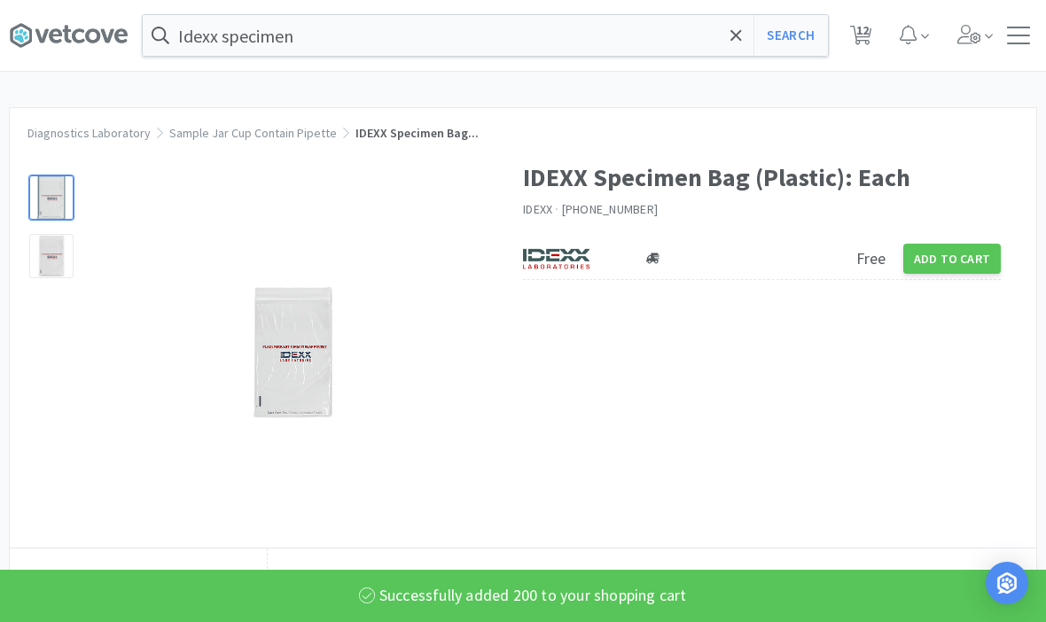
select select "1"
select select "2"
select select "200"
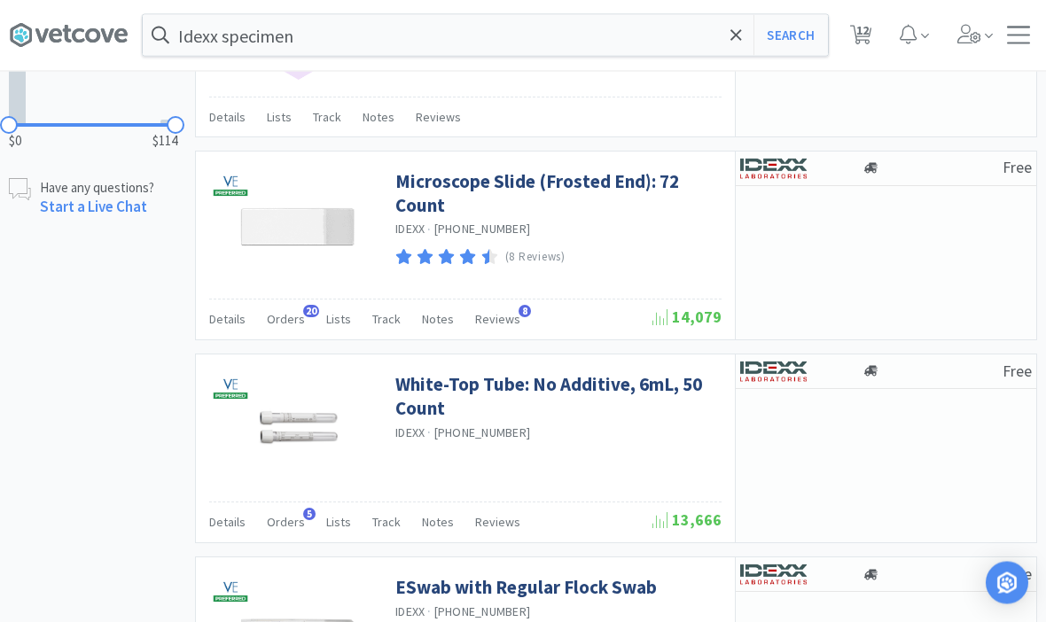
scroll to position [844, 0]
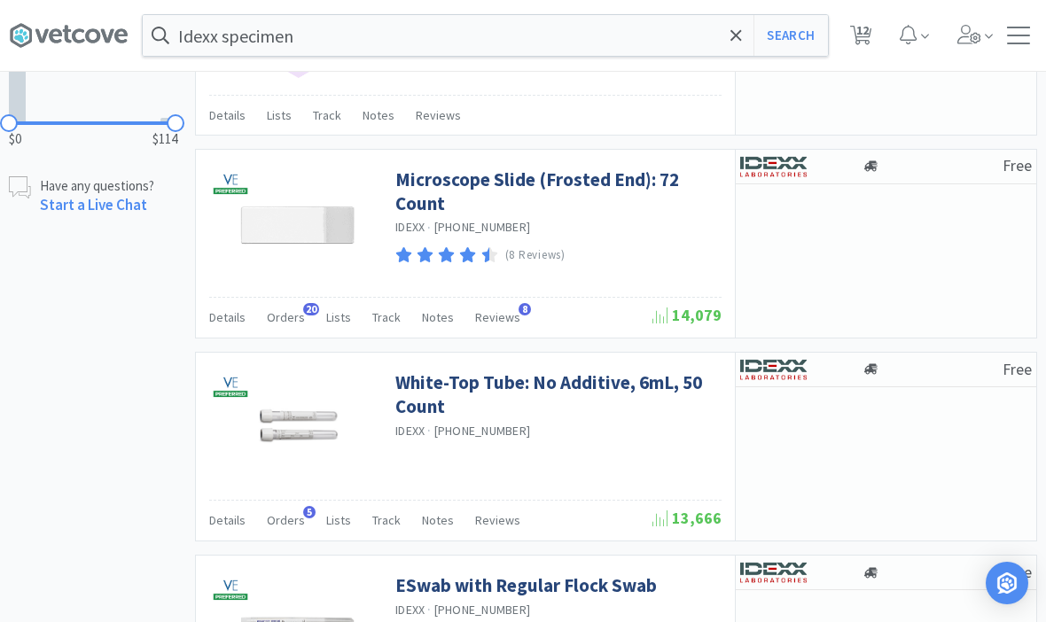
click at [653, 183] on link "Microscope Slide (Frosted End): 72 Count" at bounding box center [556, 191] width 322 height 49
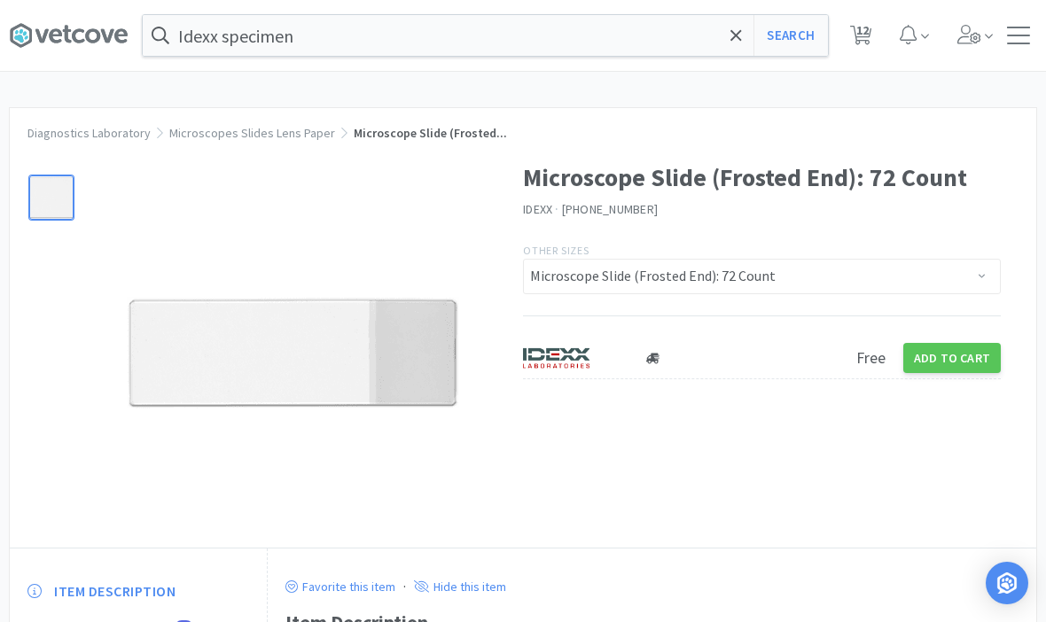
click at [976, 362] on button "Add to Cart" at bounding box center [951, 358] width 97 height 30
select select "1"
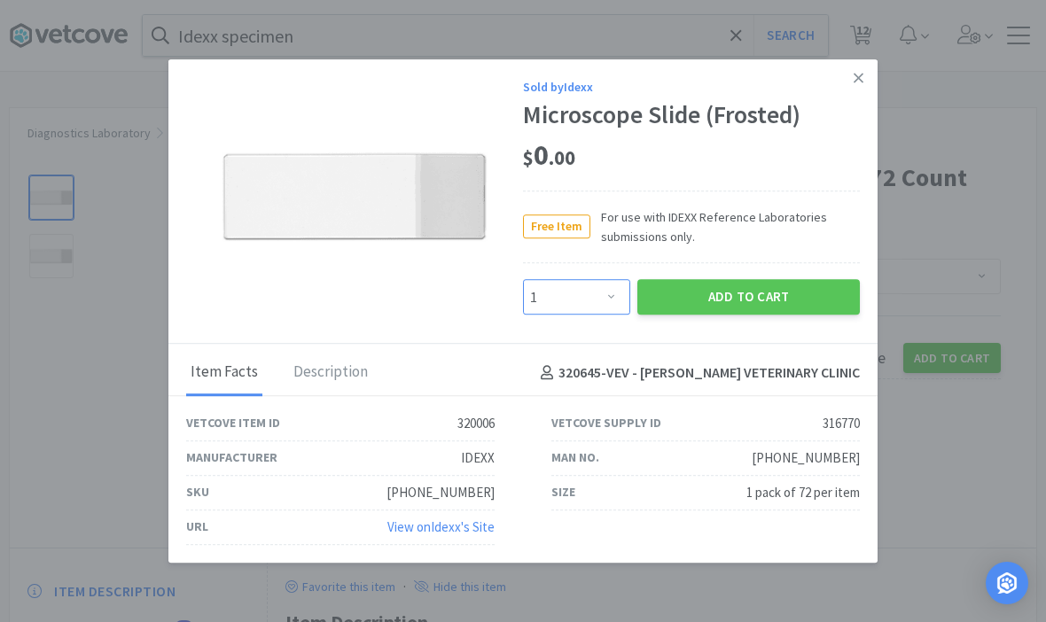
click at [545, 315] on select "Enter Quantity 1 2 3 4 5 6 7 8 9 10 11 12 13 14 15 16 17 18 19 20 Enter Quantity" at bounding box center [576, 297] width 107 height 35
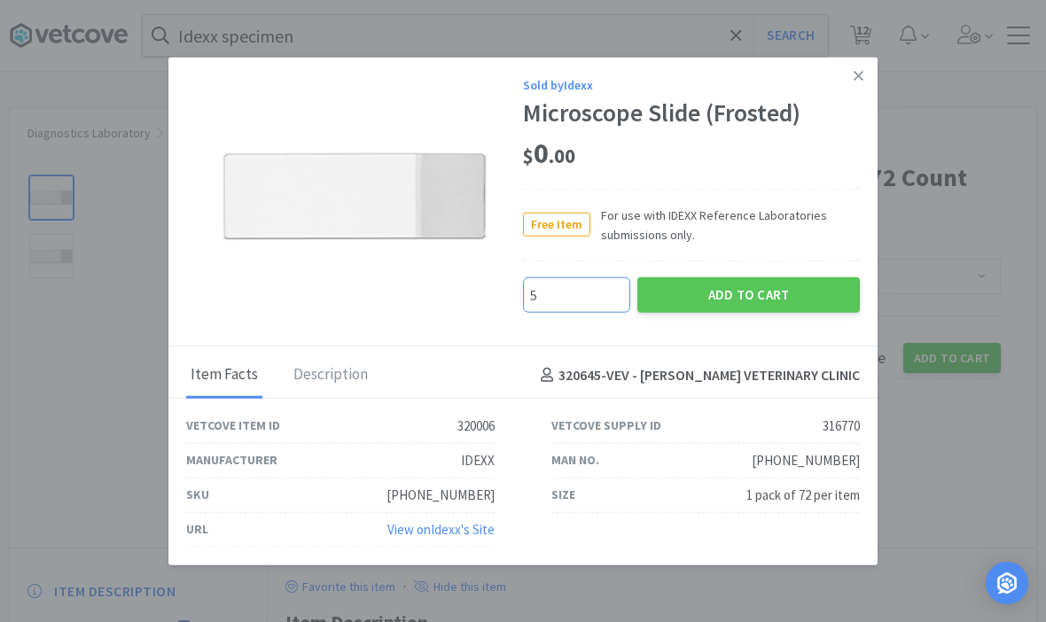
click at [767, 313] on button "Add to Cart" at bounding box center [748, 294] width 222 height 35
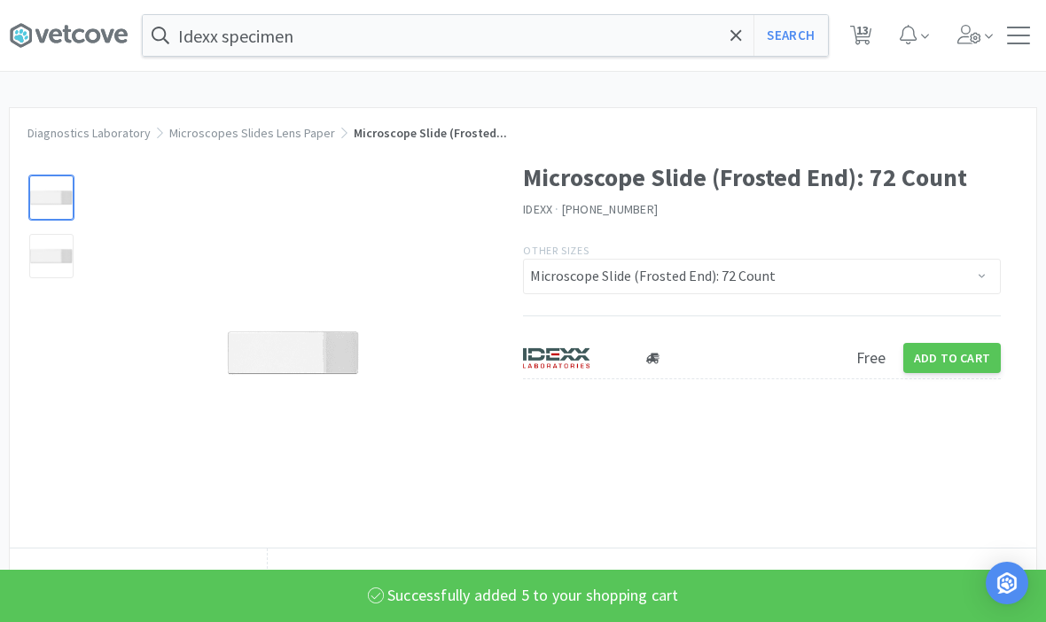
click at [802, 48] on button "Search" at bounding box center [790, 35] width 74 height 41
select select "2"
select select "1"
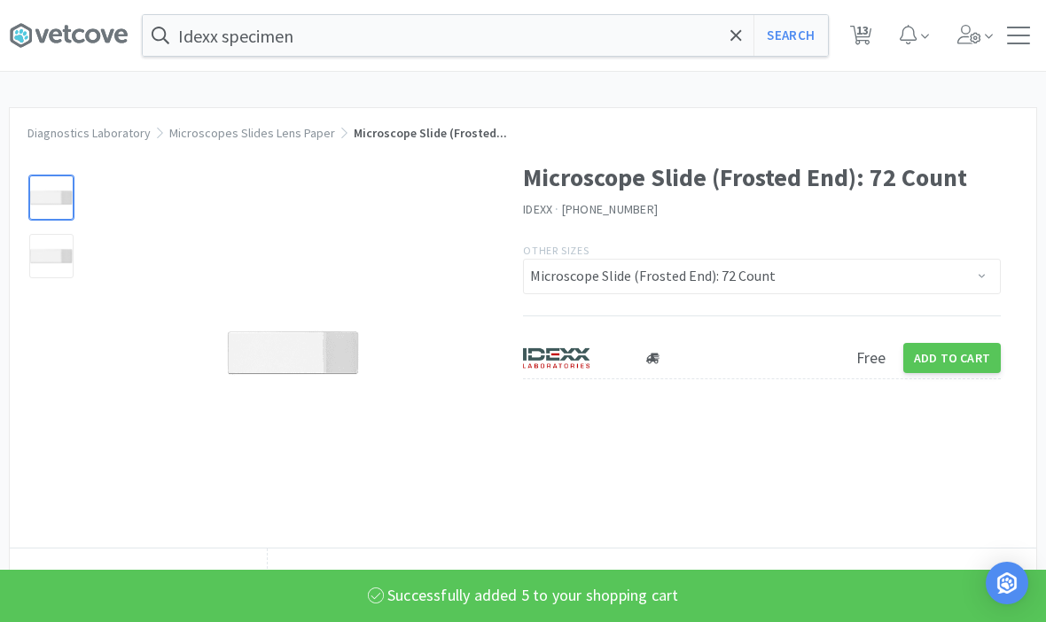
select select "2"
select select "3"
select select "2"
select select "1"
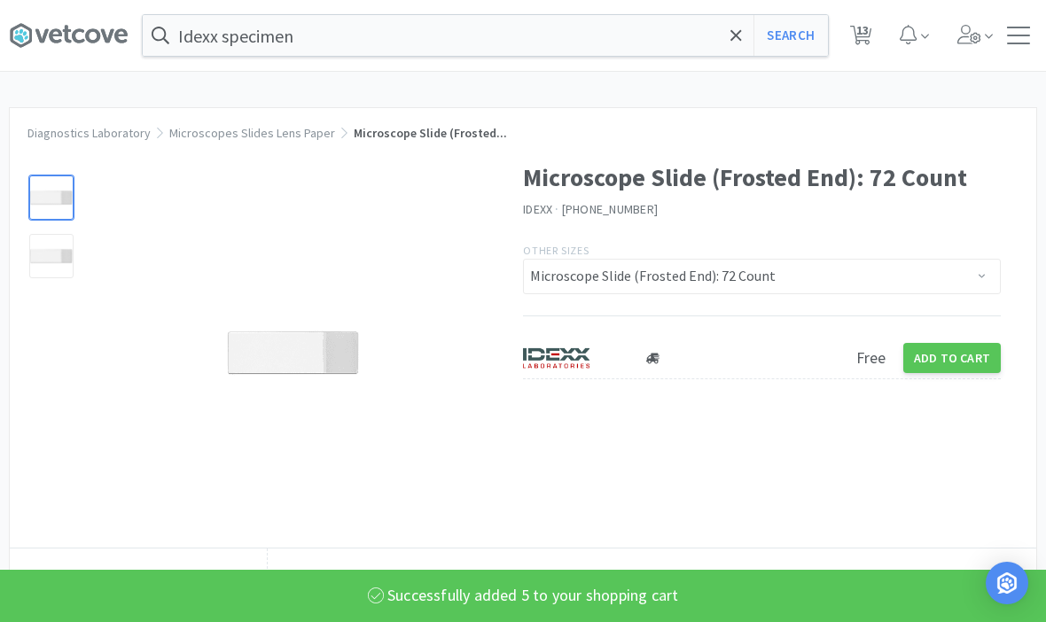
select select "1"
select select "2"
select select "200"
select select "5"
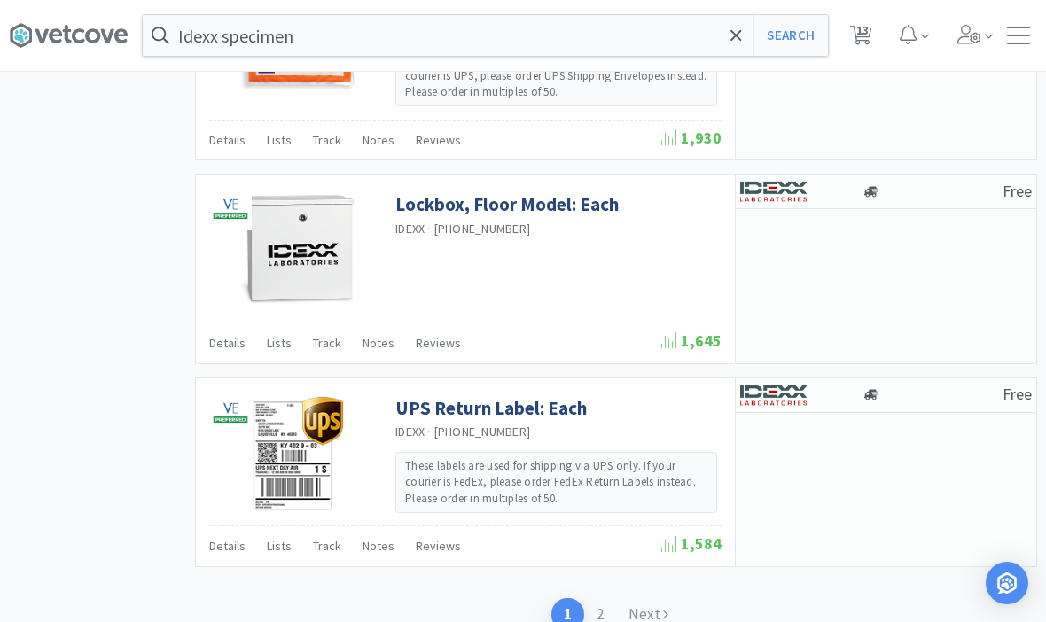
scroll to position [2647, 0]
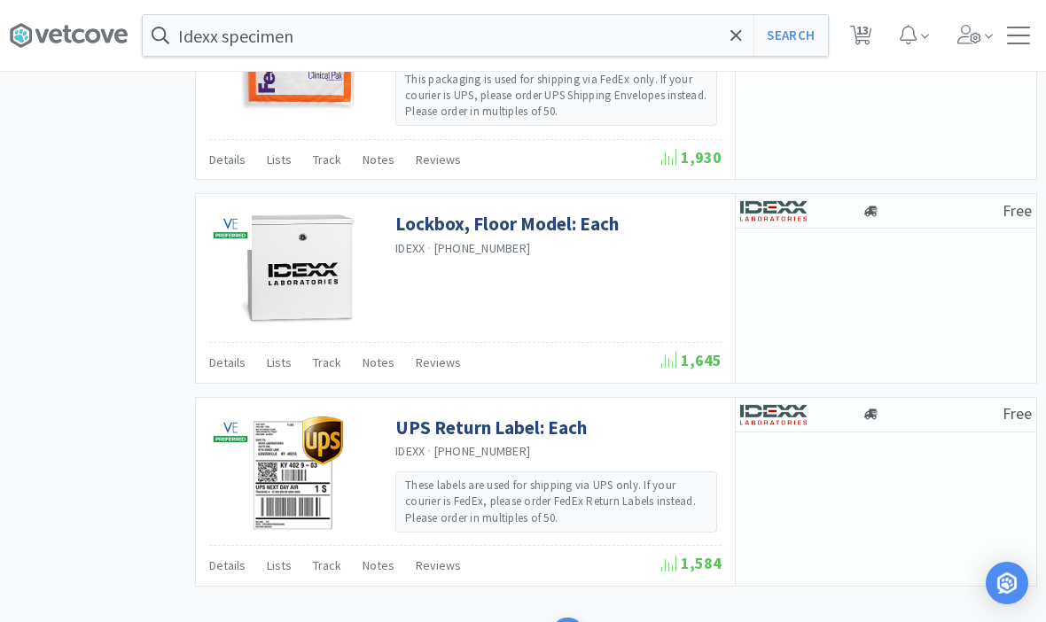
click at [867, 29] on span "13" at bounding box center [862, 30] width 12 height 71
select select "2"
select select "200"
select select "5"
select select "1"
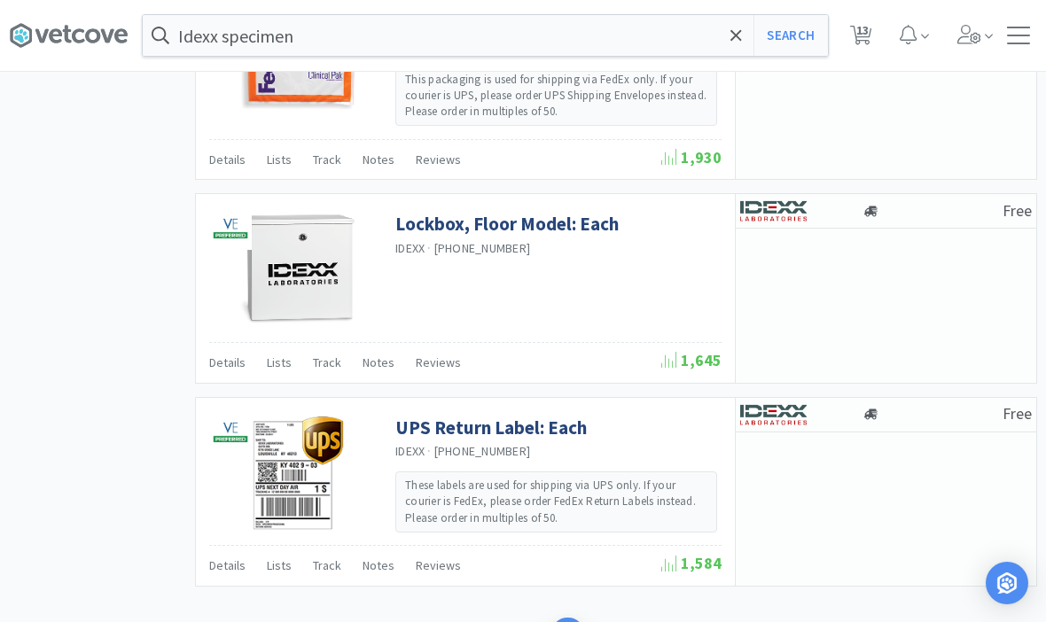
select select "2"
select select "1"
select select "2"
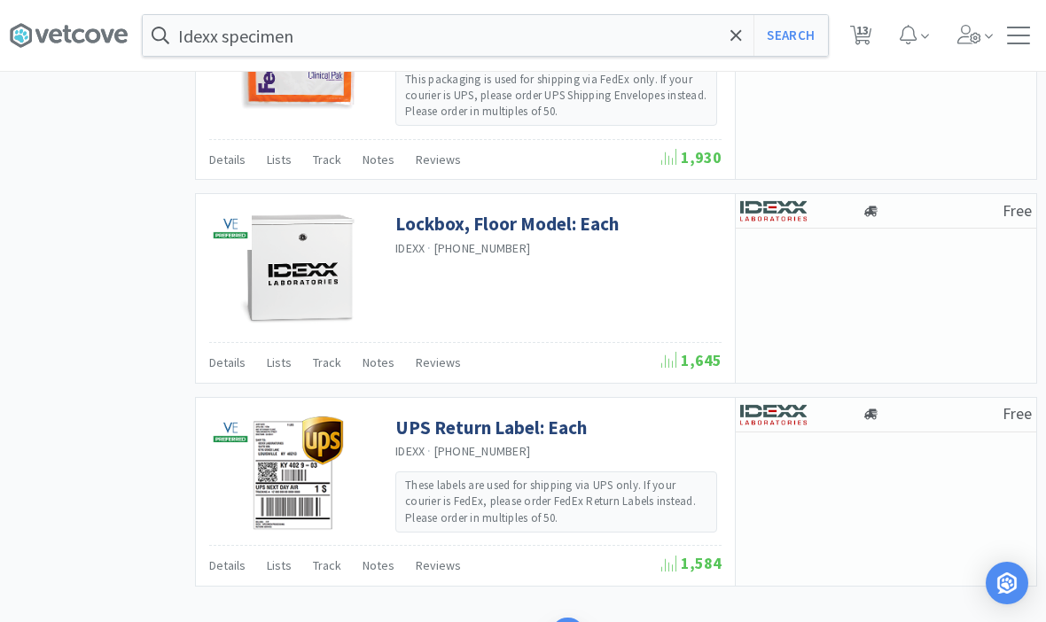
select select "3"
select select "2"
select select "1"
